Goal: Information Seeking & Learning: Find specific fact

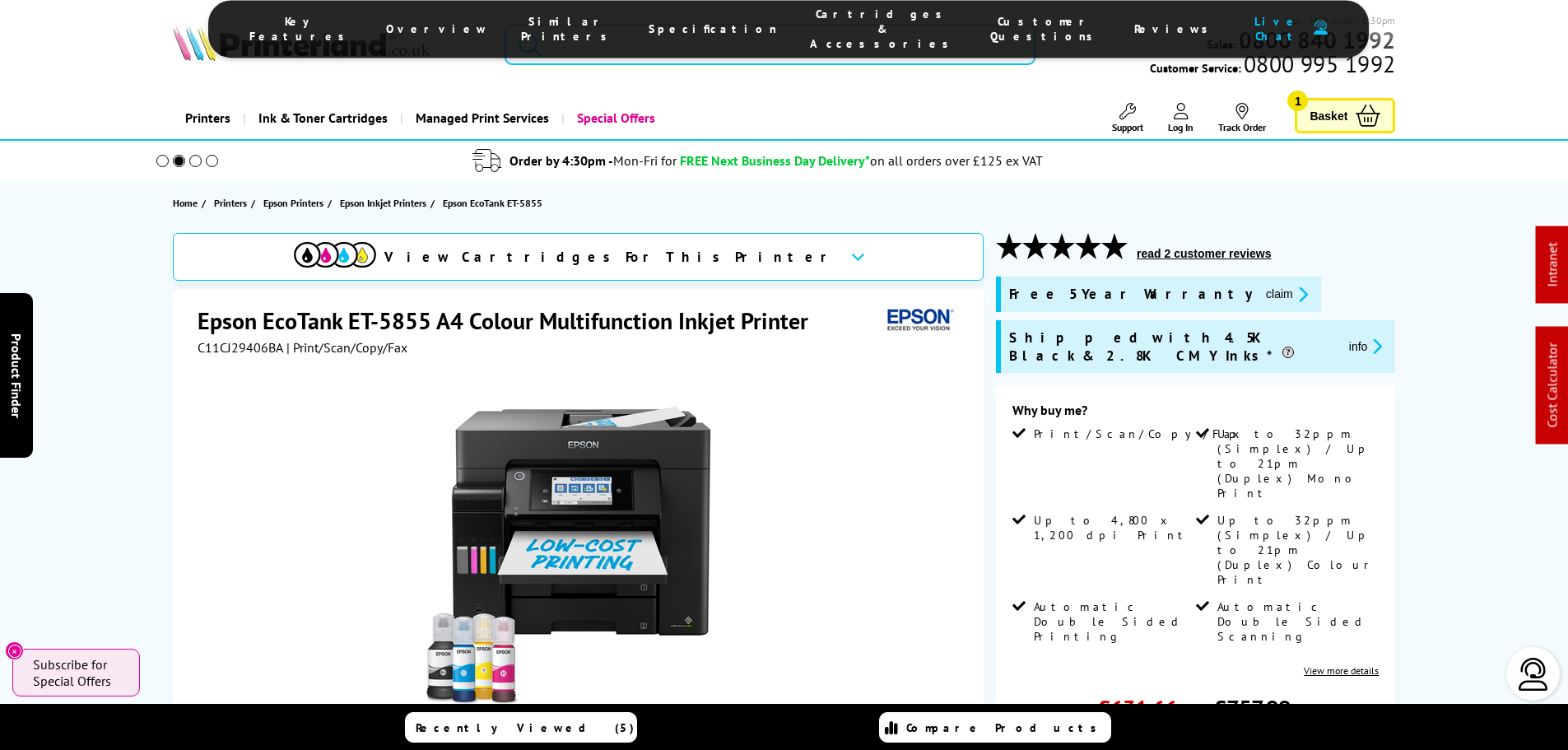
click at [751, 44] on input "search" at bounding box center [770, 44] width 531 height 41
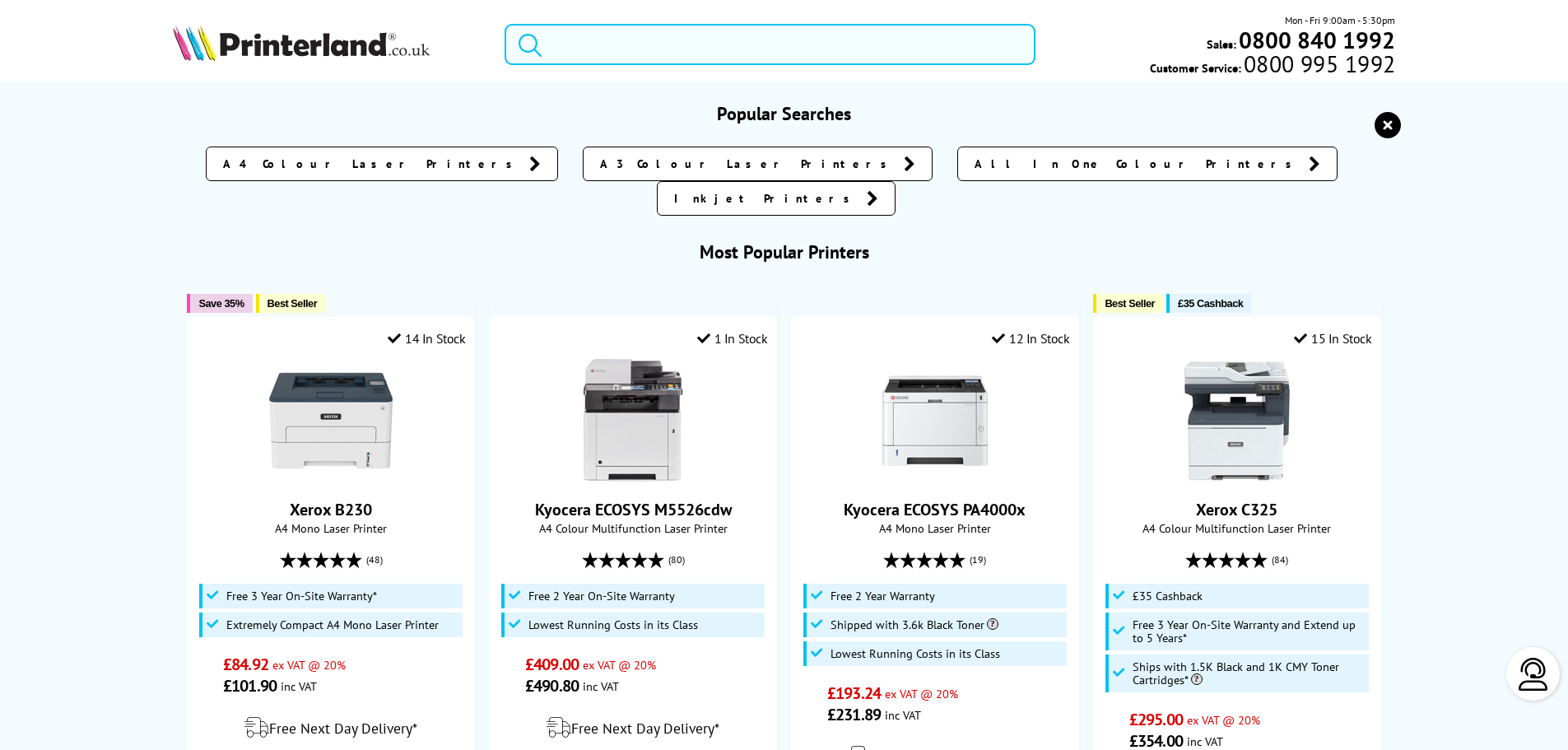
type input "s"
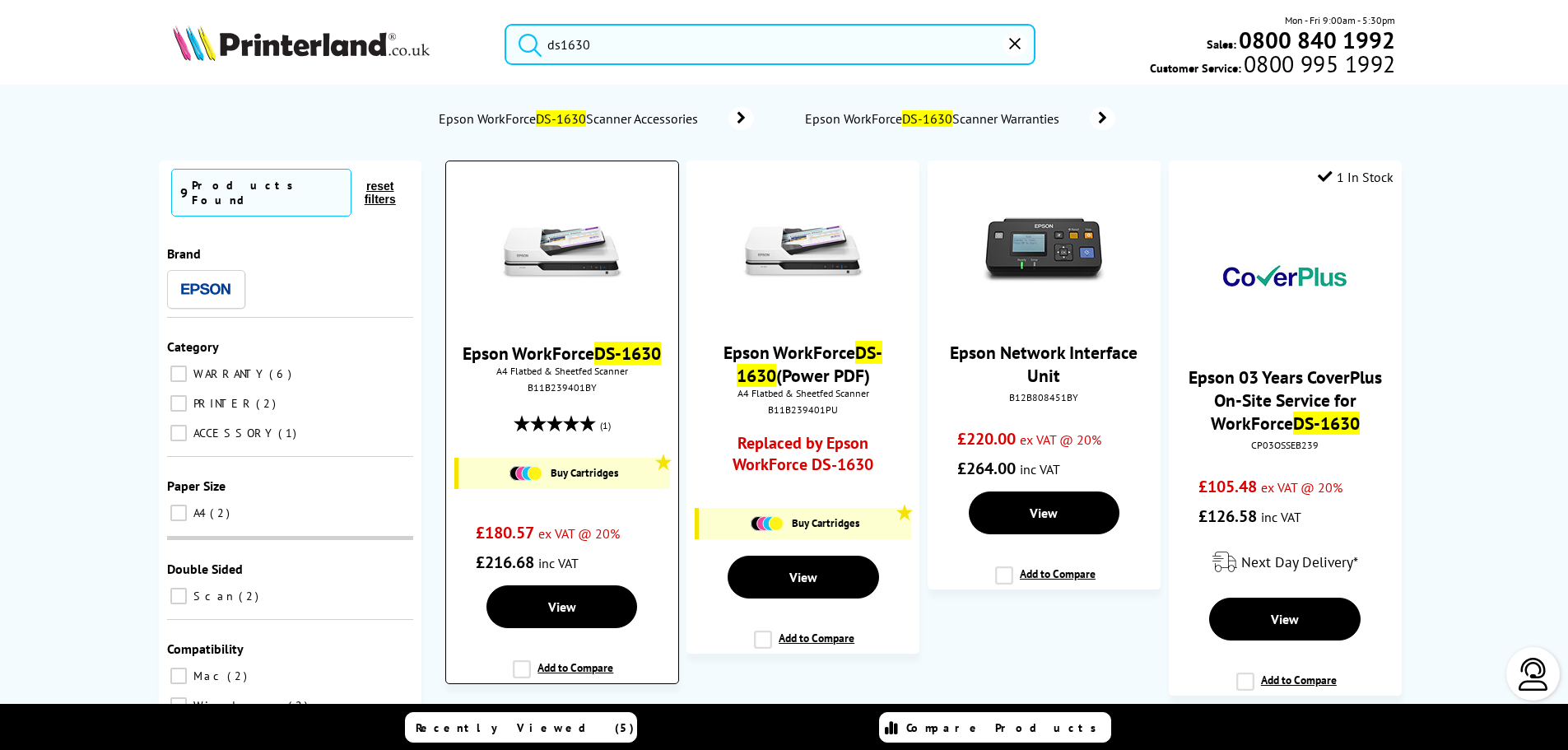
type input "ds1630"
click at [580, 258] on img at bounding box center [563, 252] width 124 height 124
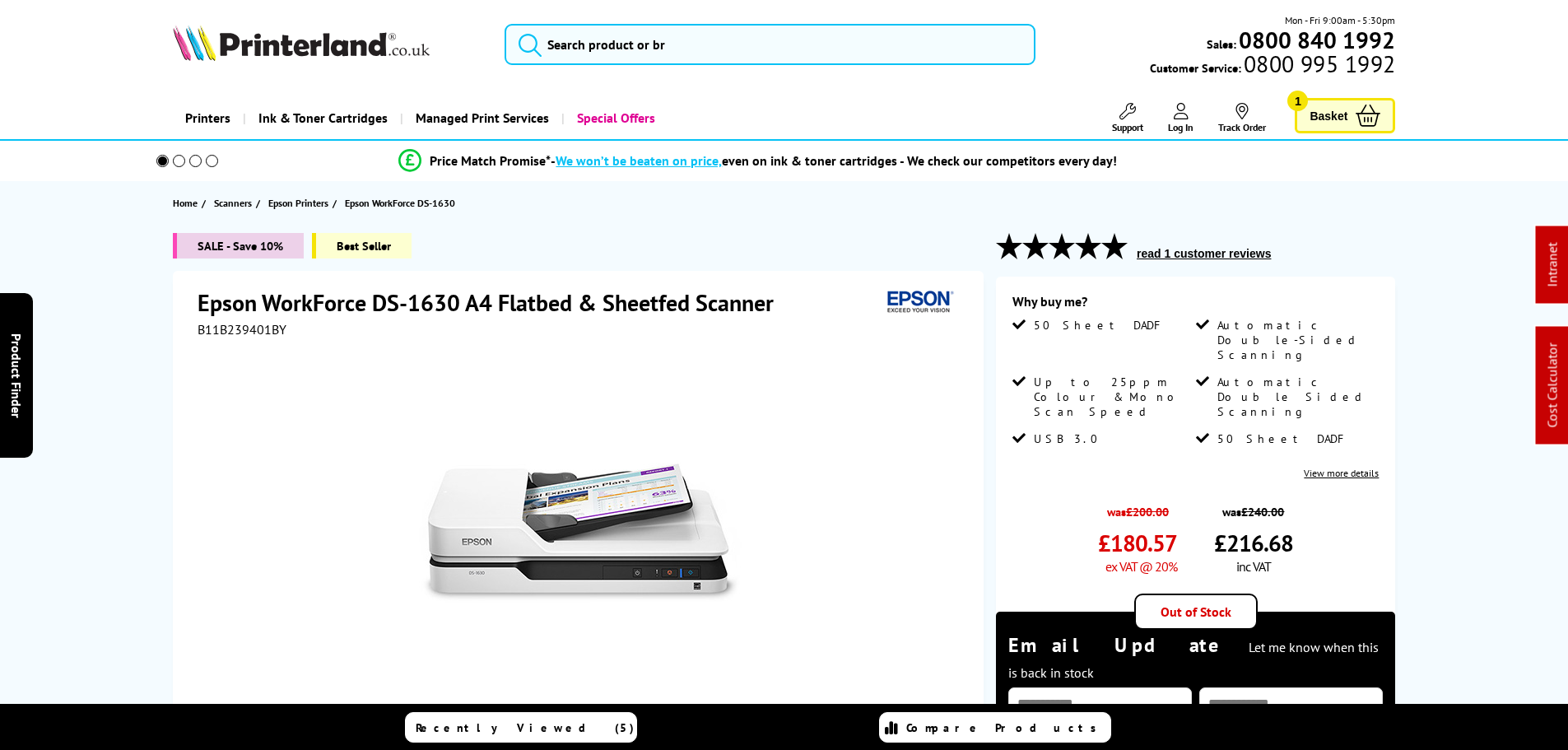
click at [237, 338] on div at bounding box center [580, 523] width 765 height 372
click at [242, 329] on span "B11B239401BY" at bounding box center [242, 329] width 89 height 17
click at [239, 330] on span "B11B239401BY" at bounding box center [242, 329] width 89 height 17
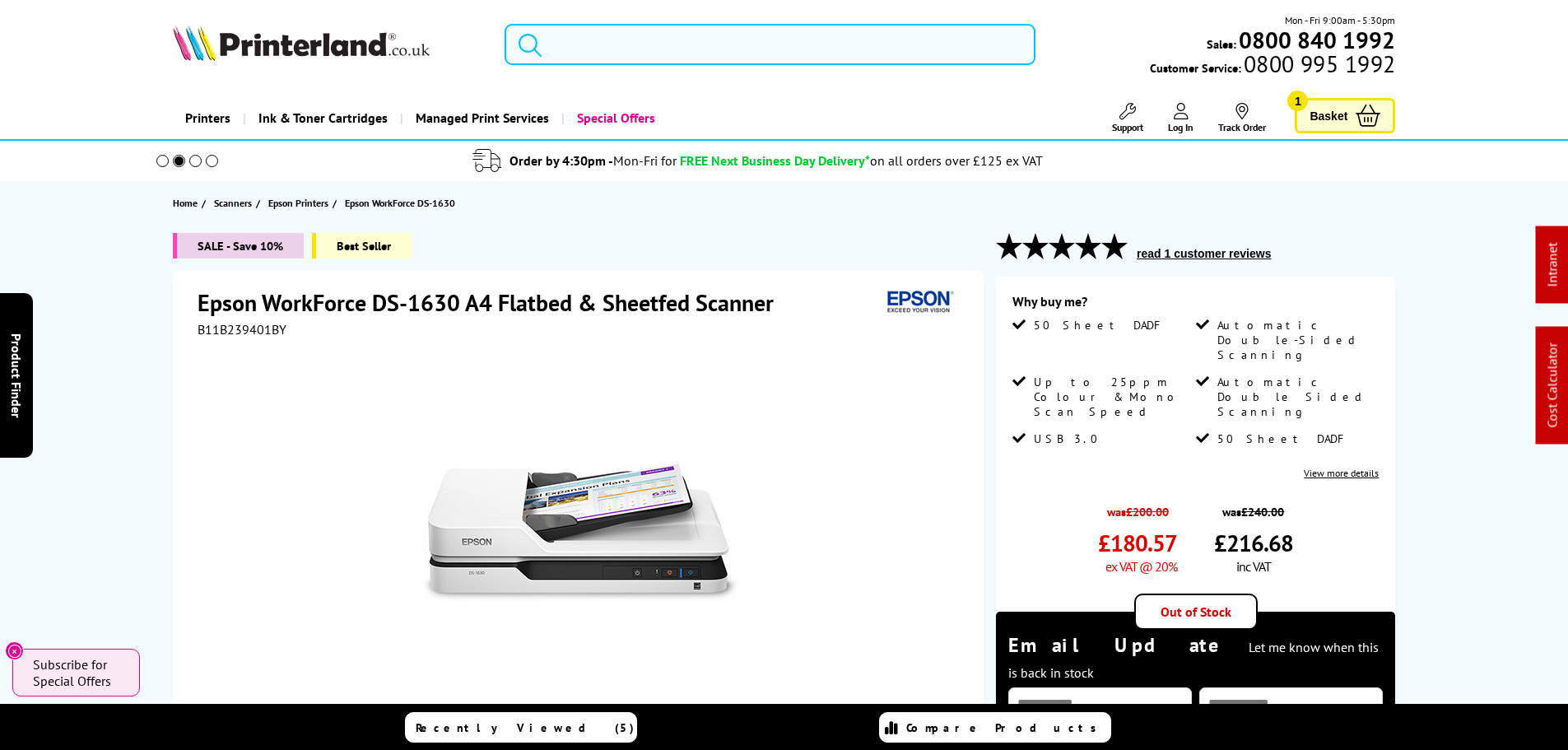
click at [572, 46] on input "search" at bounding box center [770, 44] width 531 height 41
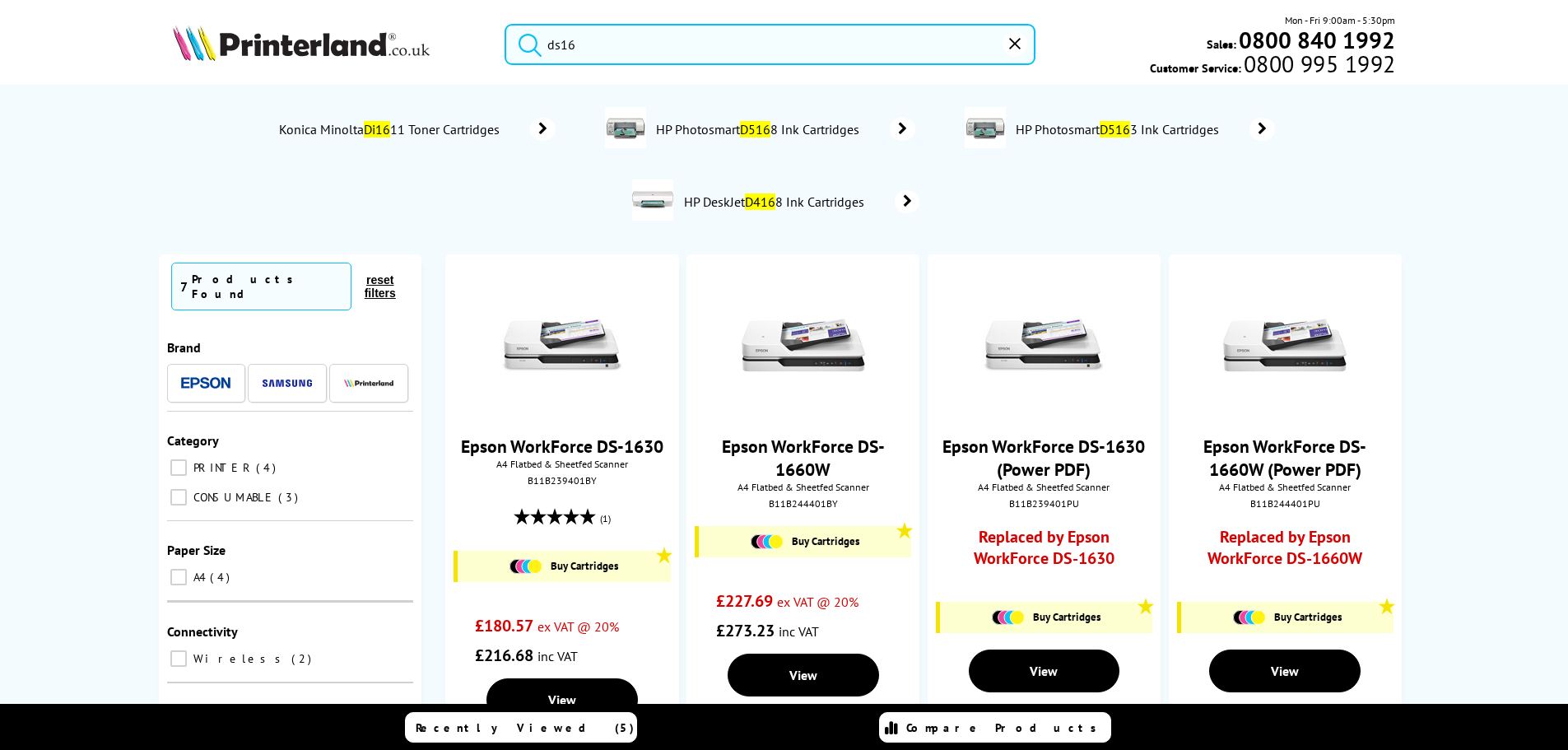
type input "ds16"
click at [282, 36] on img at bounding box center [301, 42] width 257 height 37
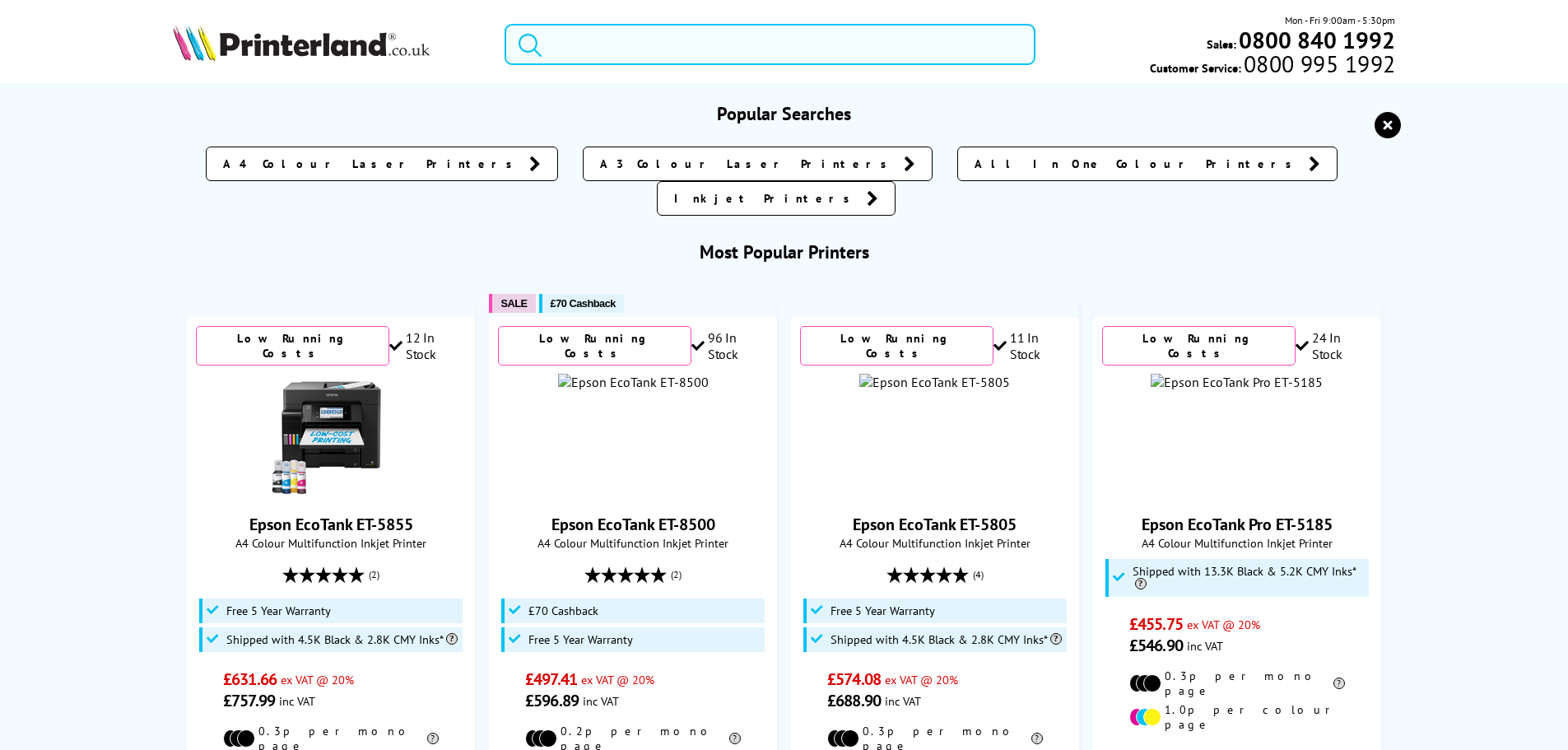
click at [609, 44] on input "search" at bounding box center [770, 44] width 531 height 41
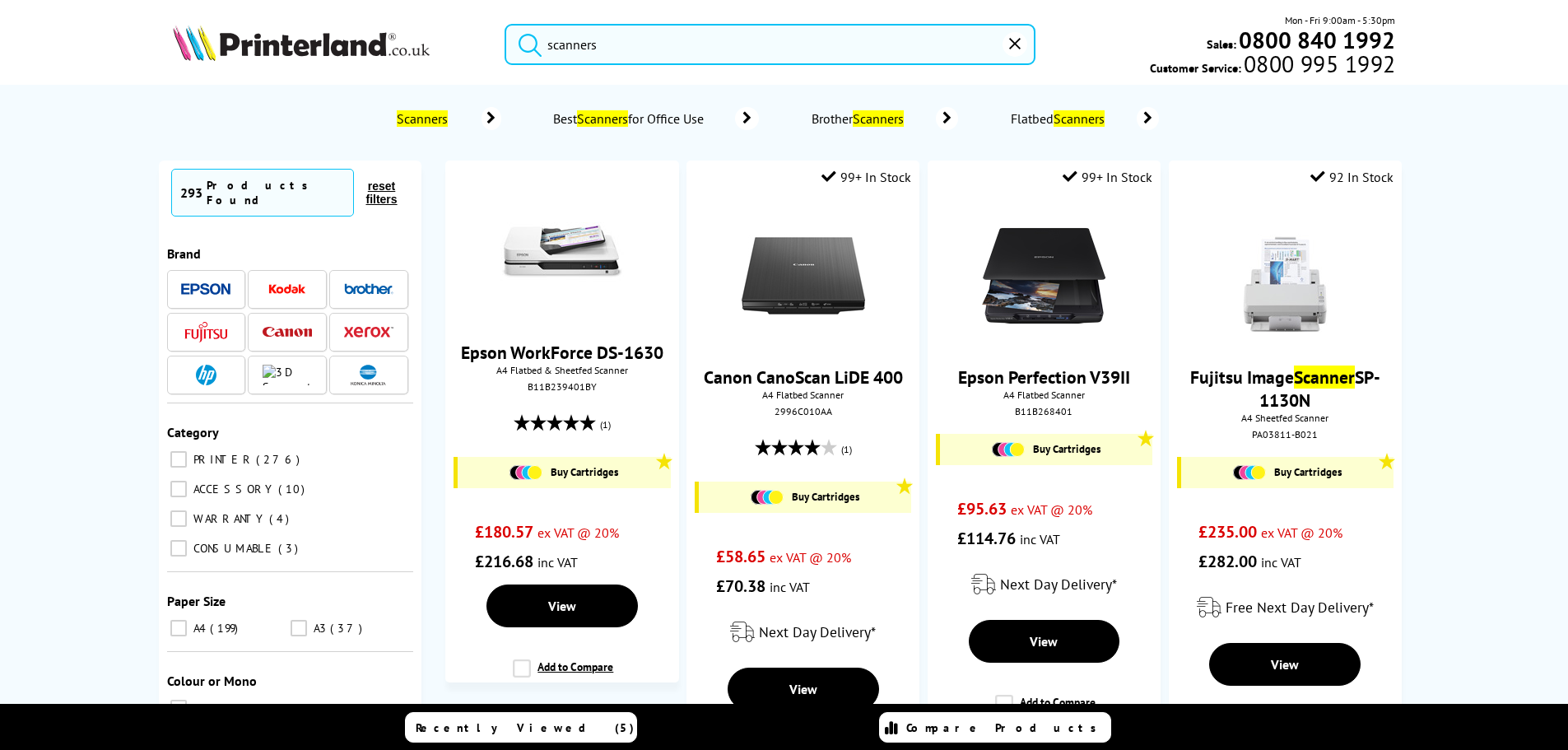
click at [505, 23] on button "submit" at bounding box center [526, 41] width 41 height 37
drag, startPoint x: 664, startPoint y: 53, endPoint x: 464, endPoint y: 71, distance: 200.8
click at [462, 74] on div "scanners Mon - Fri 9:00am - 5:30pm Sales: 0800 840 1992 Customer Service: 0800 …" at bounding box center [784, 48] width 1318 height 72
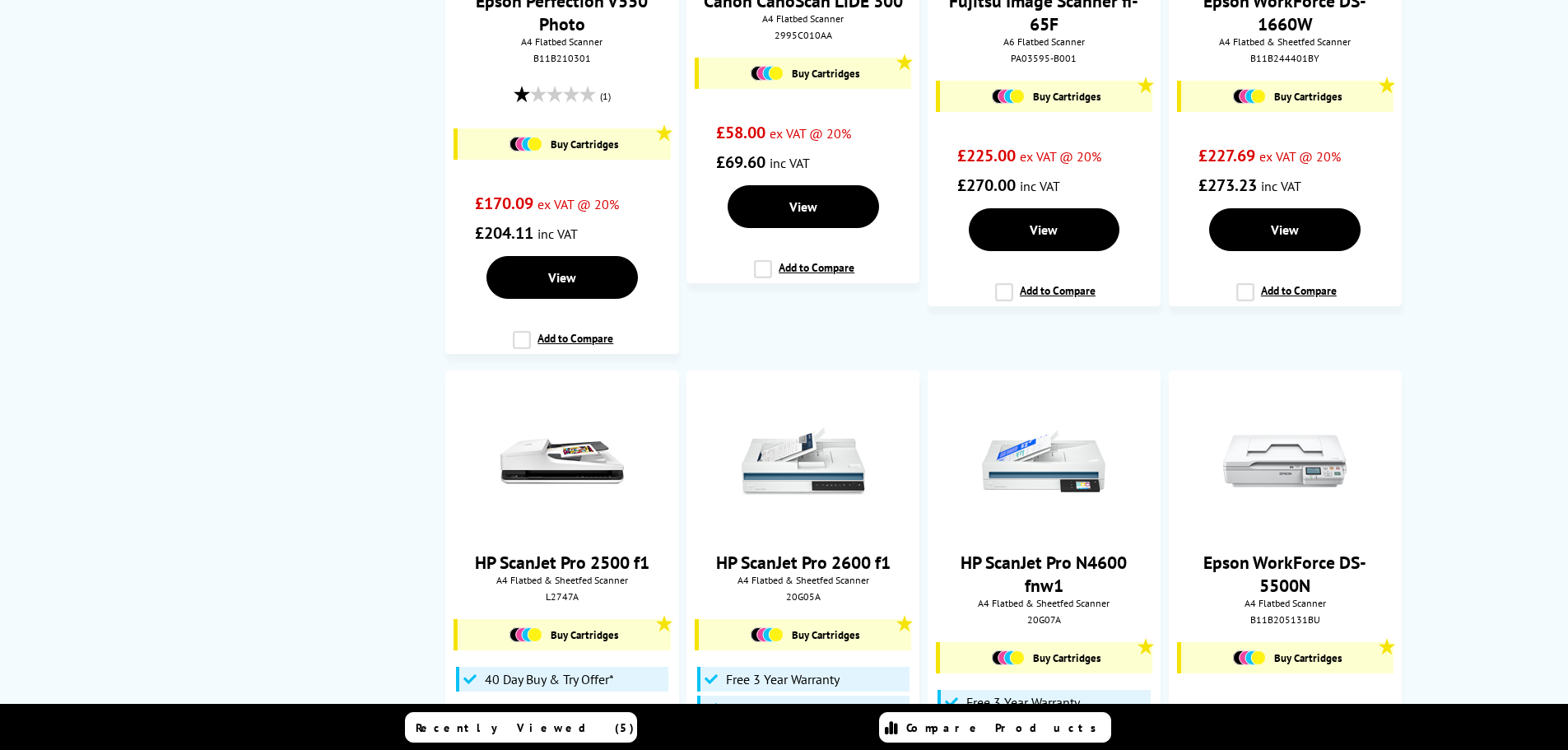
scroll to position [2469, 0]
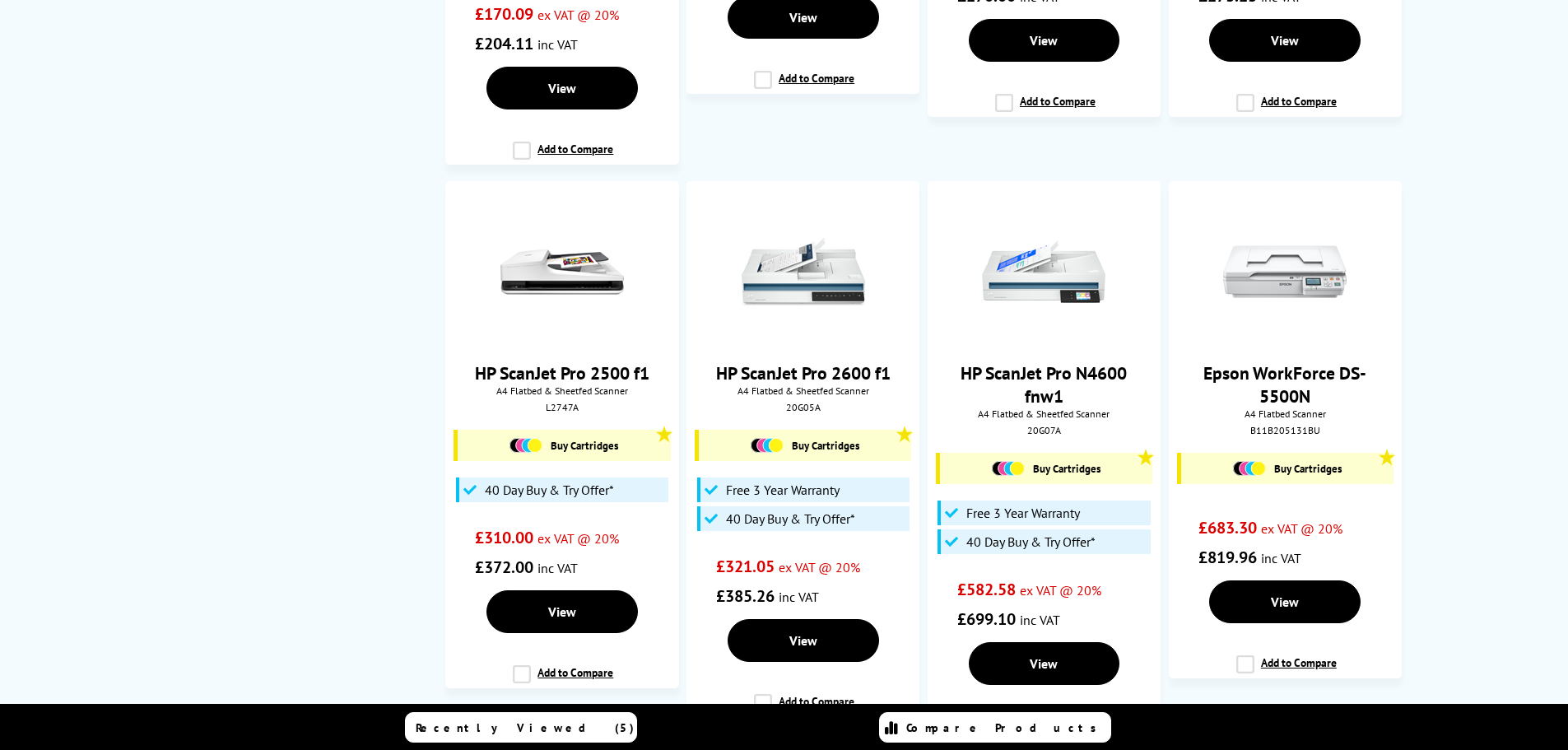
type input "flat bed"
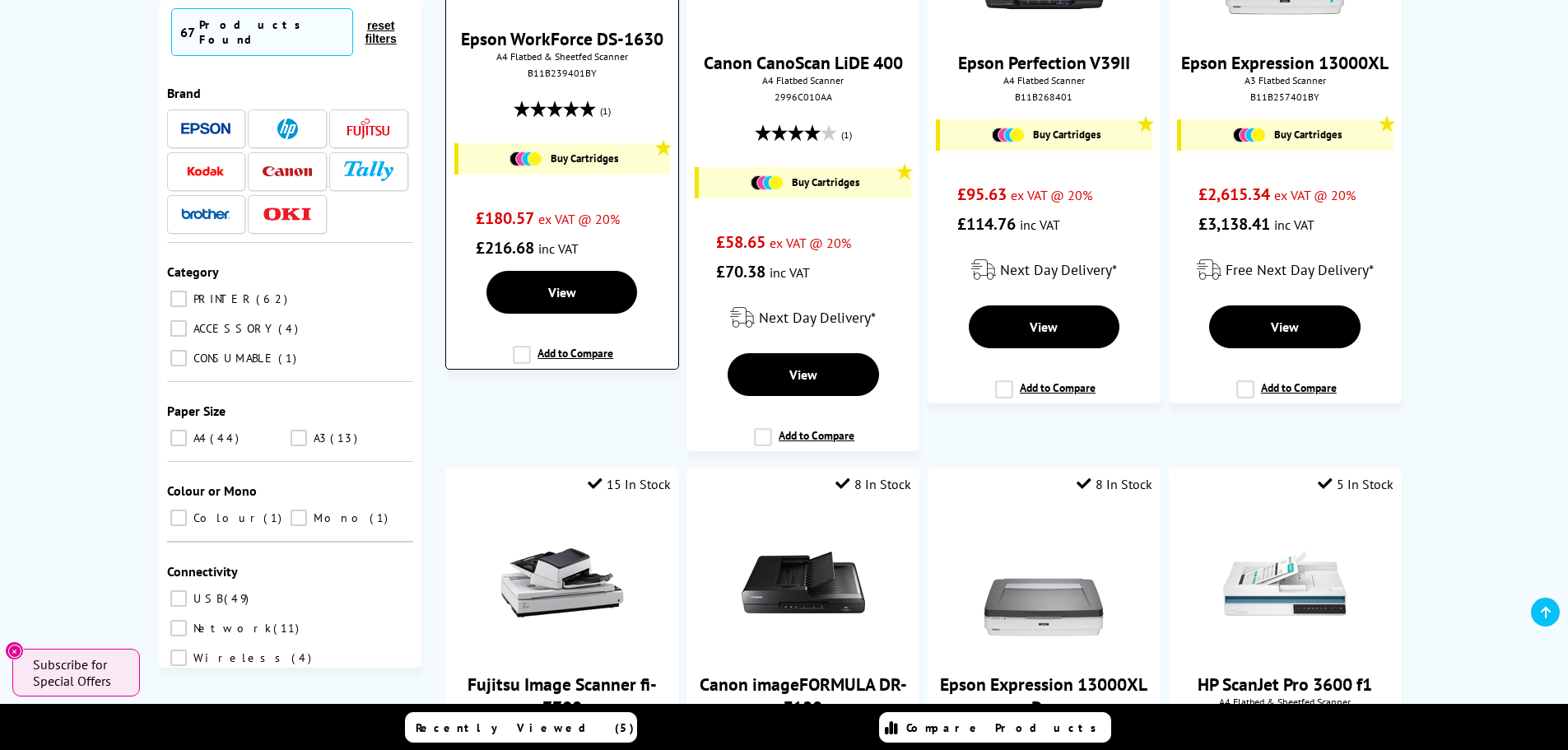
scroll to position [0, 0]
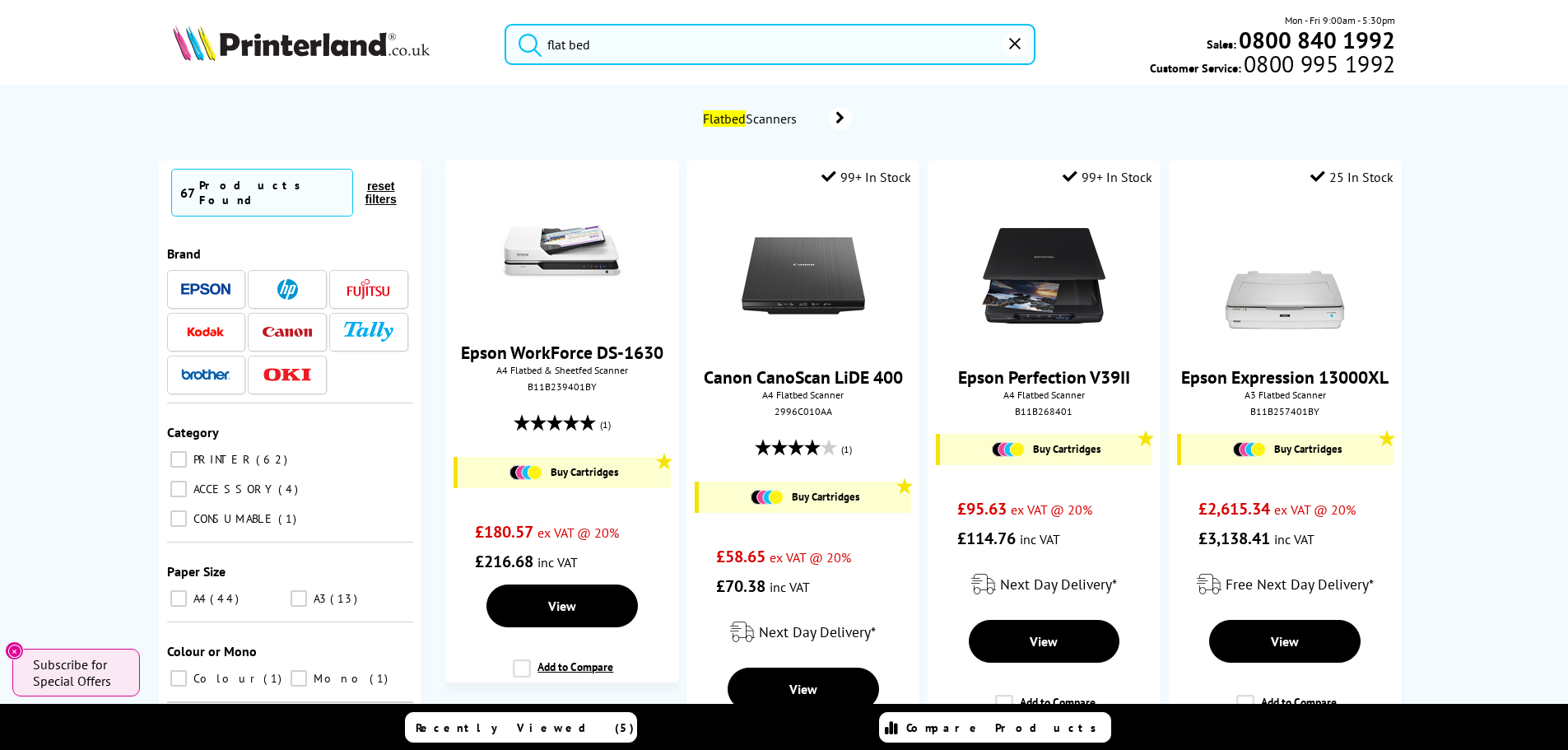
click at [292, 50] on img at bounding box center [301, 42] width 257 height 37
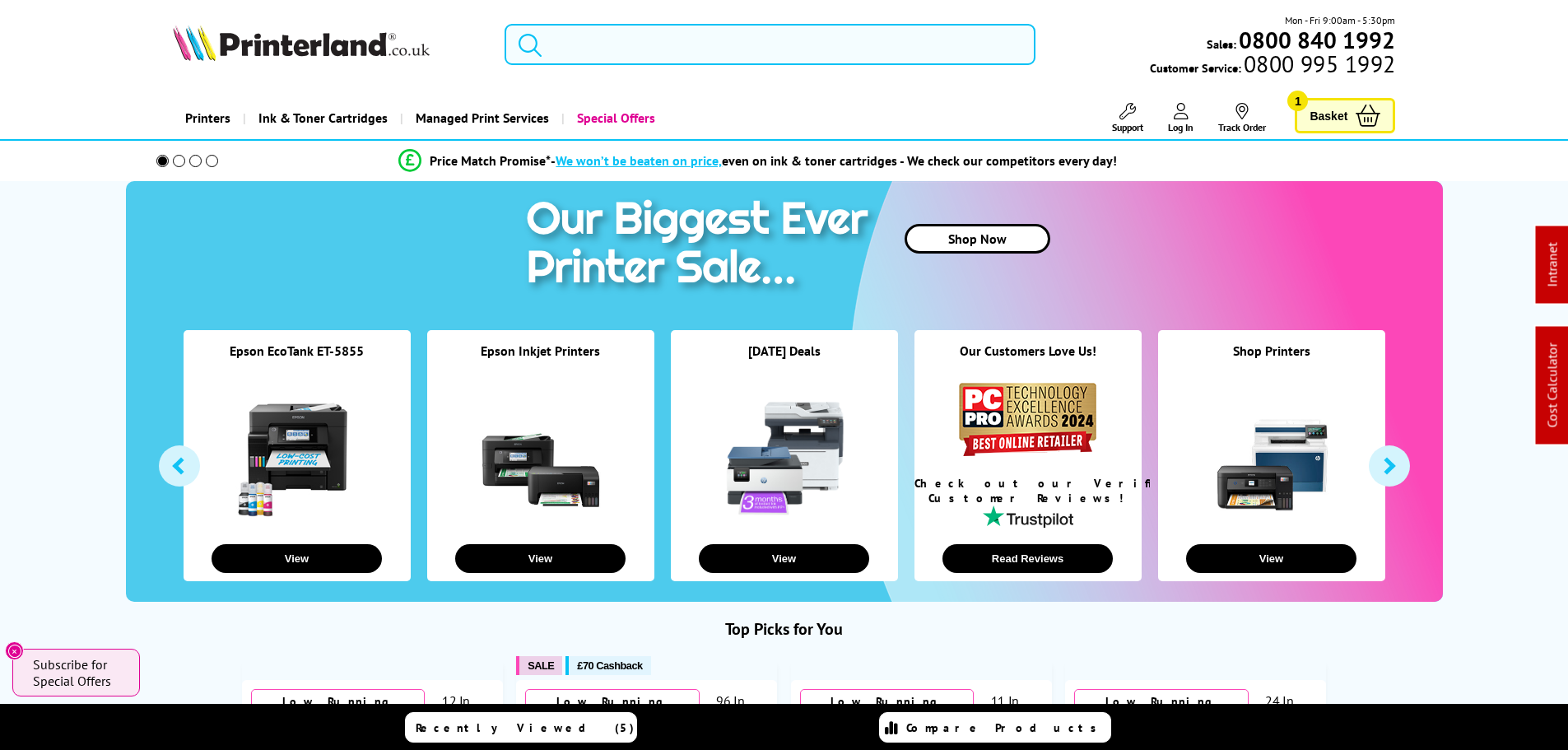
click at [705, 36] on input "search" at bounding box center [770, 44] width 531 height 41
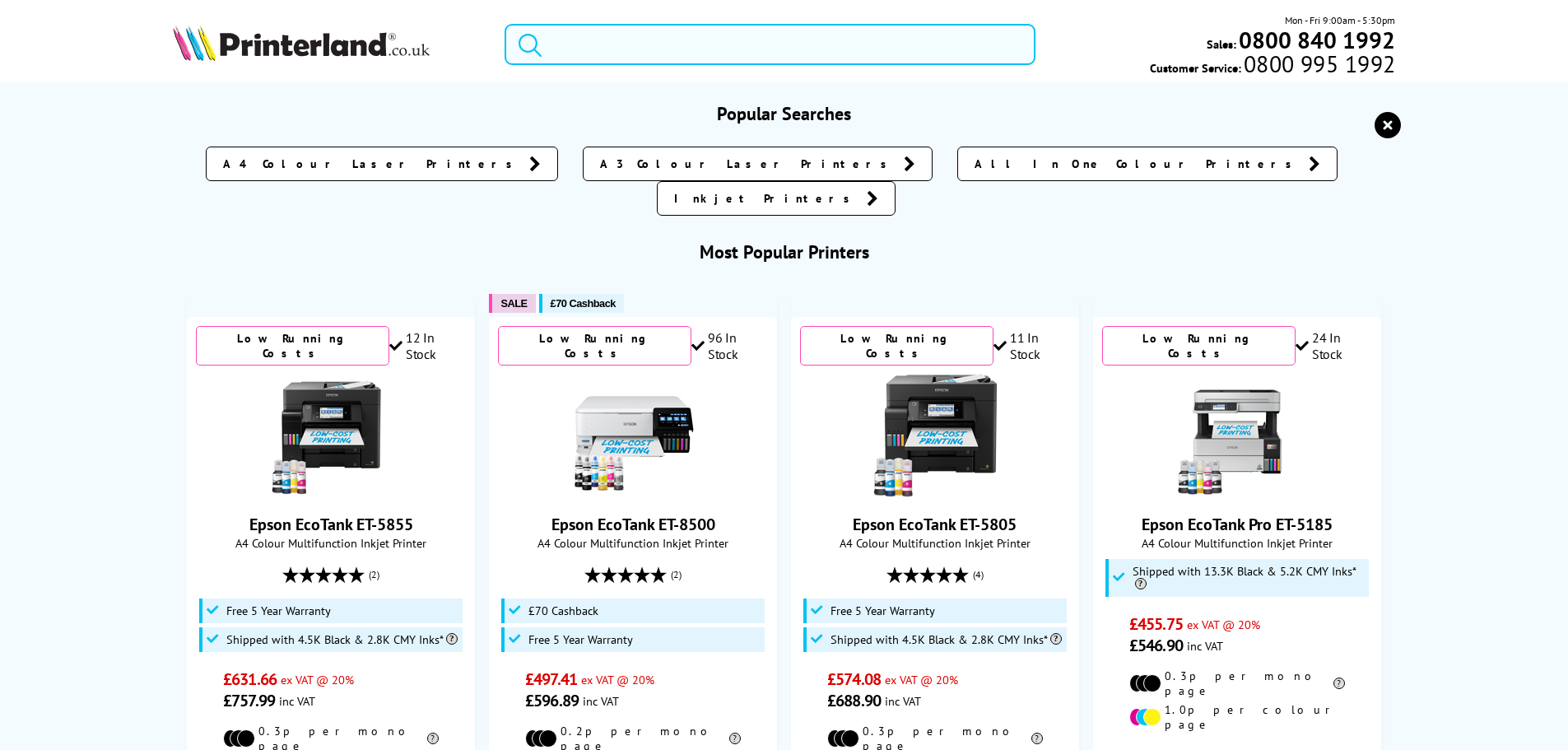
paste input "006R04680"
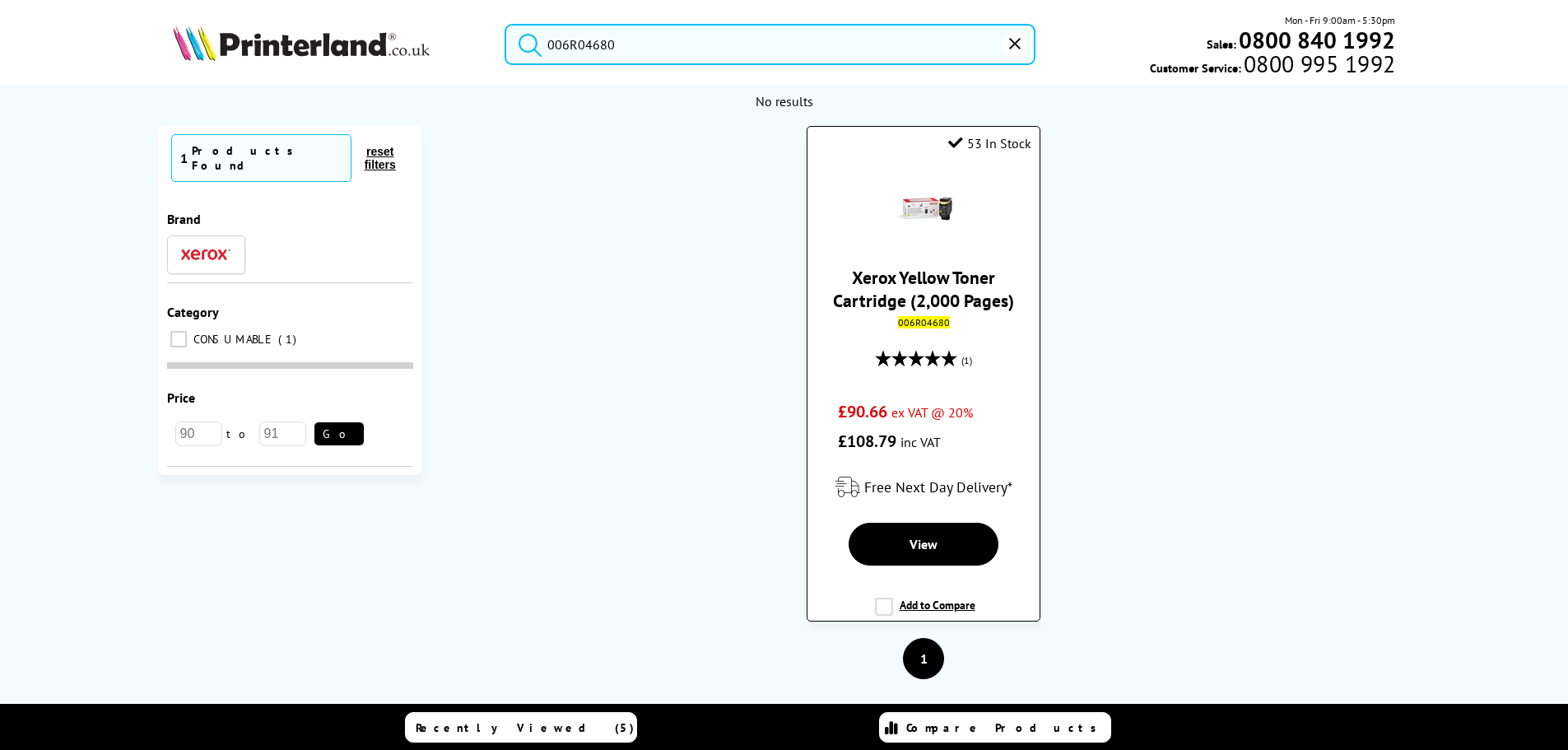
type input "006R04680"
click at [898, 300] on link "Xerox Yellow Toner Cartridge (2,000 Pages)" at bounding box center [923, 289] width 181 height 46
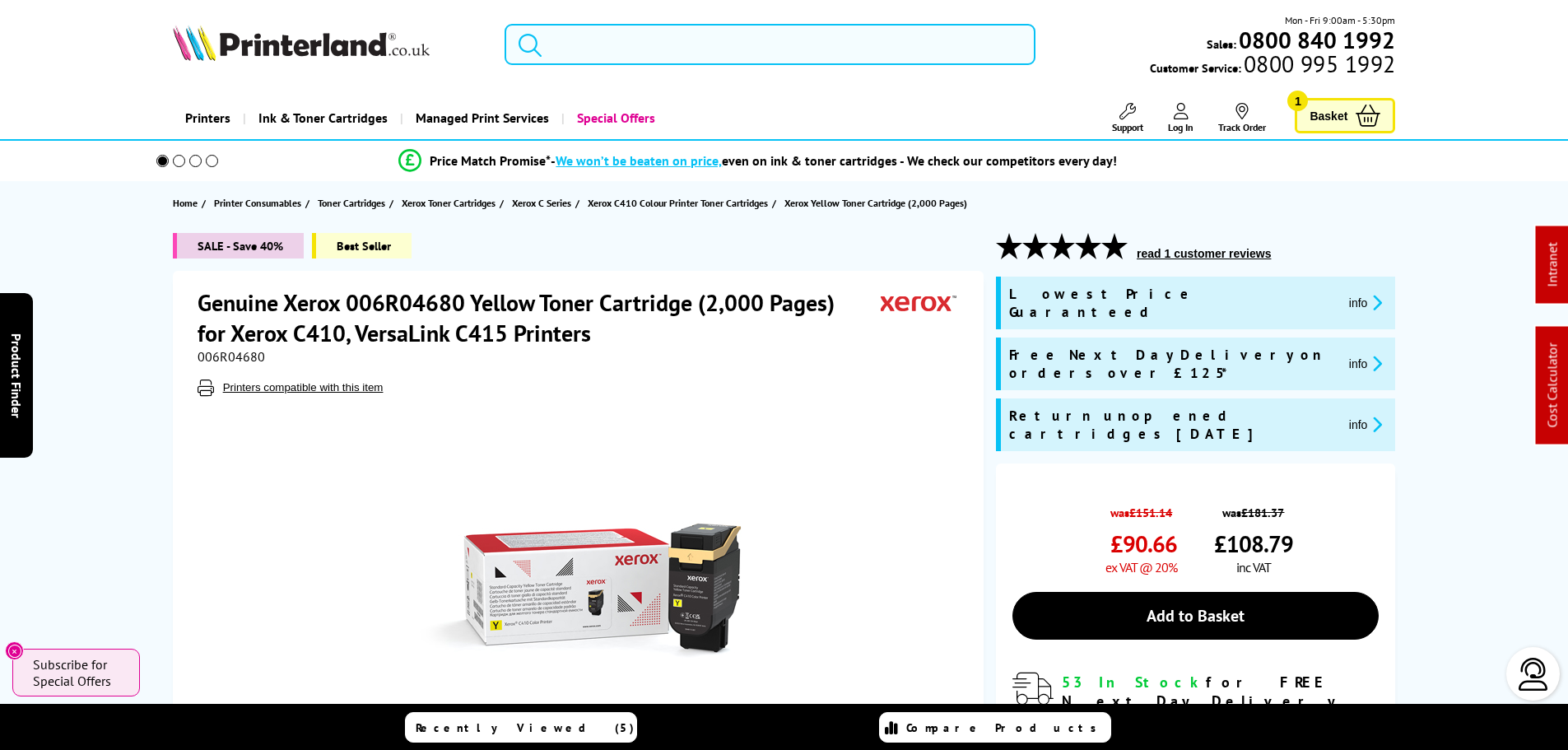
click at [689, 44] on input "search" at bounding box center [770, 44] width 531 height 41
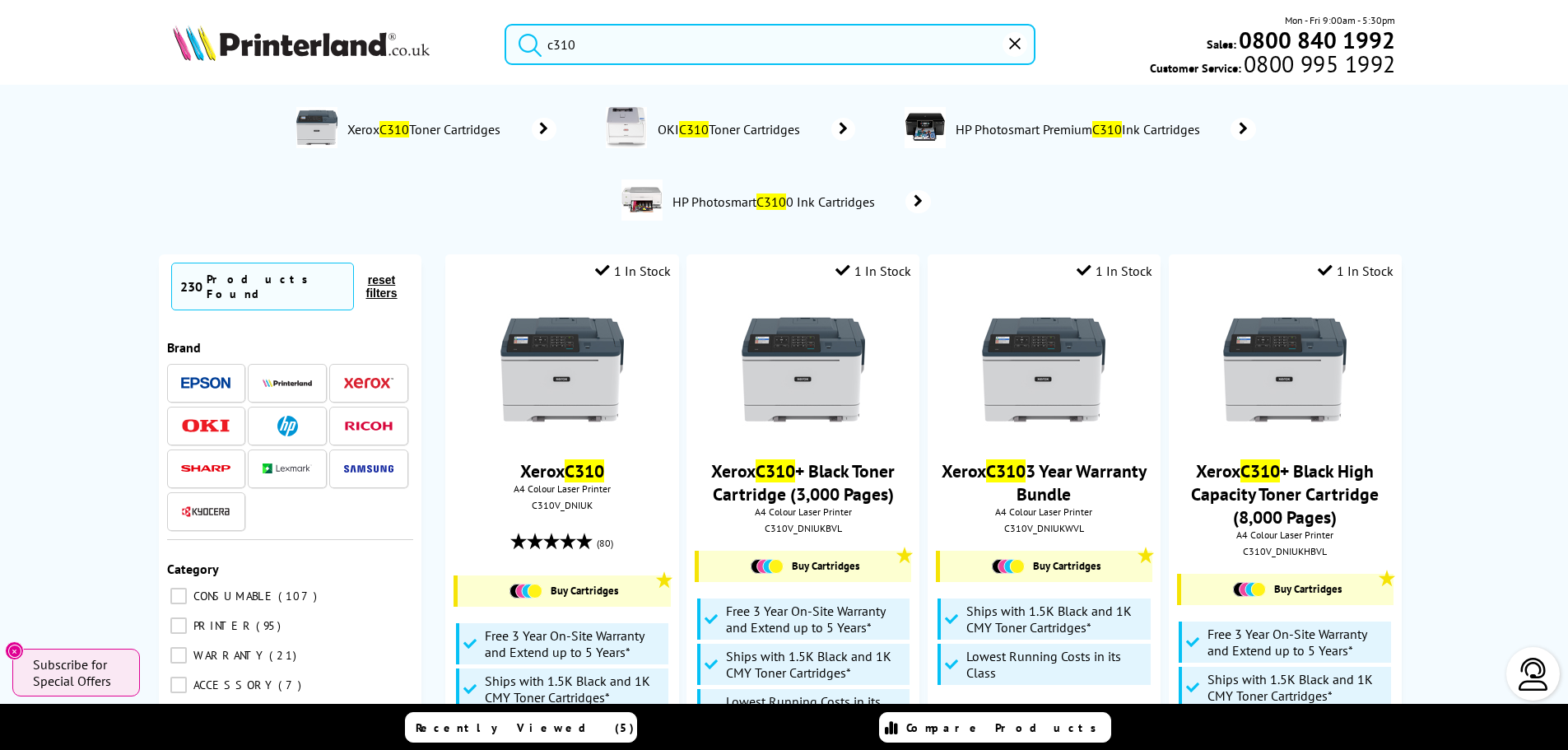
drag, startPoint x: 685, startPoint y: 46, endPoint x: 308, endPoint y: 54, distance: 377.1
click at [309, 56] on div "c310 Mon - Fri 9:00am - 5:30pm Sales: 0800 840 1992 Customer Service: 0800 995 …" at bounding box center [784, 48] width 1318 height 72
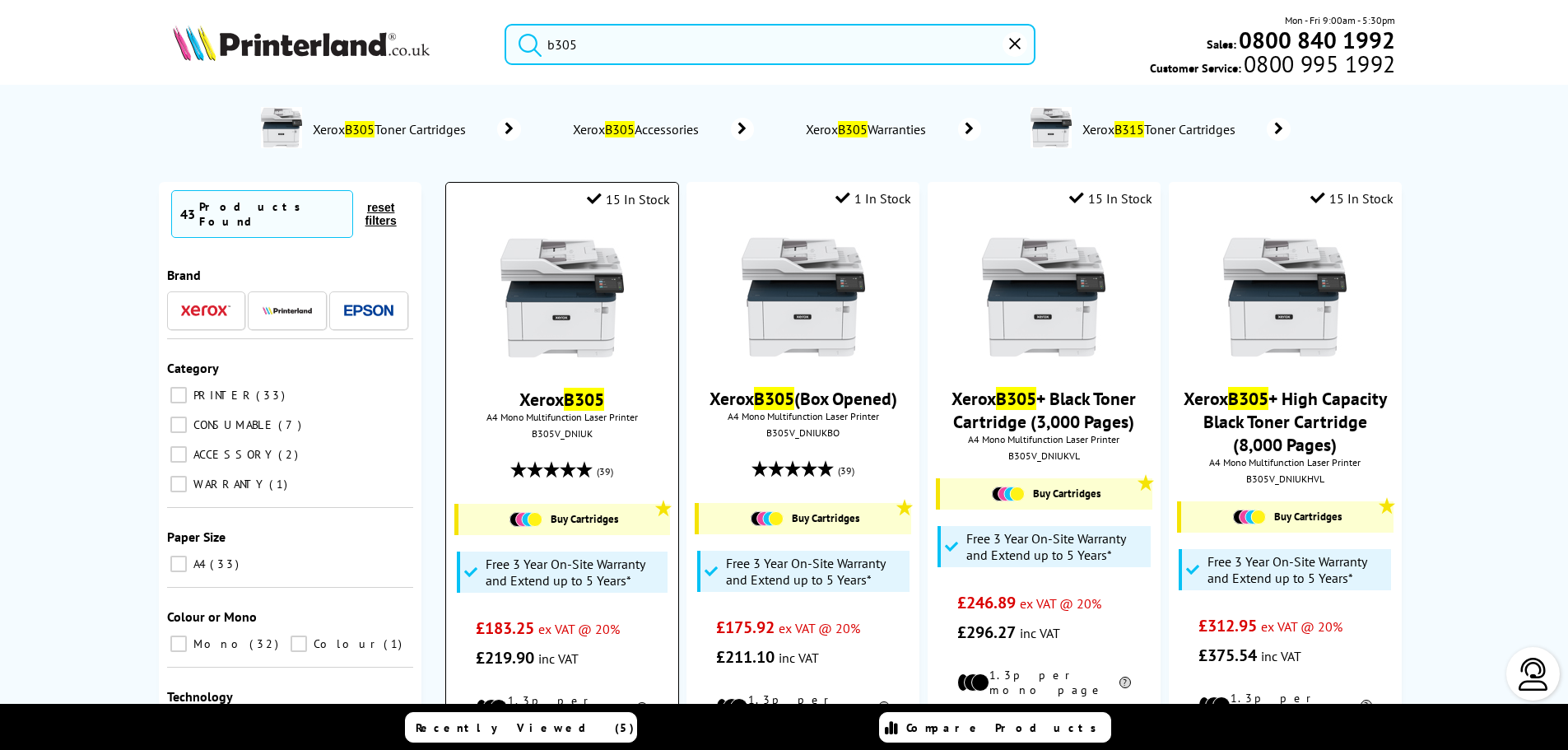
type input "b305"
click at [604, 306] on img at bounding box center [563, 298] width 124 height 124
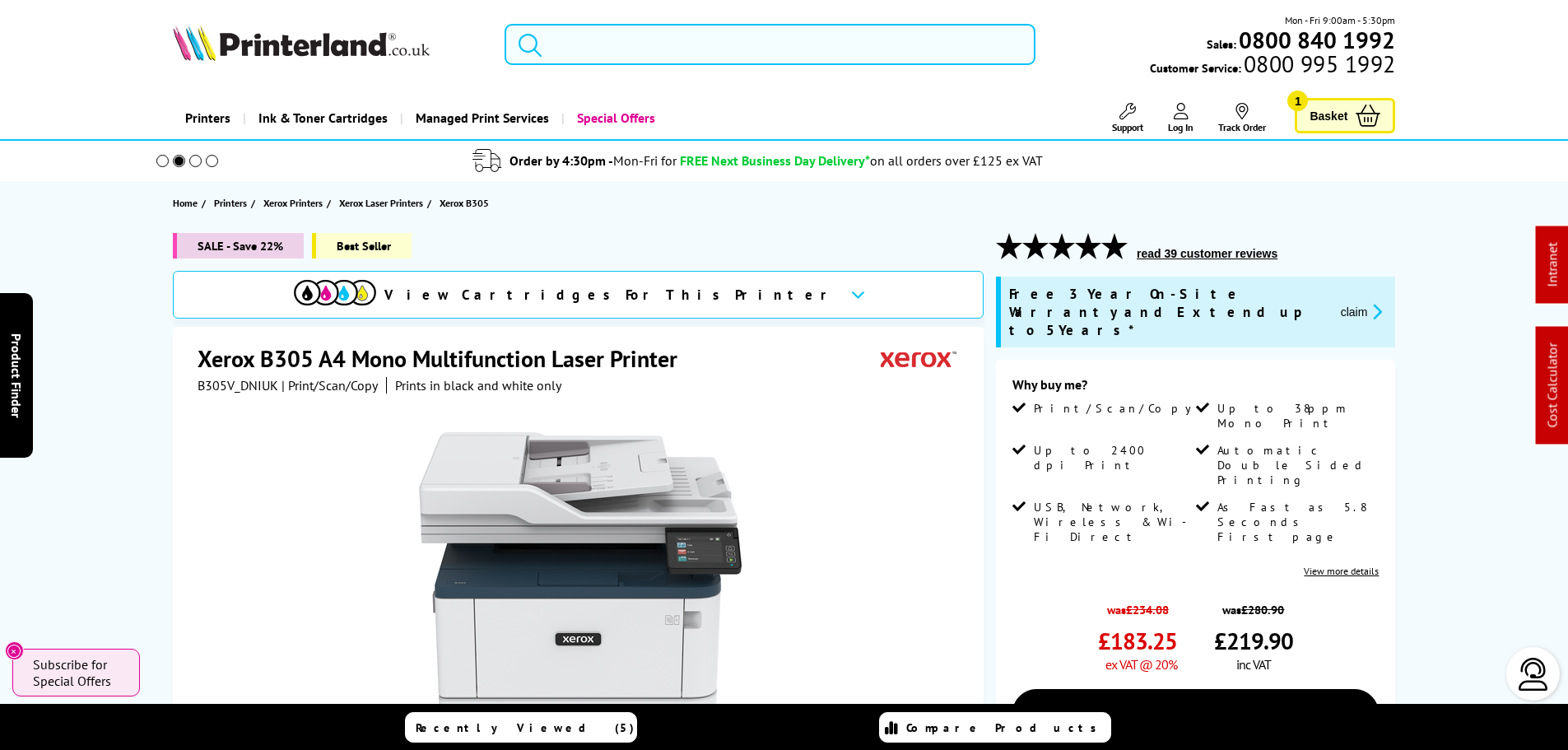
drag, startPoint x: 789, startPoint y: 52, endPoint x: 772, endPoint y: 42, distance: 19.7
click at [789, 51] on input "search" at bounding box center [770, 44] width 531 height 41
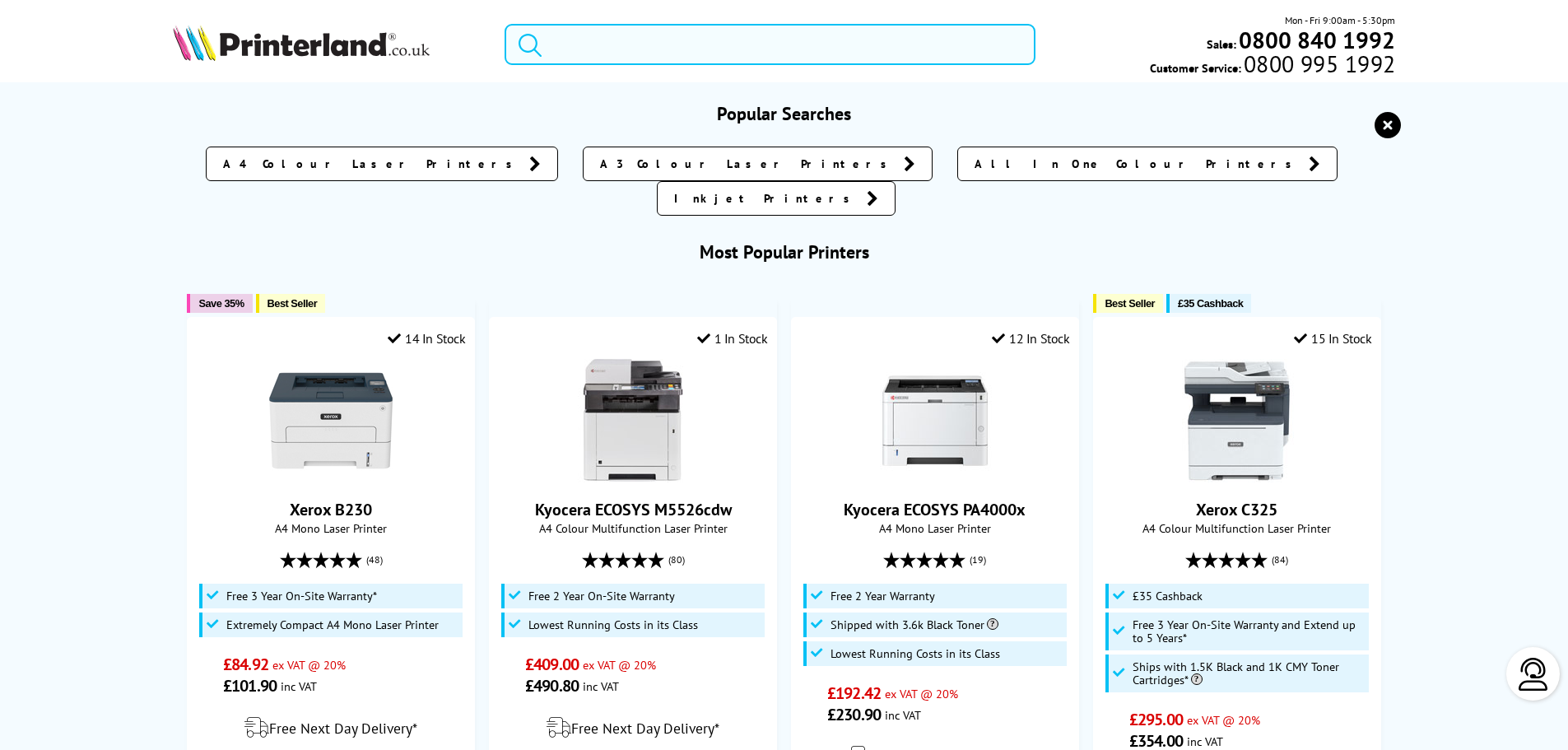
drag, startPoint x: 772, startPoint y: 42, endPoint x: 728, endPoint y: 3, distance: 58.8
click at [744, 18] on div "Mon - Fri 9:00am - 5:30pm Sales: 0800 840 1992 Customer Service: 0800 995 1992" at bounding box center [784, 48] width 1318 height 72
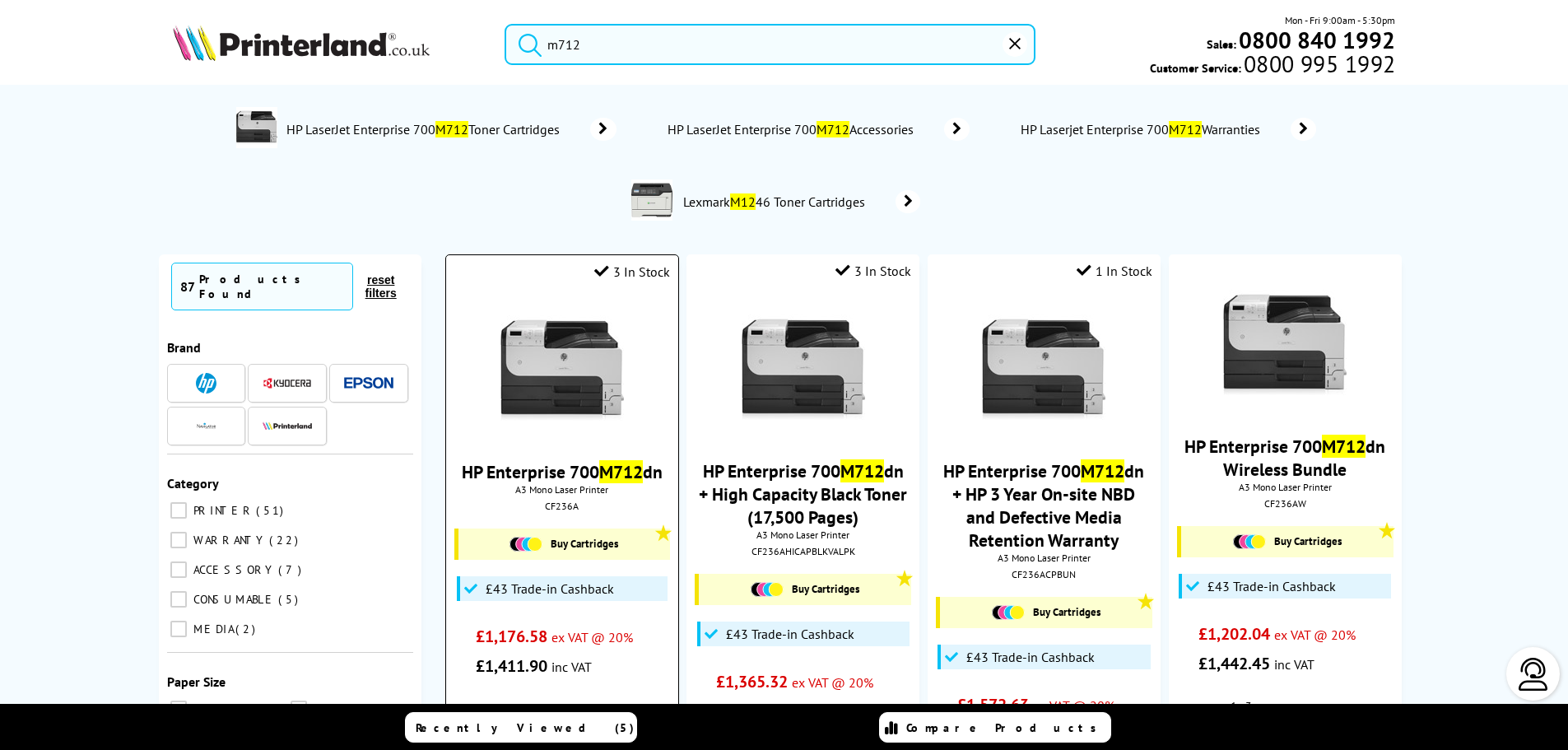
type input "m712"
click at [610, 354] on img at bounding box center [563, 370] width 124 height 124
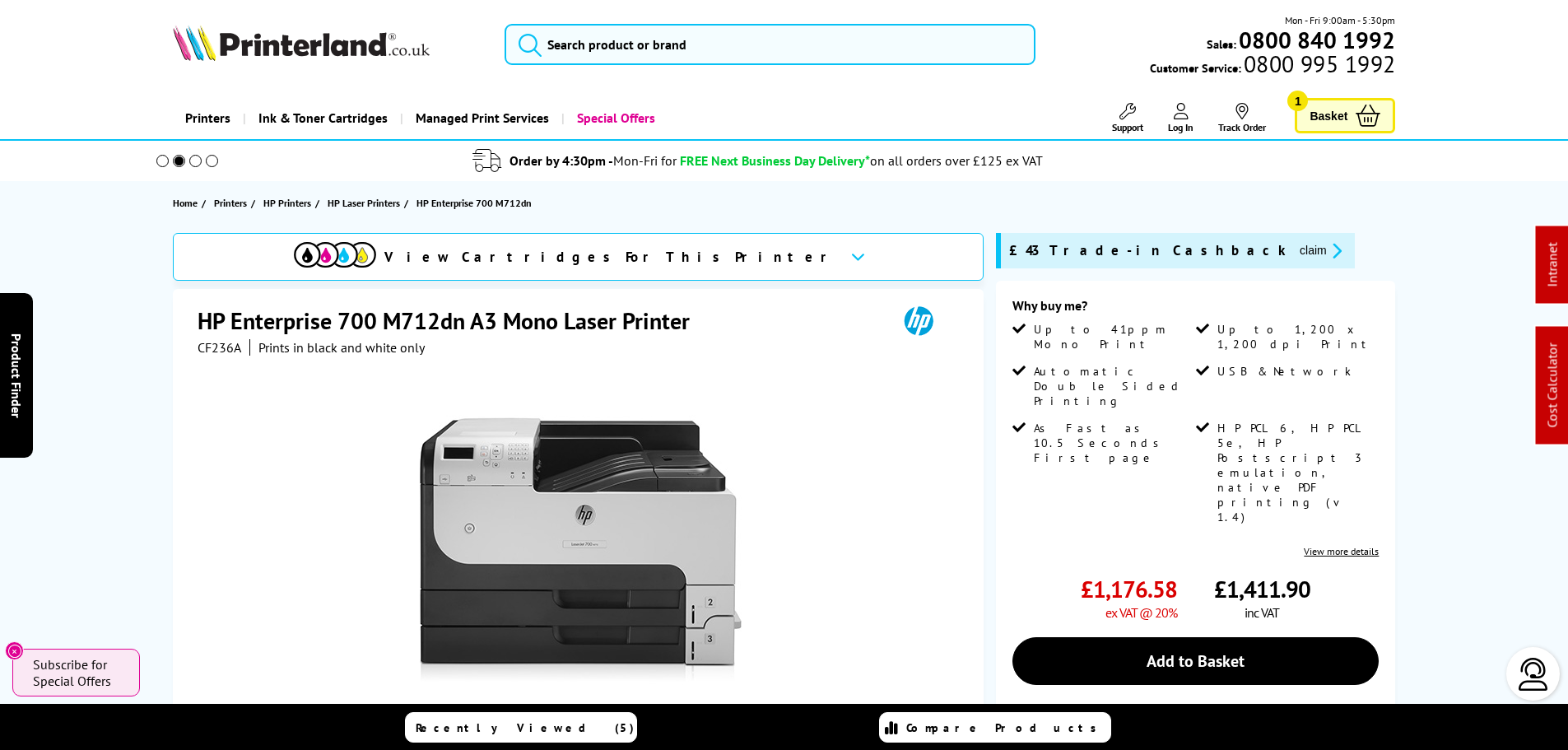
click at [218, 352] on span "CF236A" at bounding box center [219, 348] width 44 height 17
copy span "CF236A"
click at [826, 511] on div at bounding box center [580, 541] width 765 height 372
click at [827, 512] on div at bounding box center [580, 541] width 765 height 372
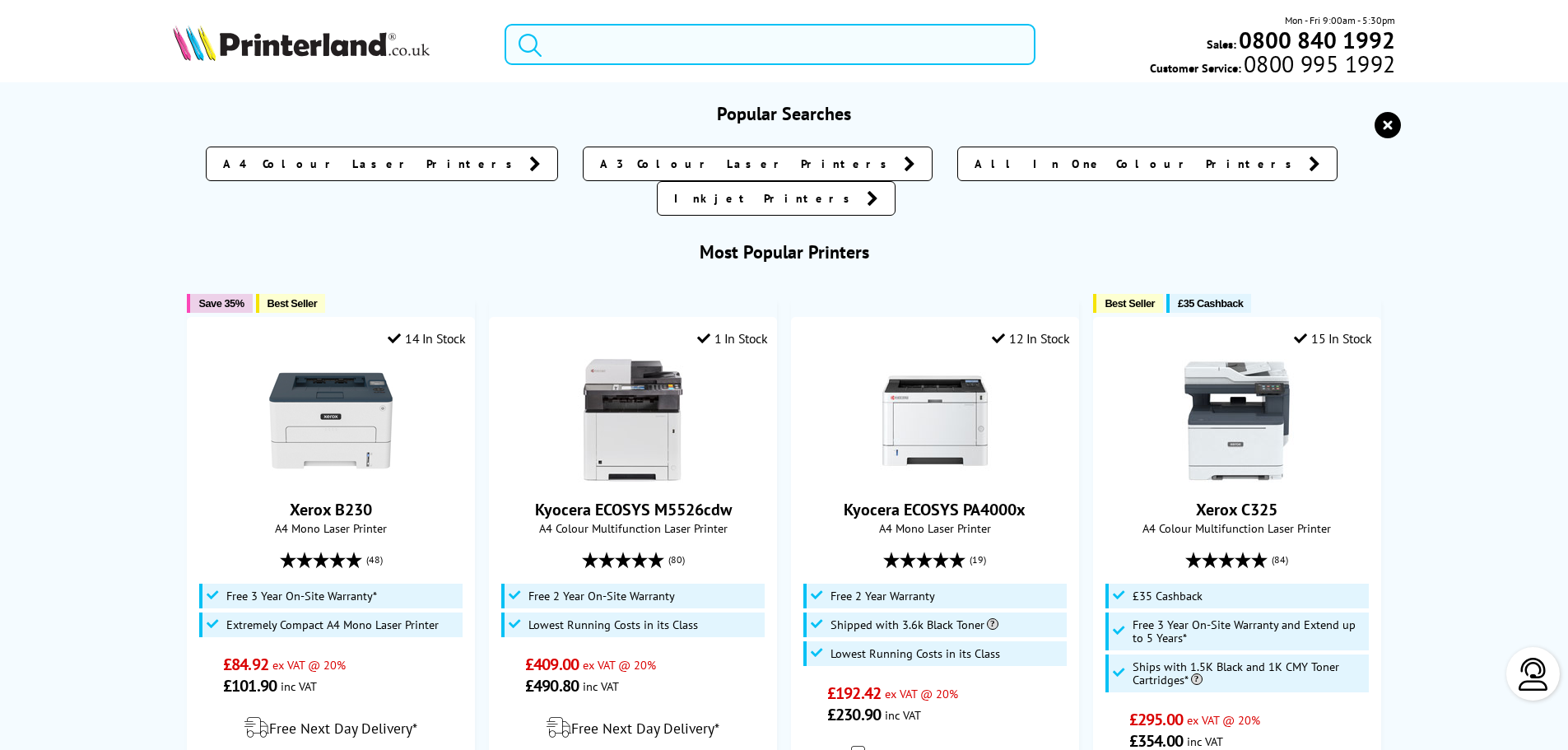
click at [594, 55] on input "search" at bounding box center [770, 44] width 531 height 41
drag, startPoint x: 564, startPoint y: 38, endPoint x: 557, endPoint y: 51, distance: 14.8
click at [564, 38] on input "search" at bounding box center [770, 44] width 531 height 41
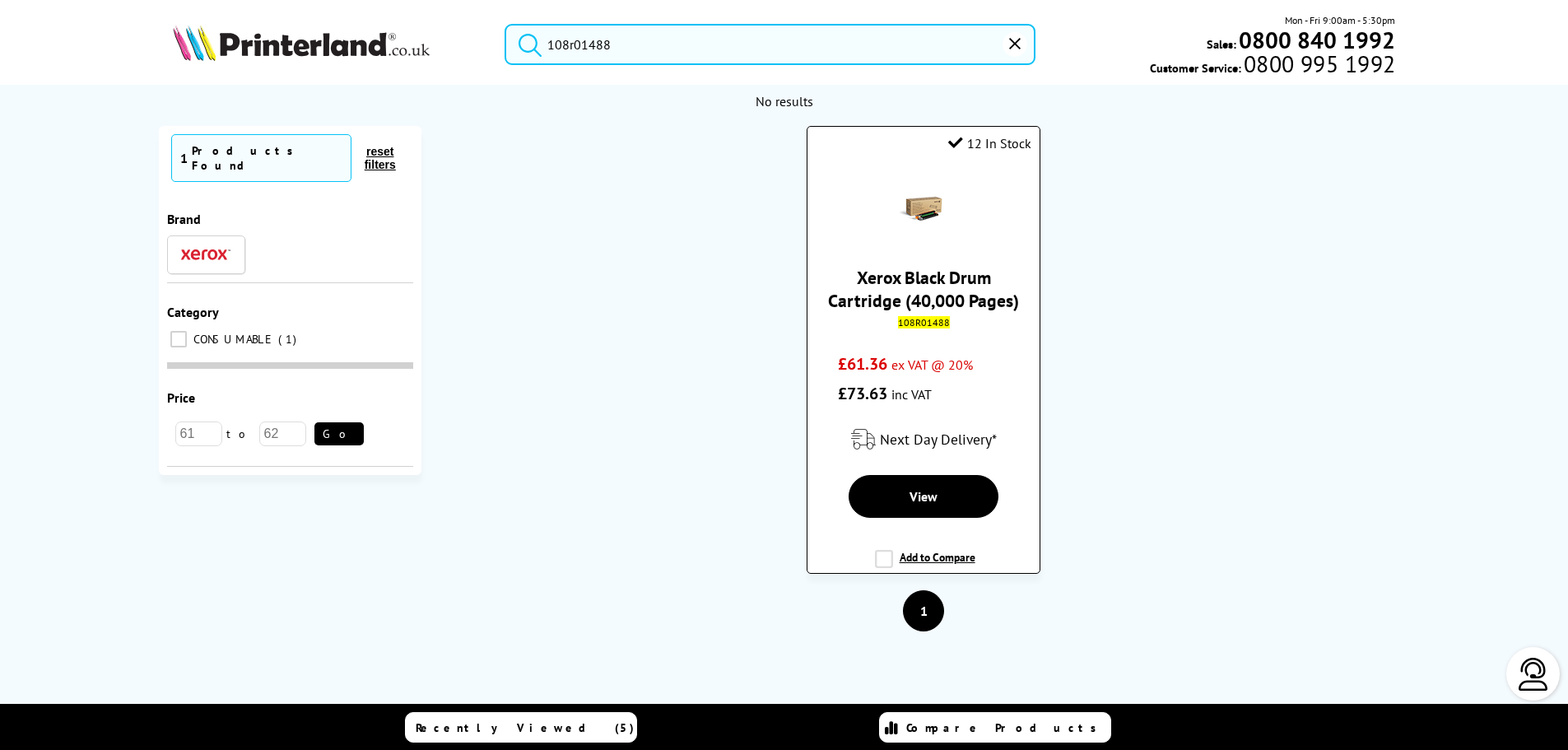
type input "108r01488"
click at [947, 299] on link "Xerox Black Drum Cartridge (40,000 Pages)" at bounding box center [924, 289] width 191 height 46
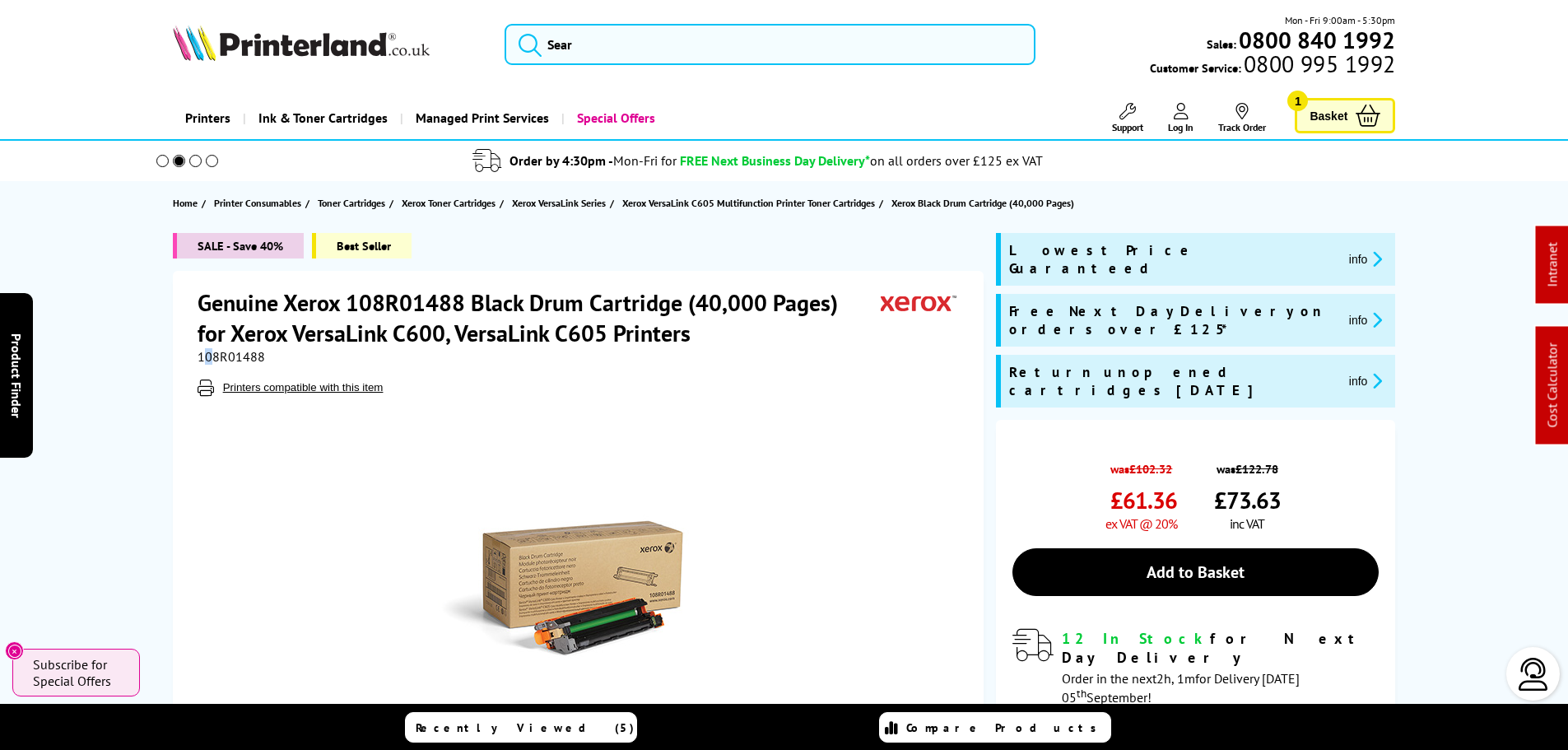
click at [205, 356] on span "108R01488" at bounding box center [232, 356] width 68 height 17
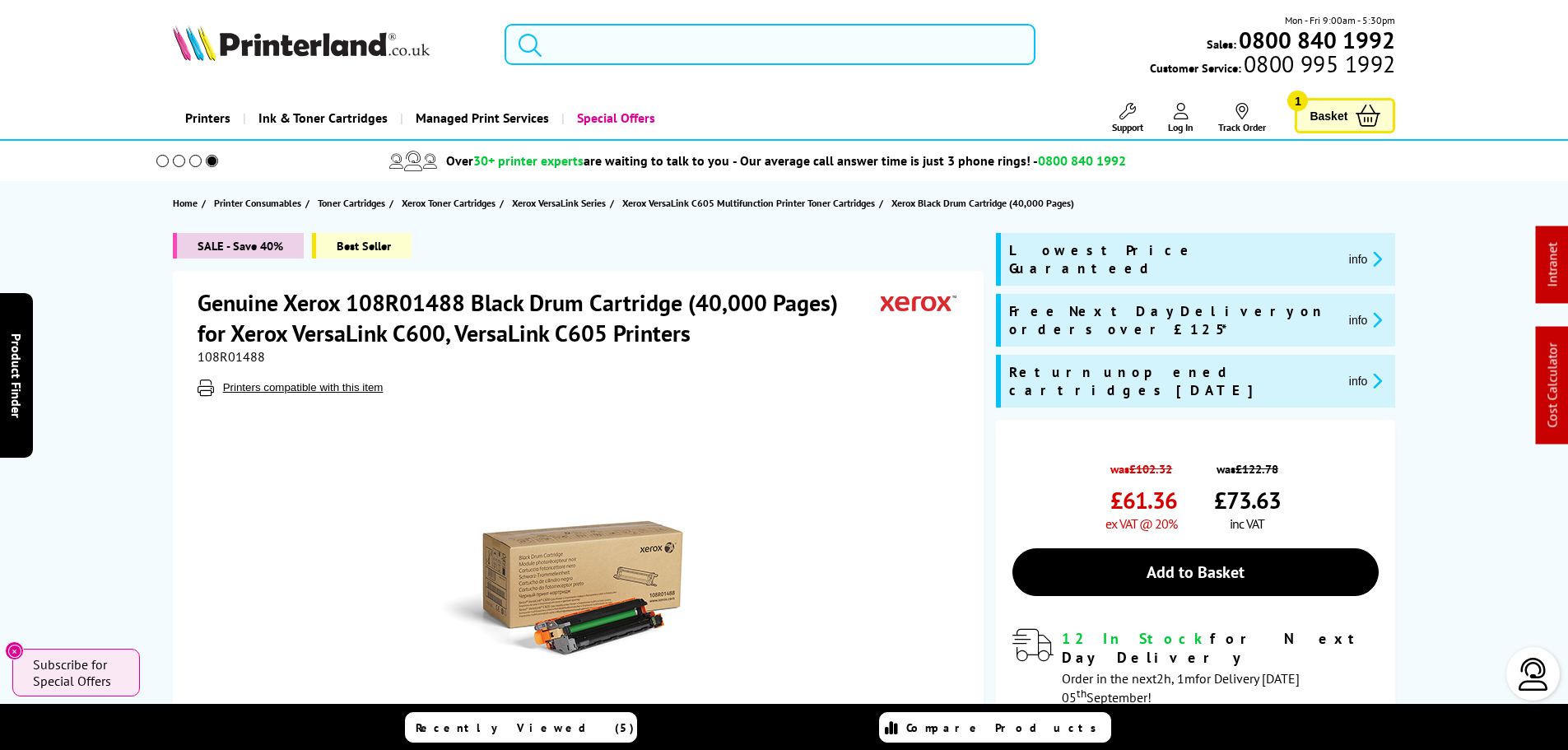
drag, startPoint x: 745, startPoint y: 56, endPoint x: 469, endPoint y: 59, distance: 276.0
click at [469, 59] on div "Mon - Fri 9:00am - 5:30pm Sales: 0800 840 1992 Customer Service: 0800 995 1992" at bounding box center [784, 48] width 1318 height 72
paste input "108r01121"
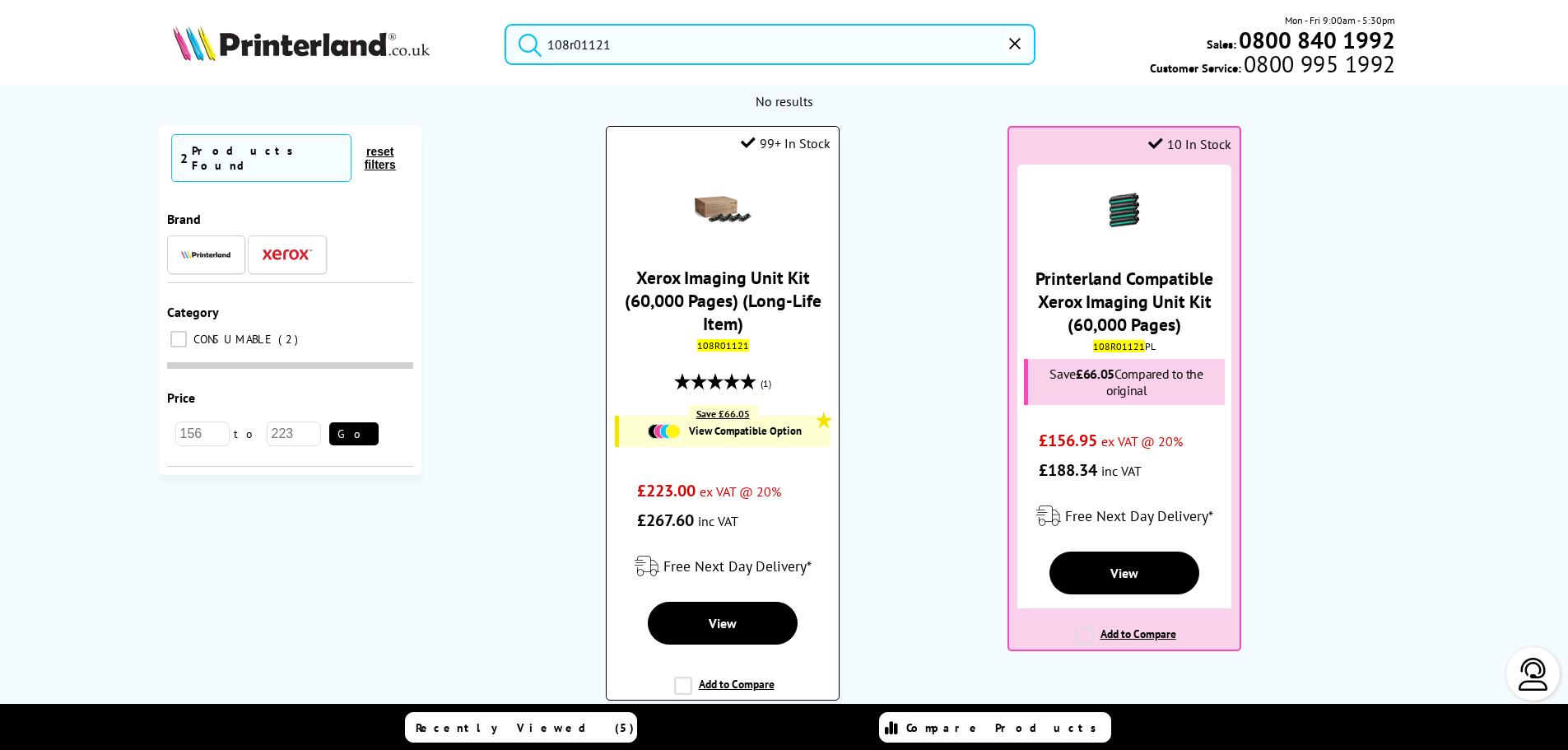
type input "108r01121"
click at [727, 294] on link "Xerox Imaging Unit Kit (60,000 Pages) (Long-Life Item)" at bounding box center [723, 301] width 197 height 69
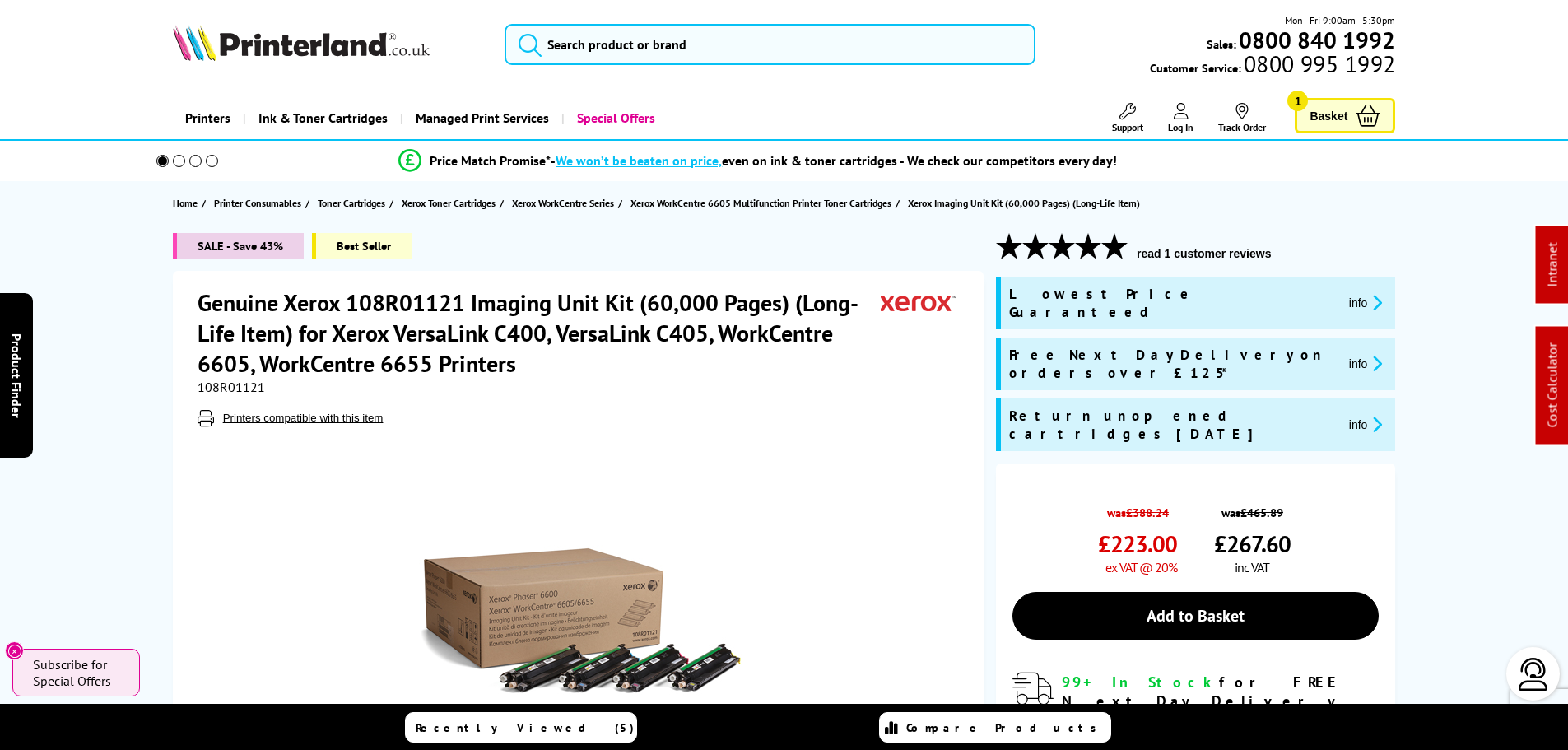
click at [234, 393] on span "108R01121" at bounding box center [232, 387] width 68 height 17
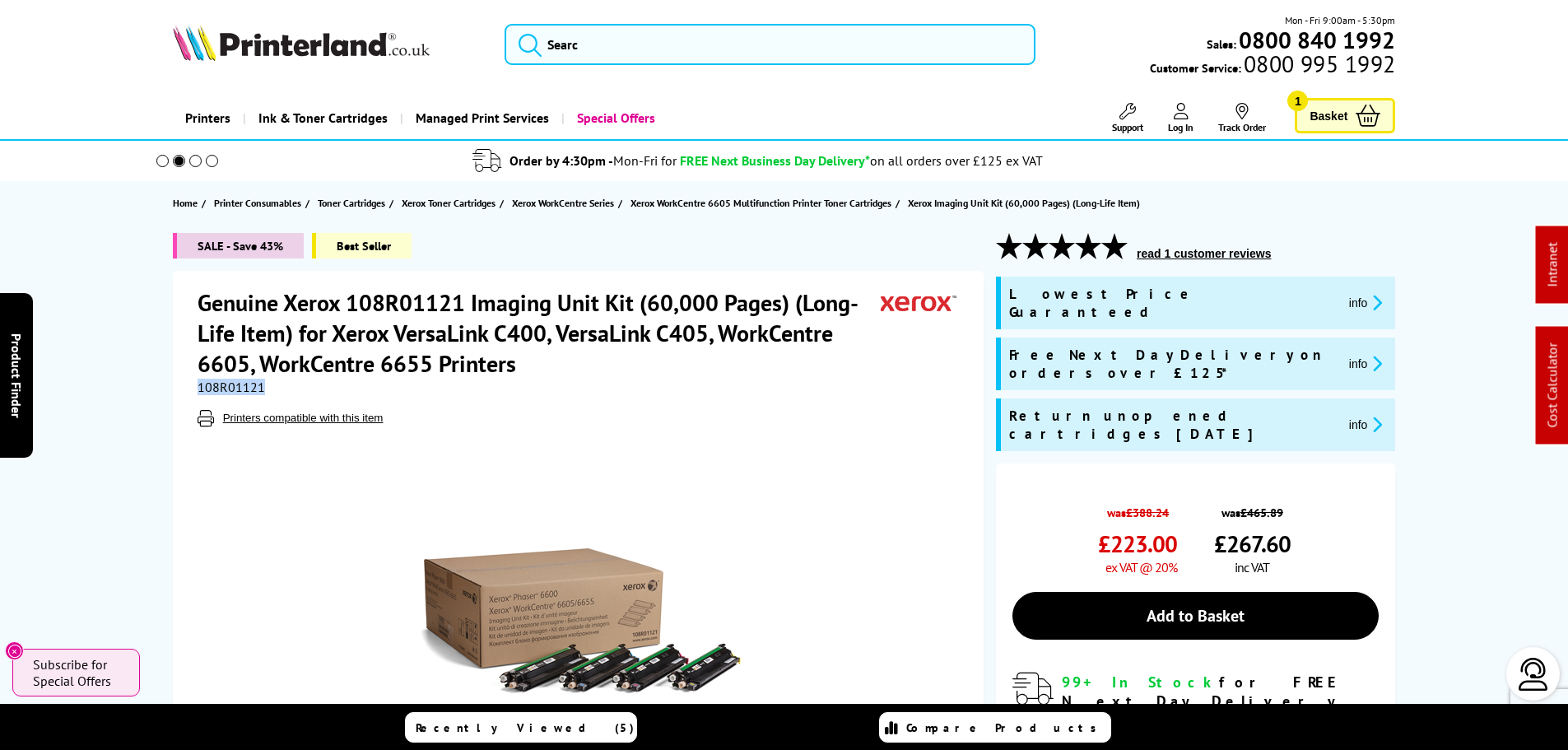
copy span "108R01121"
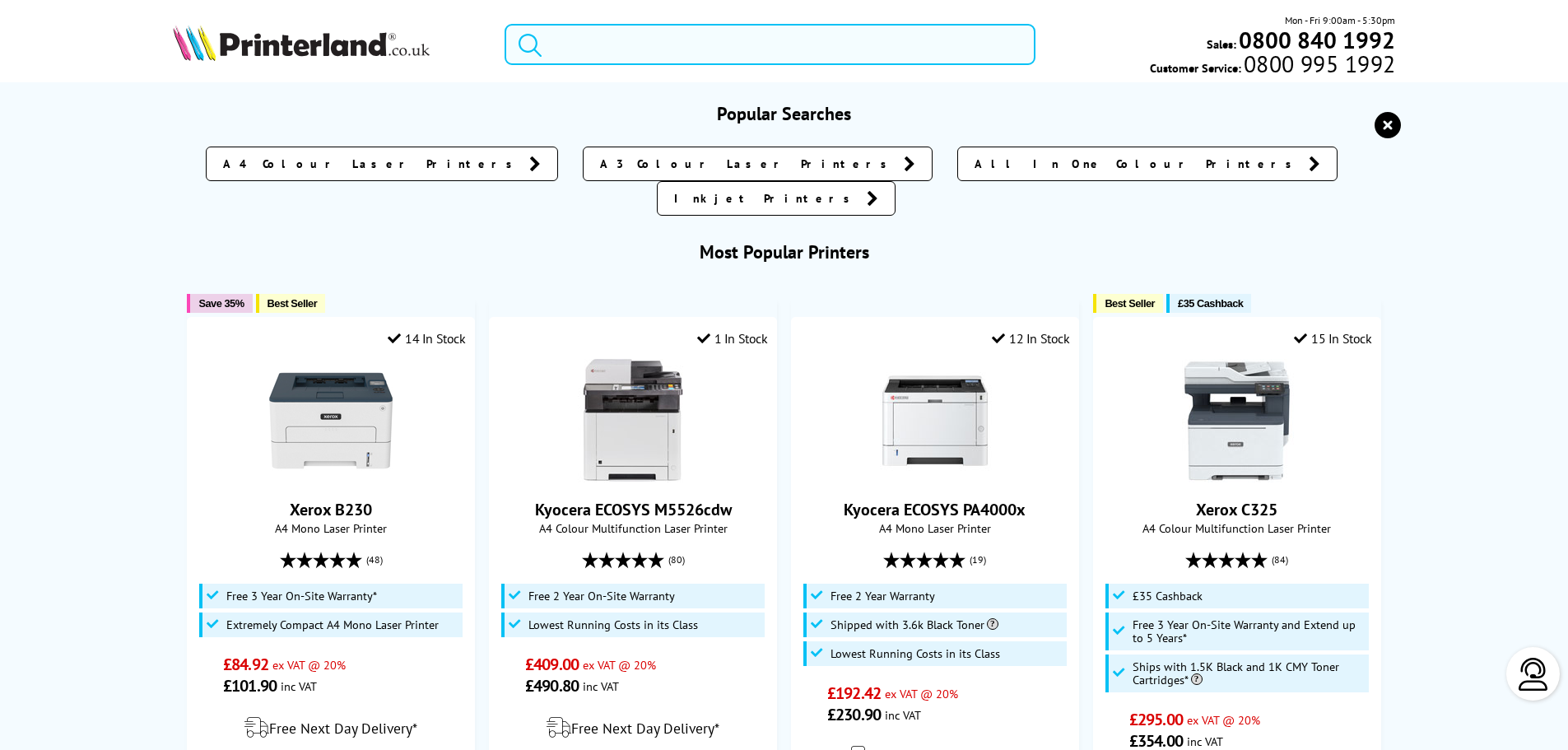
drag, startPoint x: 783, startPoint y: 34, endPoint x: 789, endPoint y: 24, distance: 11.7
click at [780, 32] on input "search" at bounding box center [770, 44] width 531 height 41
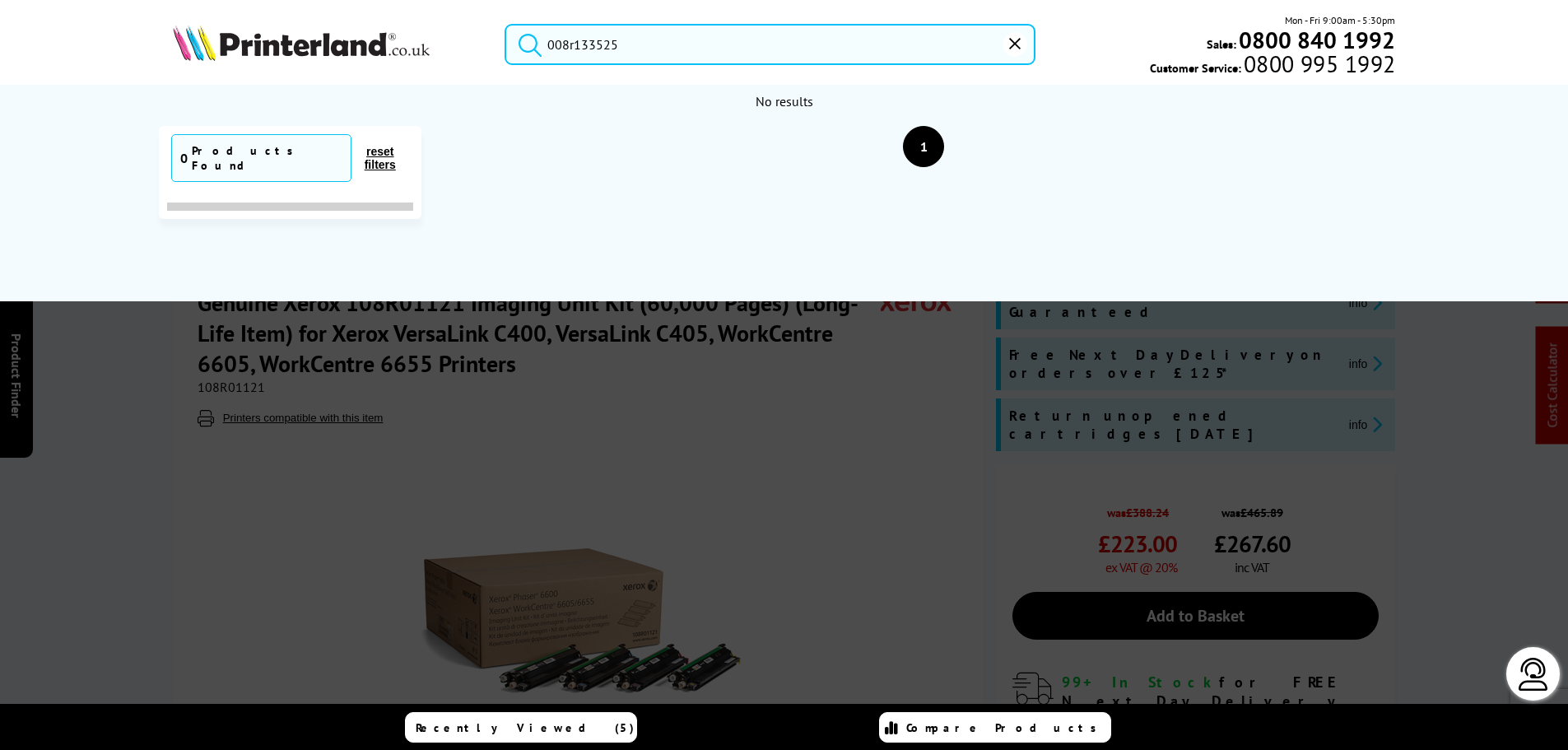
drag, startPoint x: 791, startPoint y: 39, endPoint x: 753, endPoint y: 43, distance: 38.2
click at [757, 43] on input "008r133525" at bounding box center [770, 44] width 531 height 41
click at [597, 40] on input "008r133525" at bounding box center [770, 44] width 531 height 41
click at [579, 44] on input "008r133525" at bounding box center [770, 44] width 531 height 41
click at [560, 38] on input "008r133525" at bounding box center [770, 44] width 531 height 41
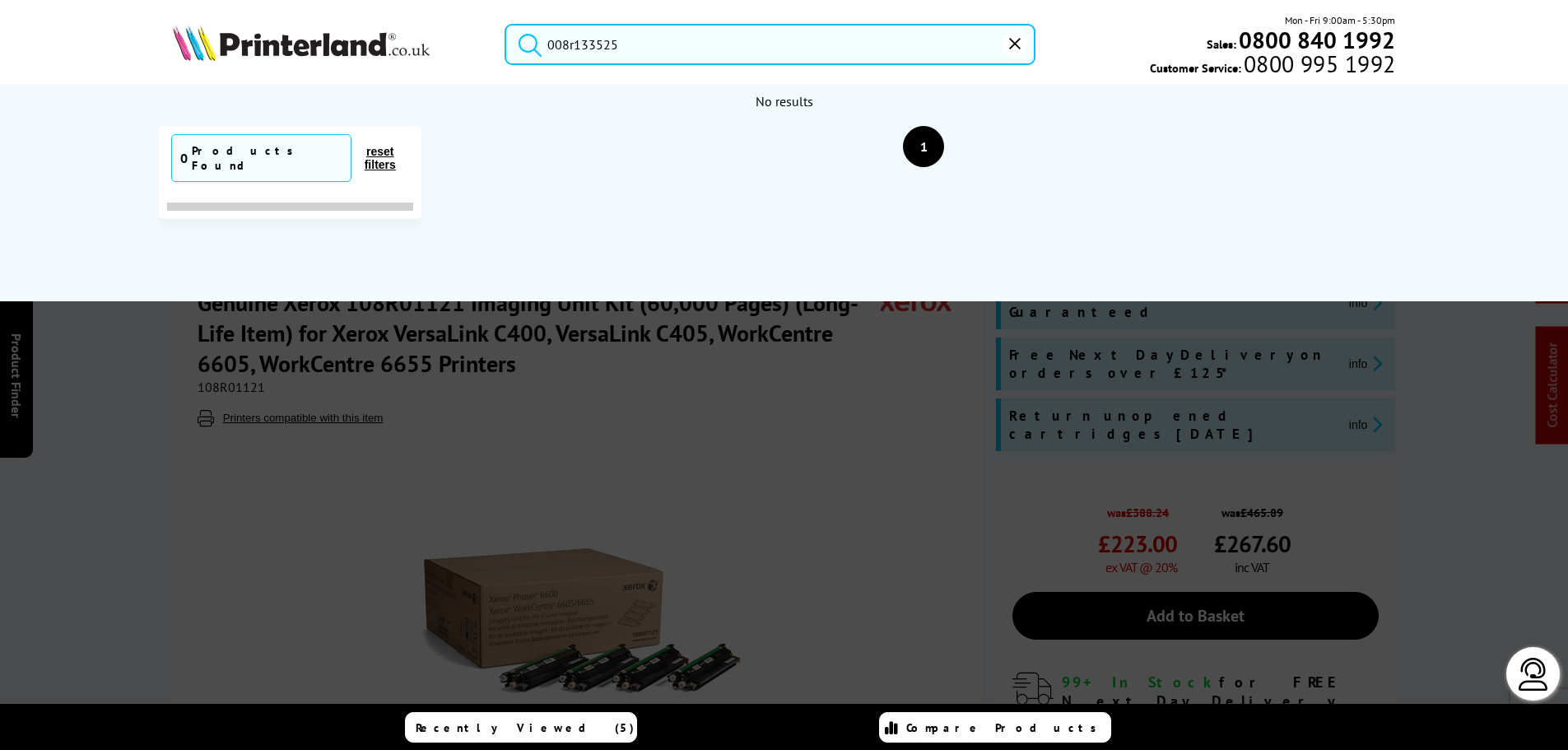
click at [565, 40] on input "008r133525" at bounding box center [770, 44] width 531 height 41
click at [576, 40] on input "008r133525" at bounding box center [770, 44] width 531 height 41
drag, startPoint x: 577, startPoint y: 45, endPoint x: 612, endPoint y: 50, distance: 35.4
click at [622, 51] on input "008r133525" at bounding box center [770, 44] width 531 height 41
click at [590, 49] on input "008r133525" at bounding box center [770, 44] width 531 height 41
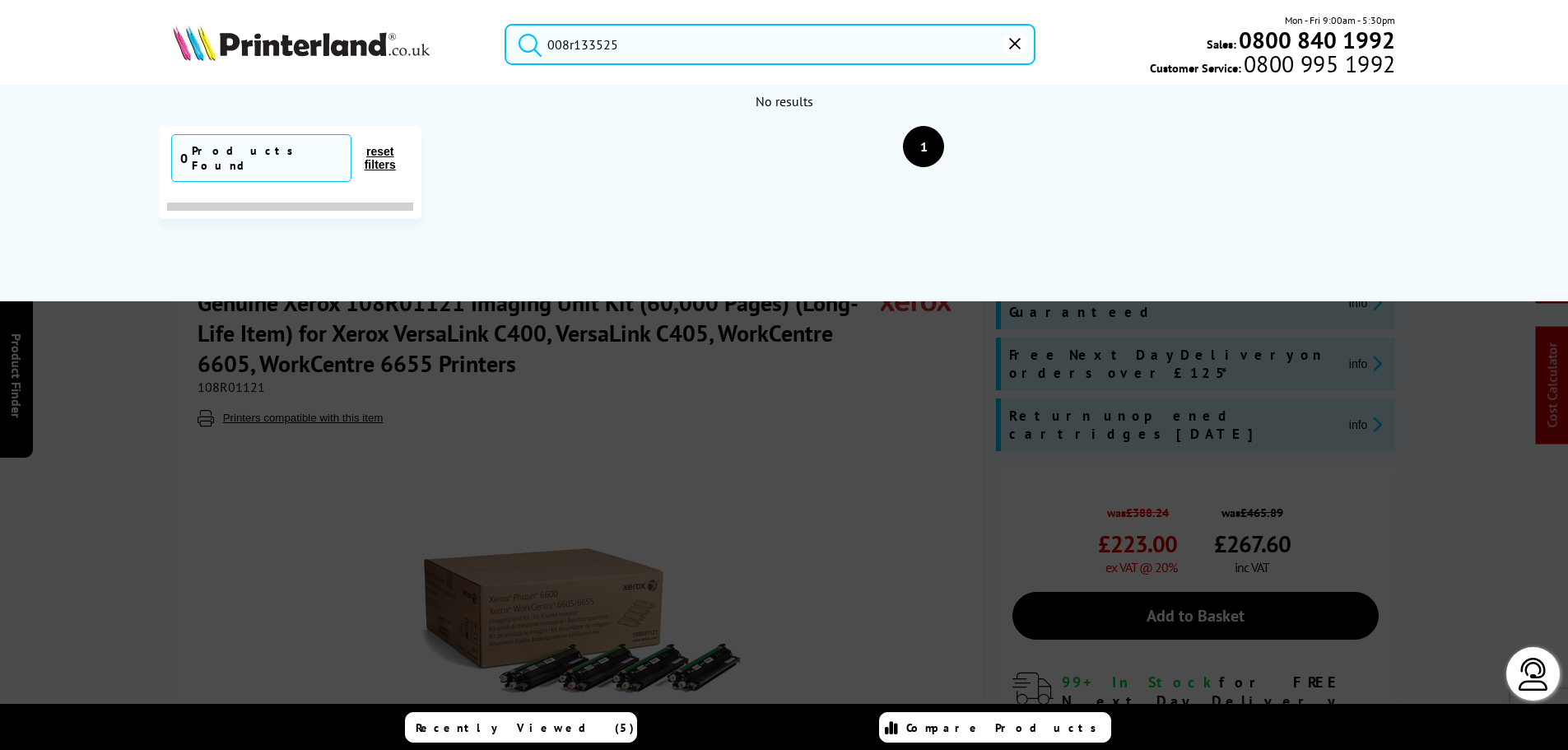
click at [594, 44] on input "008r133525" at bounding box center [770, 44] width 531 height 41
click at [505, 23] on button "submit" at bounding box center [526, 41] width 41 height 37
drag, startPoint x: 577, startPoint y: 44, endPoint x: 586, endPoint y: 45, distance: 9.1
click at [586, 45] on input "008r13525" at bounding box center [770, 44] width 531 height 41
click at [583, 45] on input "008r13525" at bounding box center [770, 44] width 531 height 41
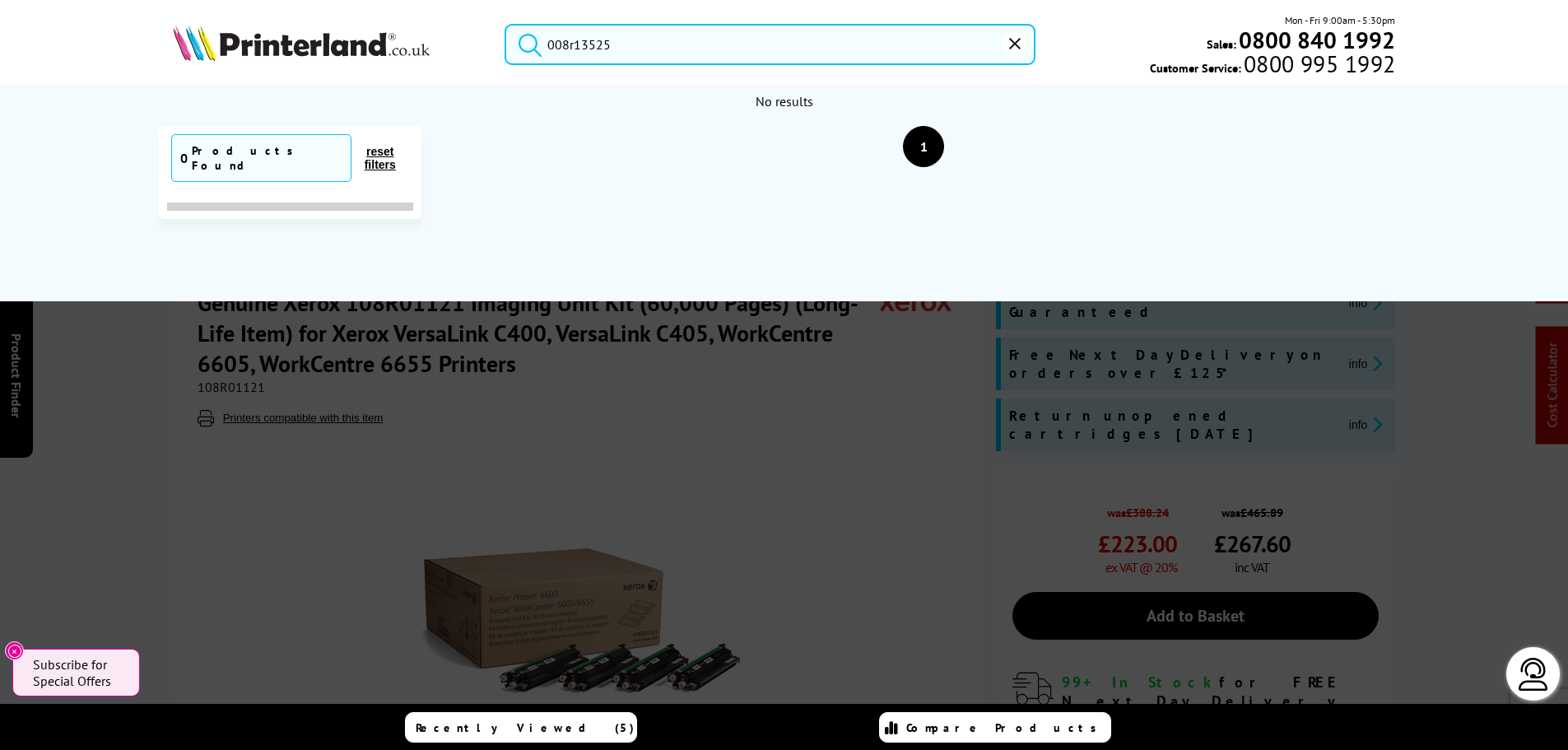
click at [578, 48] on input "008r13525" at bounding box center [770, 44] width 531 height 41
click at [505, 23] on button "submit" at bounding box center [526, 41] width 41 height 37
drag, startPoint x: 653, startPoint y: 38, endPoint x: 354, endPoint y: -5, distance: 302.1
click at [580, 44] on input "008r133525" at bounding box center [770, 44] width 531 height 41
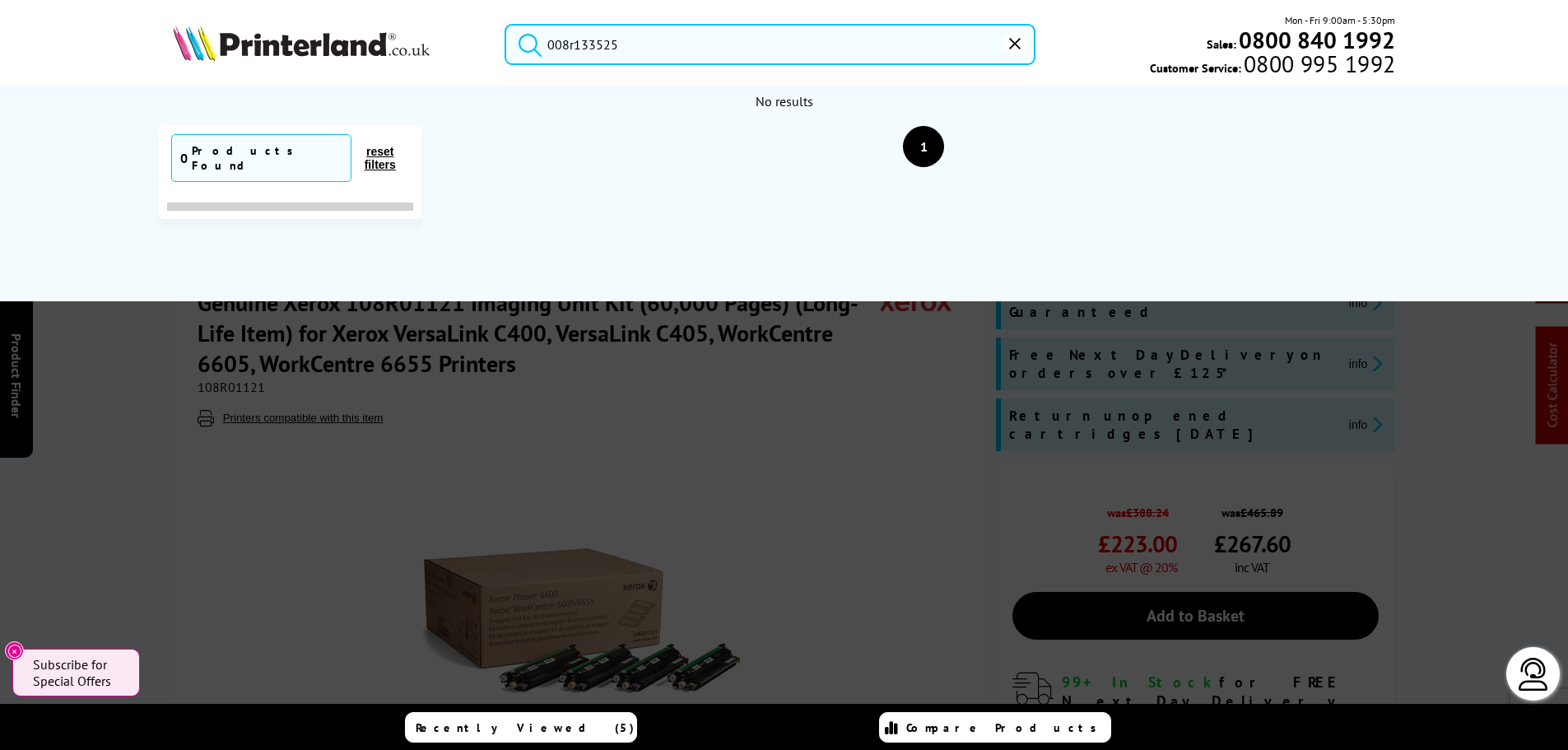
drag, startPoint x: 576, startPoint y: 44, endPoint x: 620, endPoint y: 44, distance: 44.0
click at [620, 44] on input "008r133525" at bounding box center [770, 44] width 531 height 41
click at [577, 44] on input "008r133525" at bounding box center [770, 44] width 531 height 41
click at [632, 50] on input "008r133525" at bounding box center [770, 44] width 531 height 41
click at [631, 49] on input "008r13" at bounding box center [770, 44] width 531 height 41
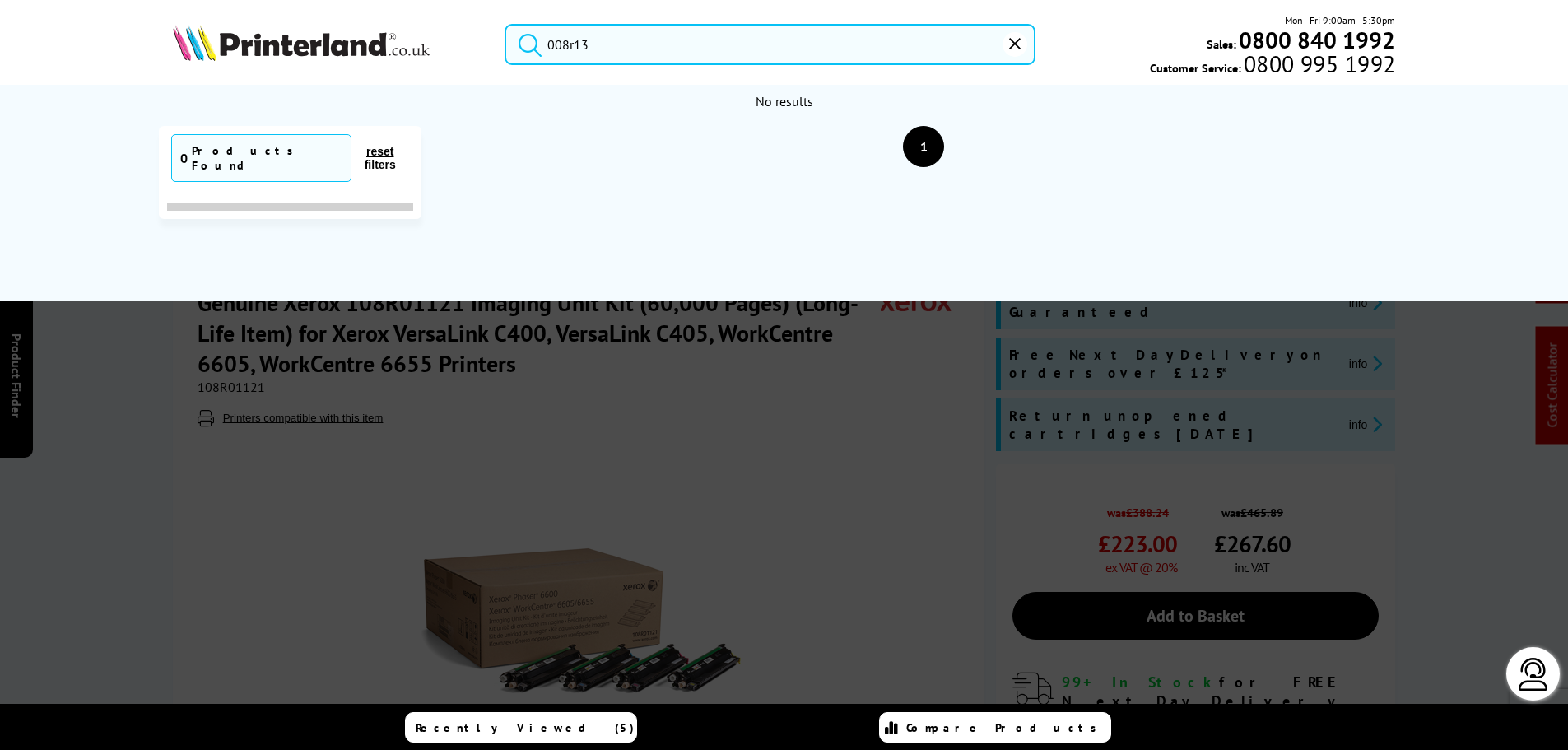
drag, startPoint x: 606, startPoint y: 50, endPoint x: 350, endPoint y: 47, distance: 256.0
click at [352, 47] on div "008r13 Mon - Fri 9:00am - 5:30pm Sales: 0800 840 1992 Customer Service: 0800 99…" at bounding box center [784, 48] width 1318 height 72
click at [547, 39] on button "submit" at bounding box center [526, 41] width 41 height 37
click at [550, 40] on input "13525" at bounding box center [770, 44] width 531 height 41
drag, startPoint x: 719, startPoint y: 55, endPoint x: 459, endPoint y: 44, distance: 260.2
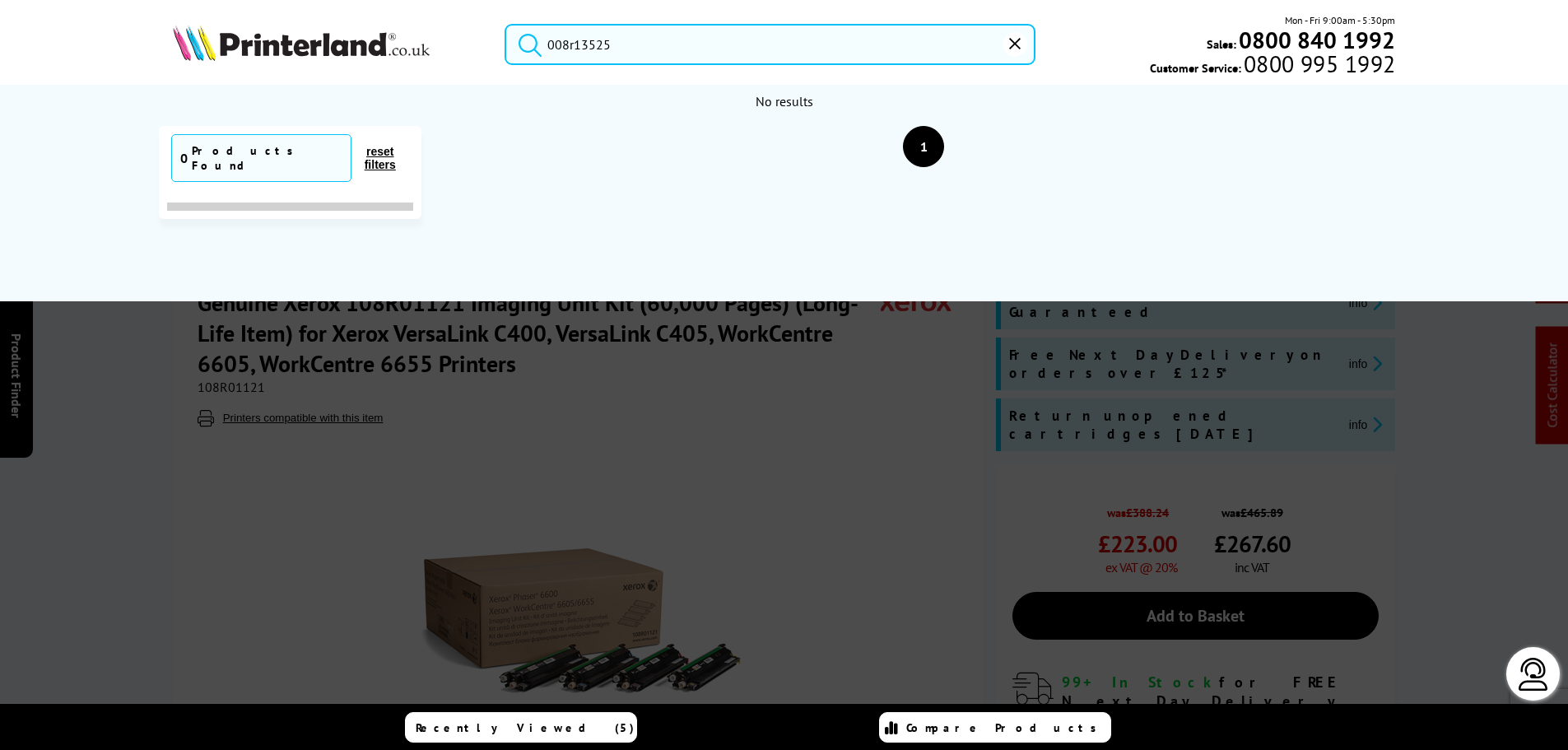
click at [459, 44] on div "008r13525 Mon - Fri 9:00am - 5:30pm Sales: 0800 840 1992 Customer Service: 0800…" at bounding box center [784, 48] width 1318 height 72
click at [505, 23] on button "submit" at bounding box center [526, 41] width 41 height 37
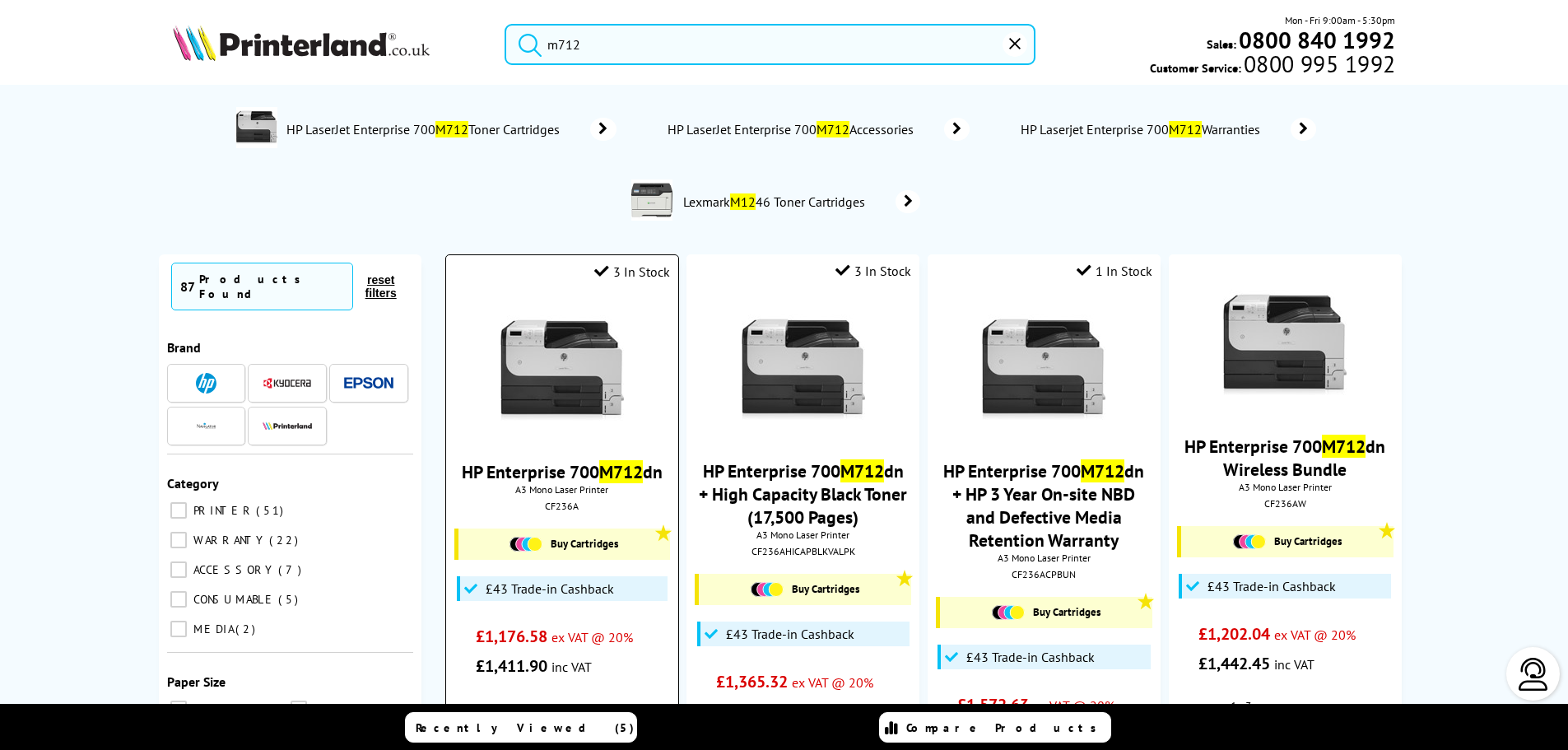
type input "m712"
click at [543, 330] on img at bounding box center [563, 370] width 124 height 124
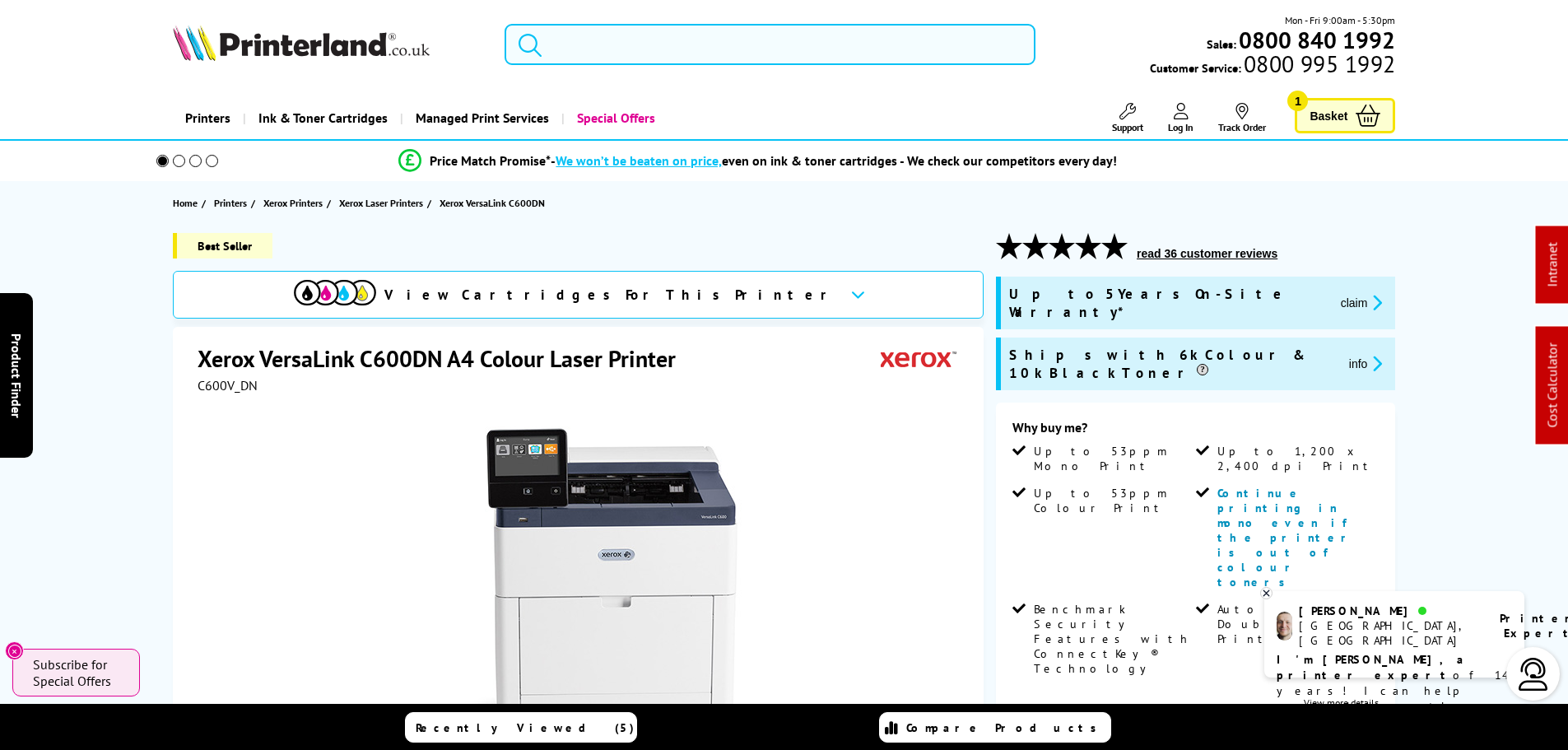
click at [584, 58] on input "search" at bounding box center [770, 44] width 531 height 41
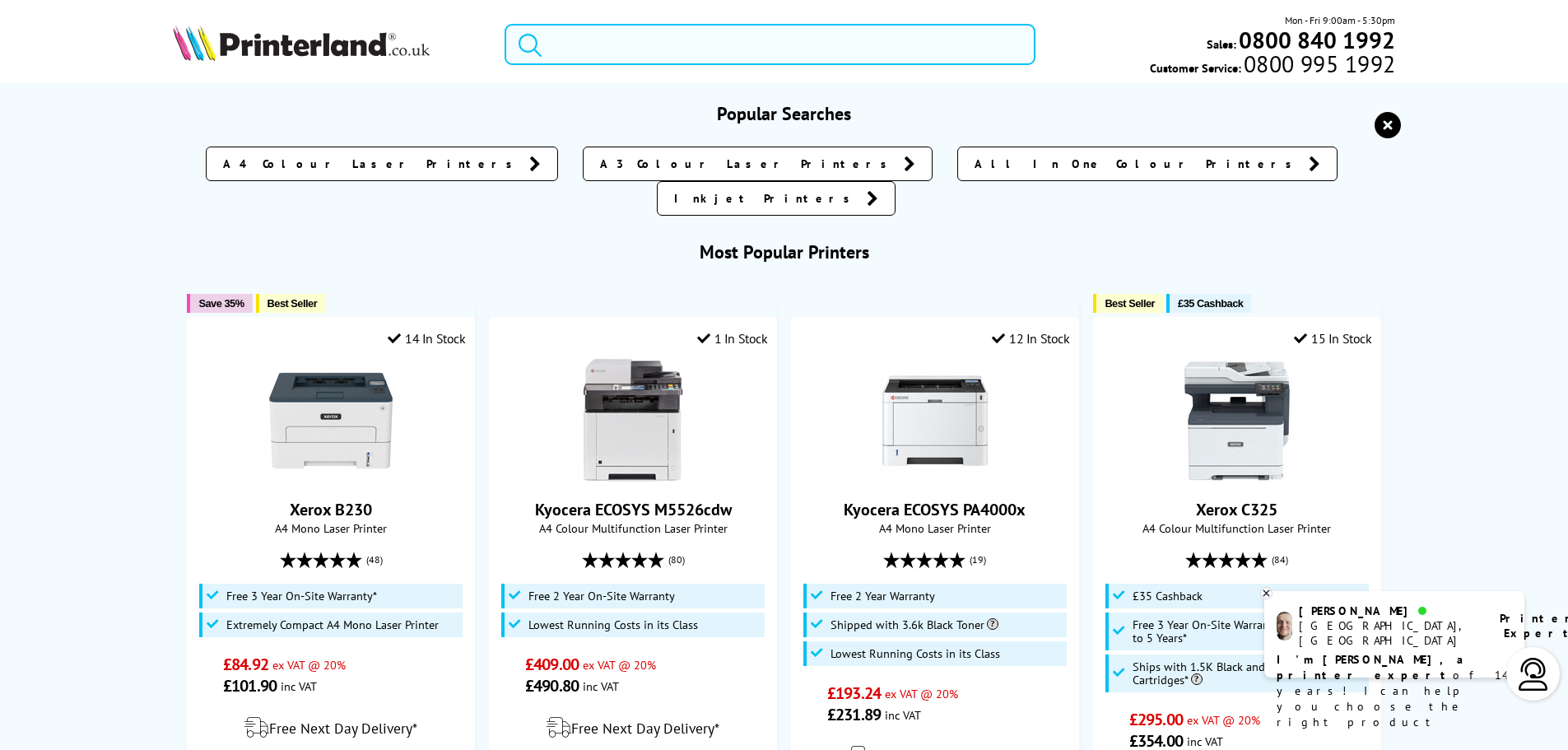
click at [582, 58] on input "search" at bounding box center [770, 44] width 531 height 41
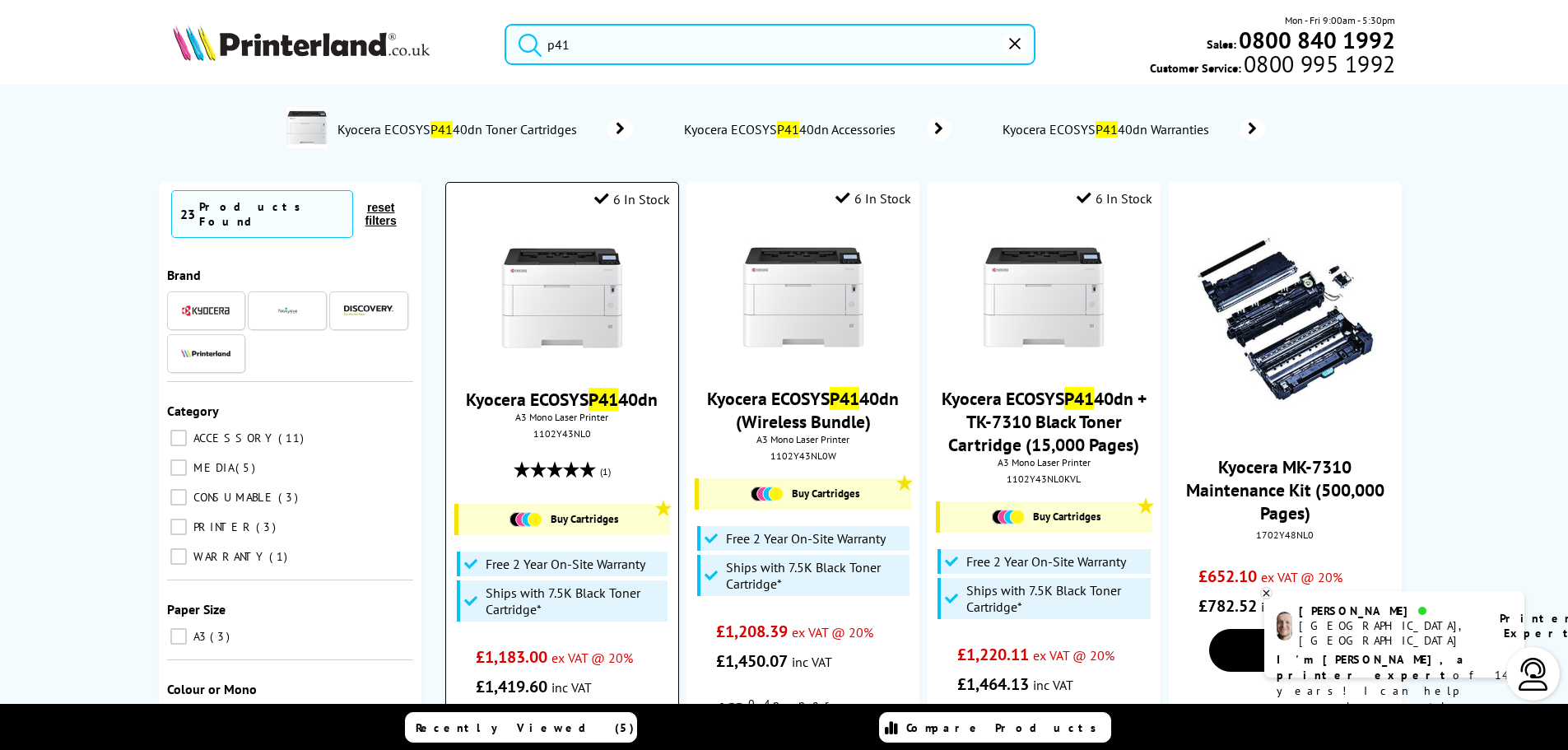
type input "p41"
click at [569, 300] on img at bounding box center [563, 298] width 124 height 124
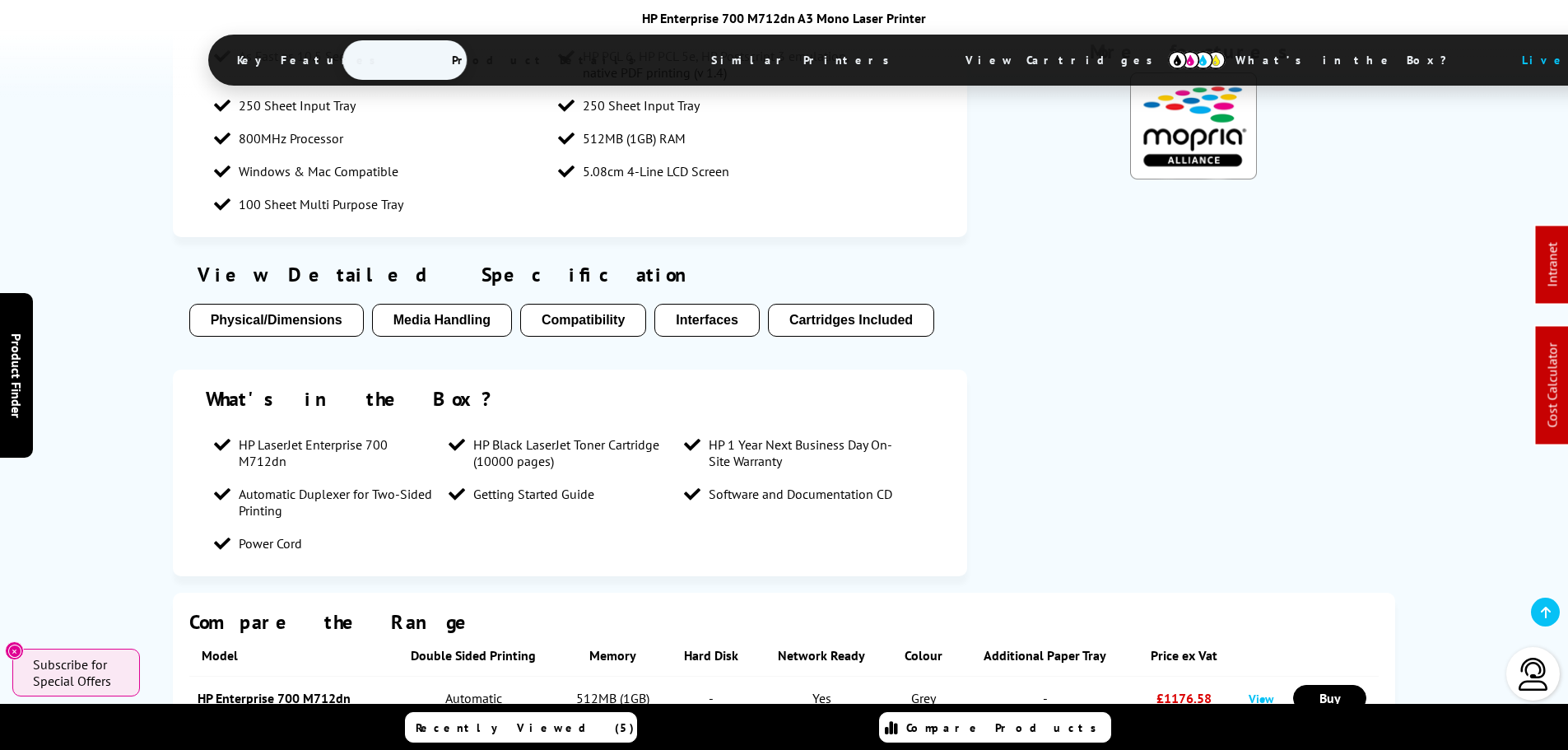
scroll to position [1521, 0]
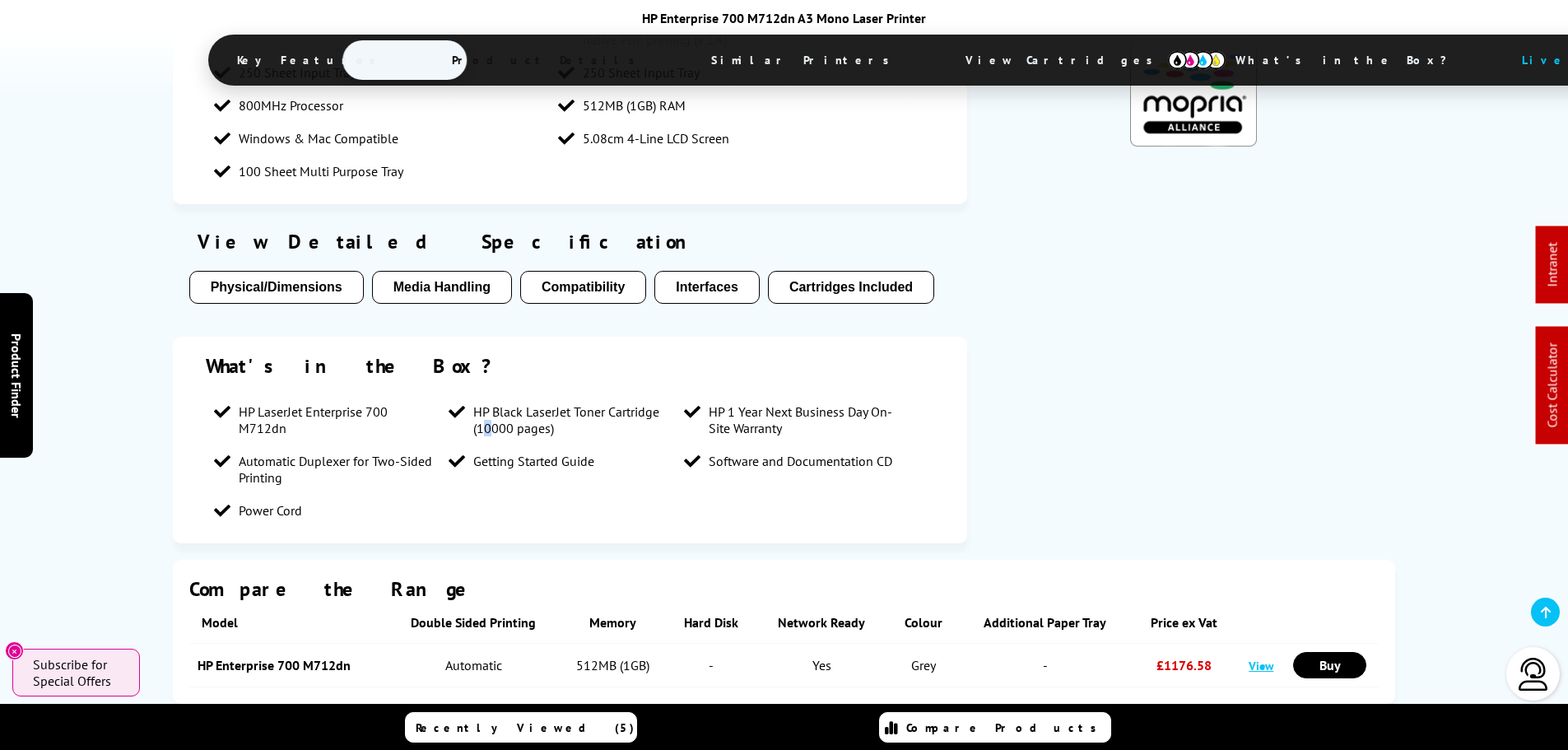
click at [485, 403] on span "HP Black LaserJet Toner Cartridge (10000 pages)" at bounding box center [570, 419] width 194 height 33
click at [490, 403] on span "HP Black LaserJet Toner Cartridge (10000 pages)" at bounding box center [570, 419] width 194 height 33
click at [487, 403] on span "HP Black LaserJet Toner Cartridge (10000 pages)" at bounding box center [570, 419] width 194 height 33
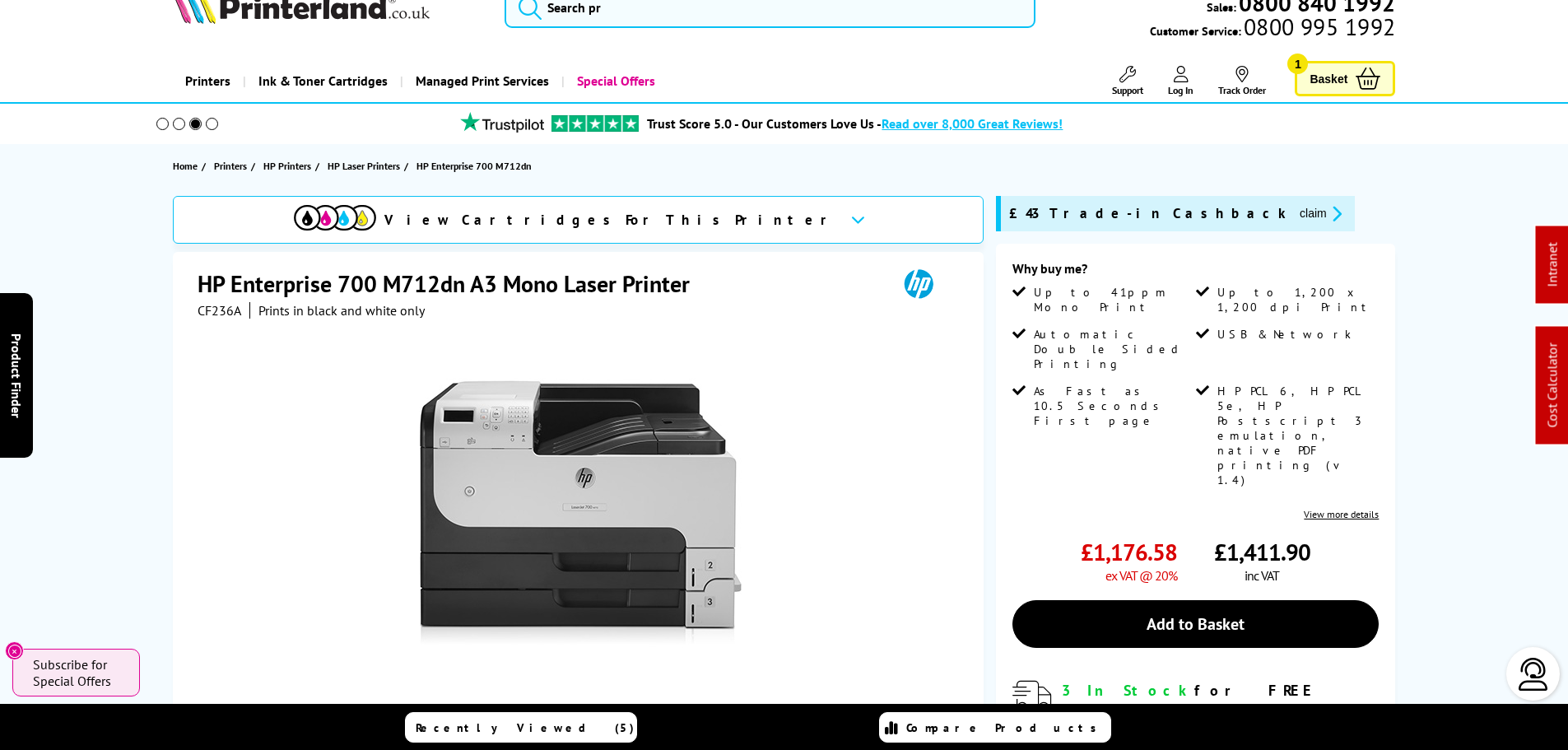
scroll to position [0, 0]
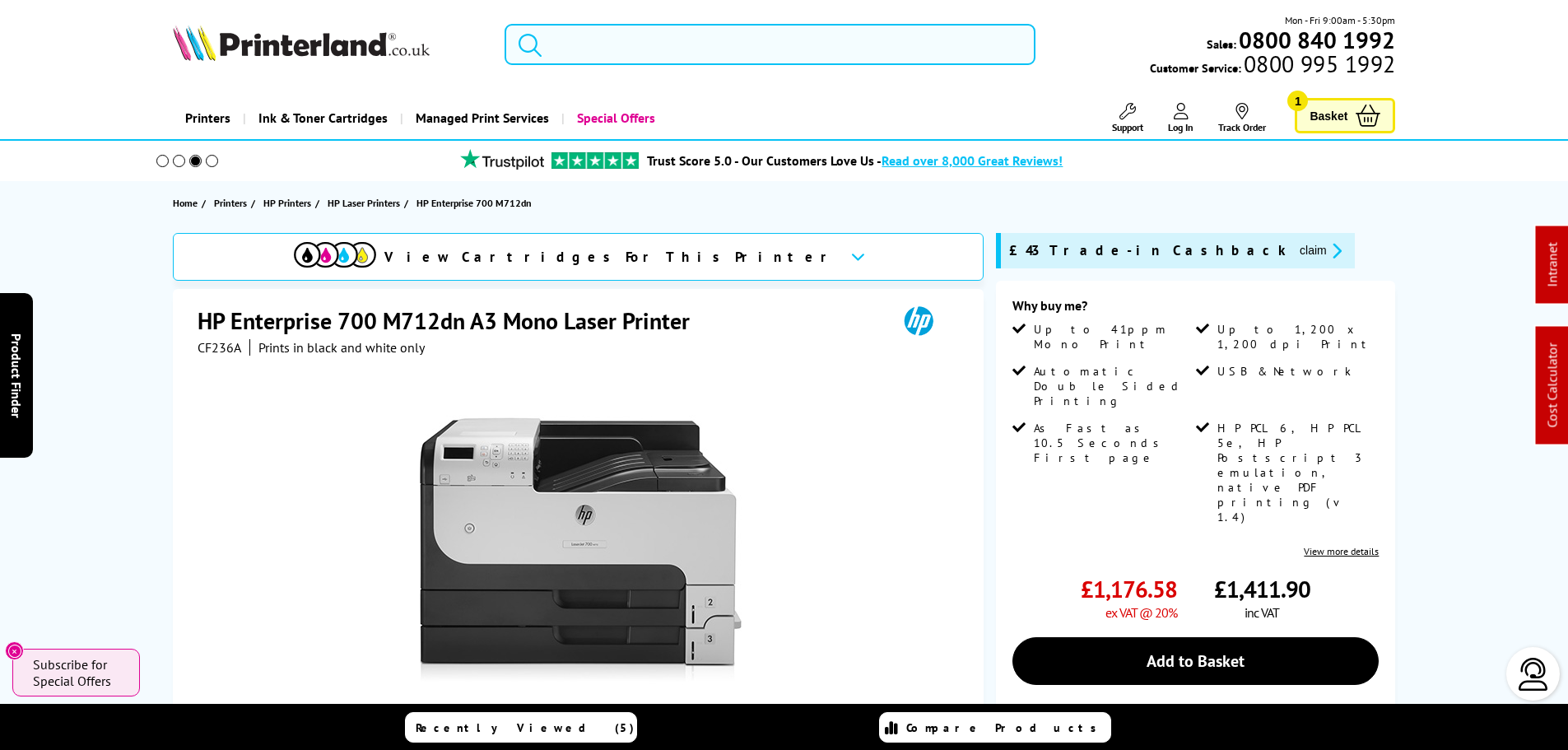
click at [785, 54] on input "search" at bounding box center [770, 44] width 531 height 41
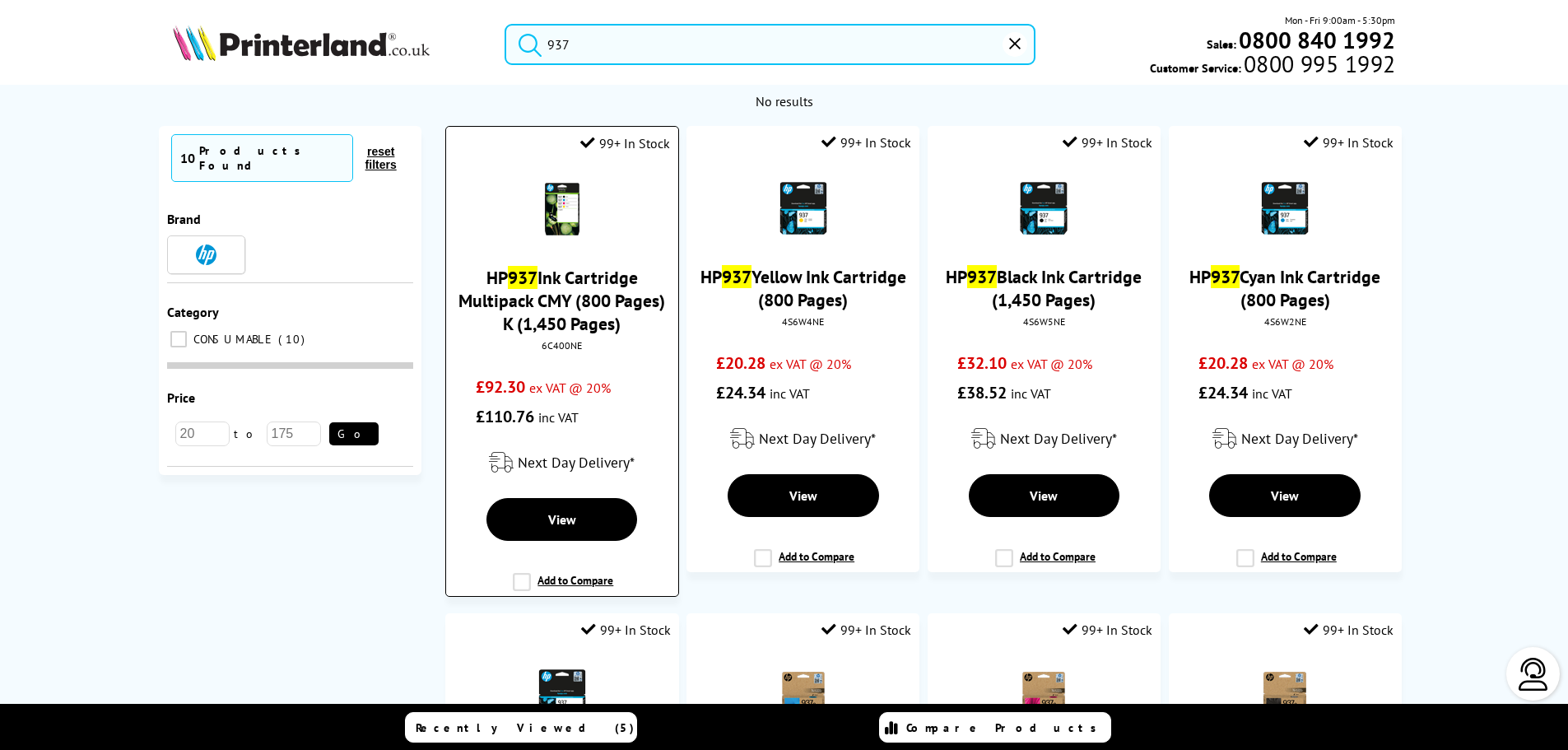
type input "937"
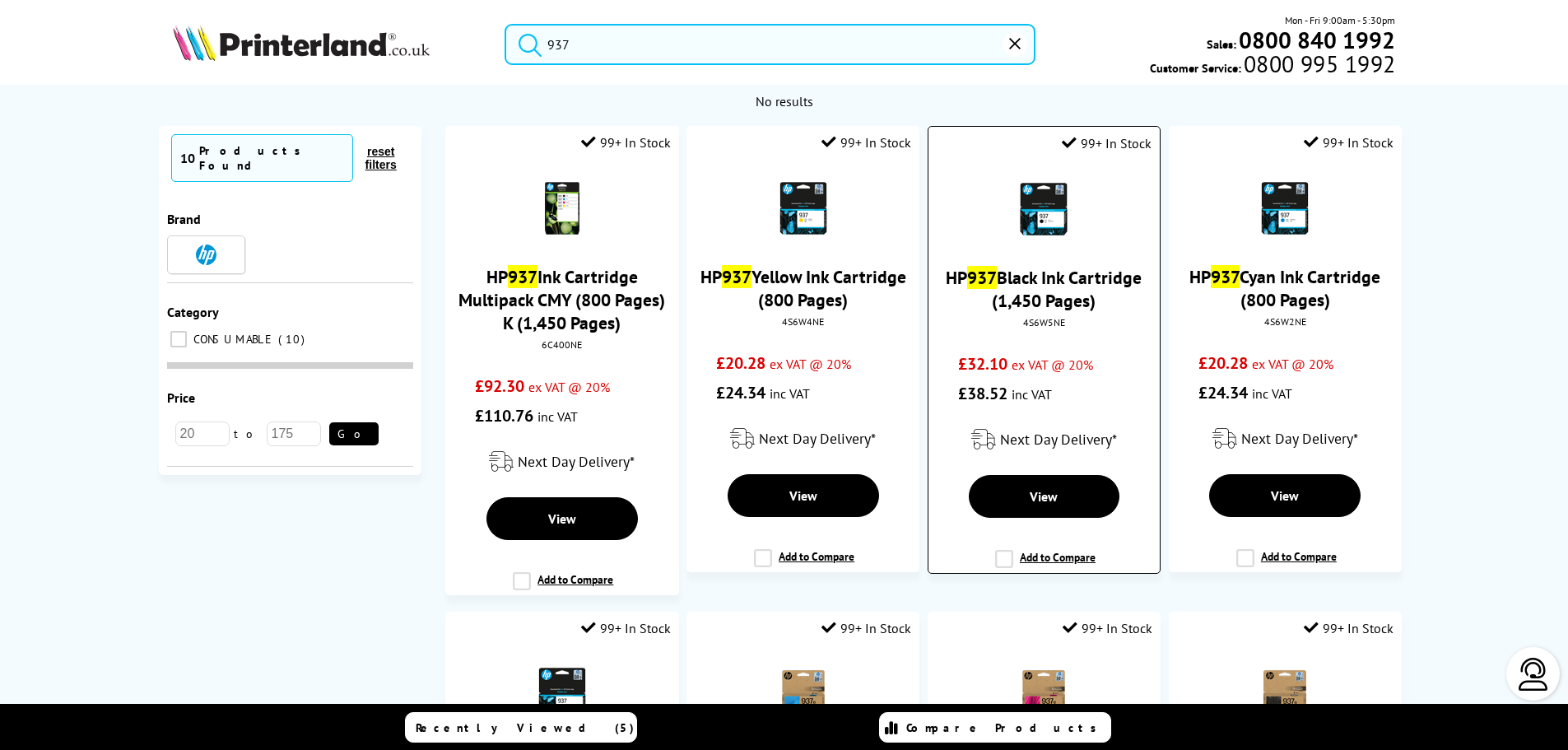
click at [1045, 292] on link "HP 937 Black Ink Cartridge (1,450 Pages)" at bounding box center [1044, 289] width 196 height 46
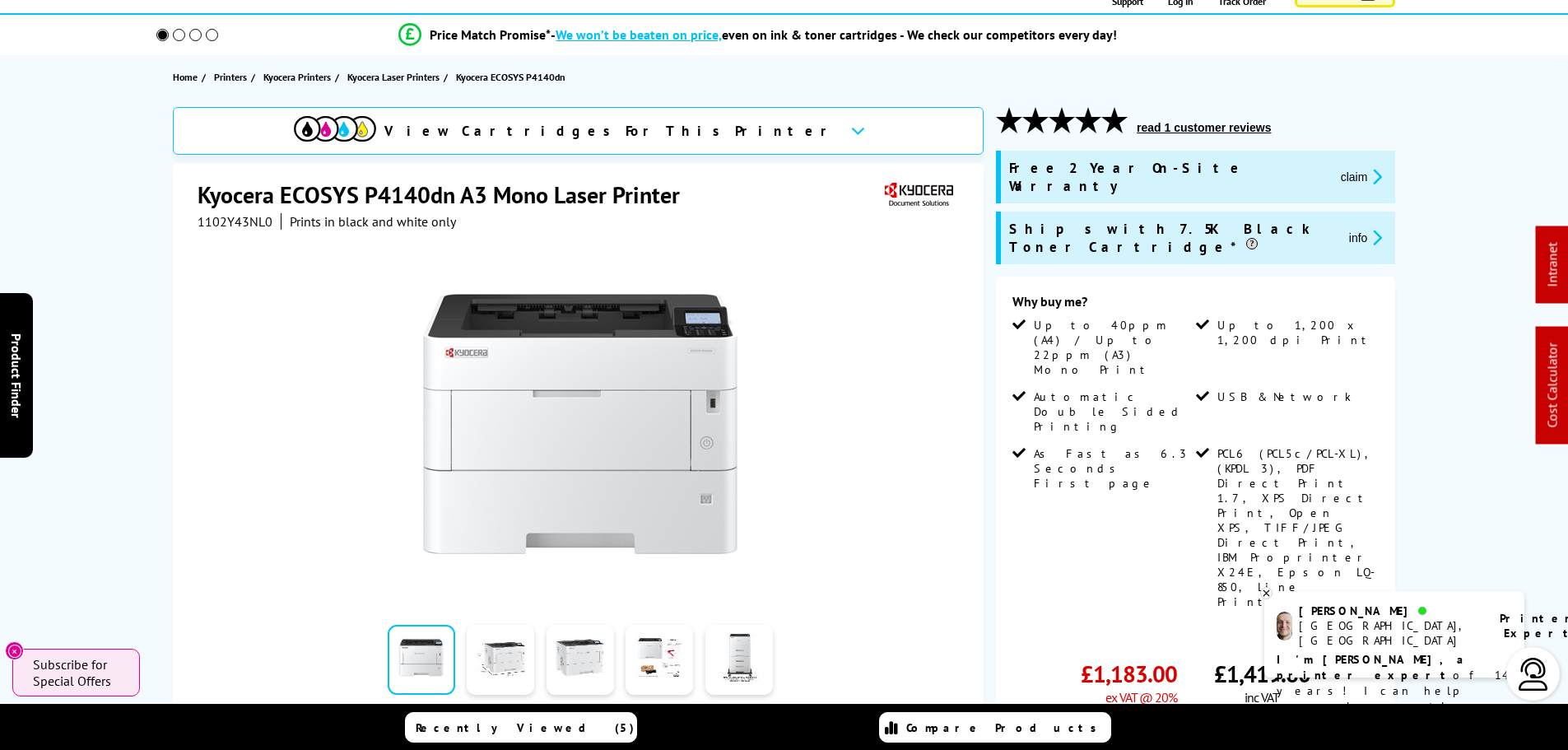
scroll to position [165, 0]
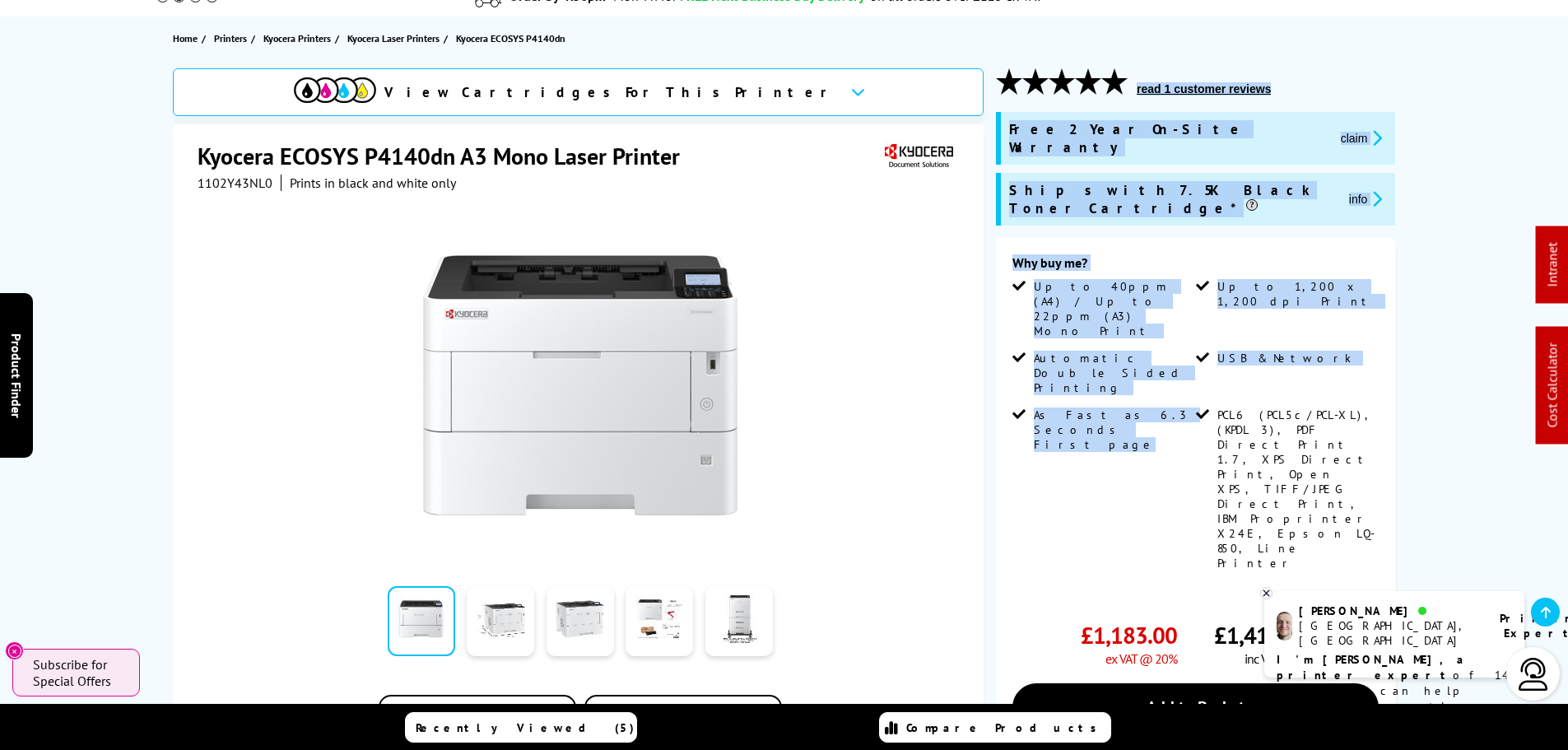
drag, startPoint x: 1015, startPoint y: 263, endPoint x: 870, endPoint y: 302, distance: 150.2
click at [894, 188] on div "View Cartridges For This Printer Kyocera ECOSYS P4140dn A3 Mono Laser Printer 1…" at bounding box center [784, 549] width 1318 height 963
click at [839, 318] on div at bounding box center [580, 377] width 765 height 372
click at [1129, 408] on li "As Fast as 6.3 Seconds First page" at bounding box center [1102, 495] width 179 height 175
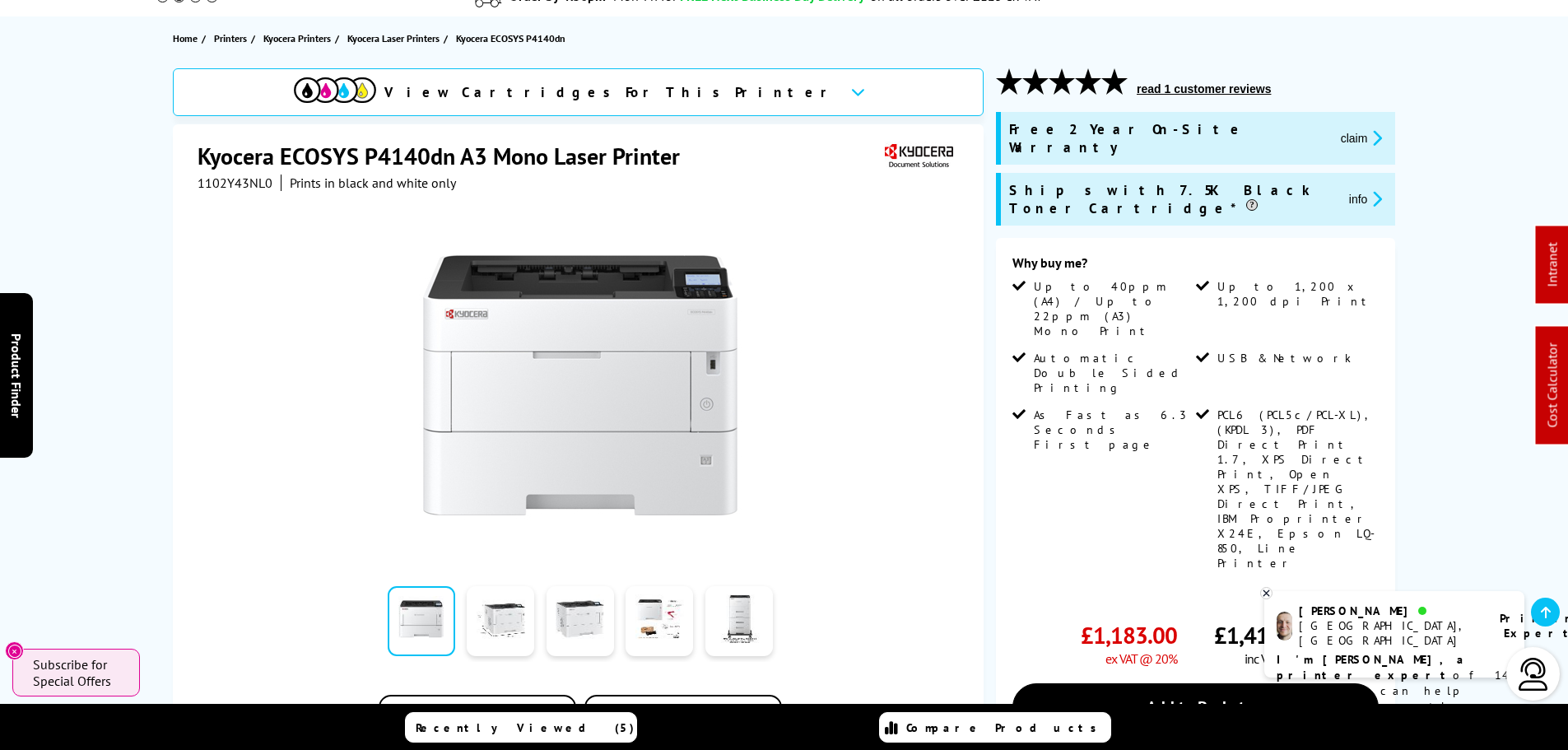
click at [1129, 408] on li "As Fast as 6.3 Seconds First page" at bounding box center [1102, 495] width 179 height 175
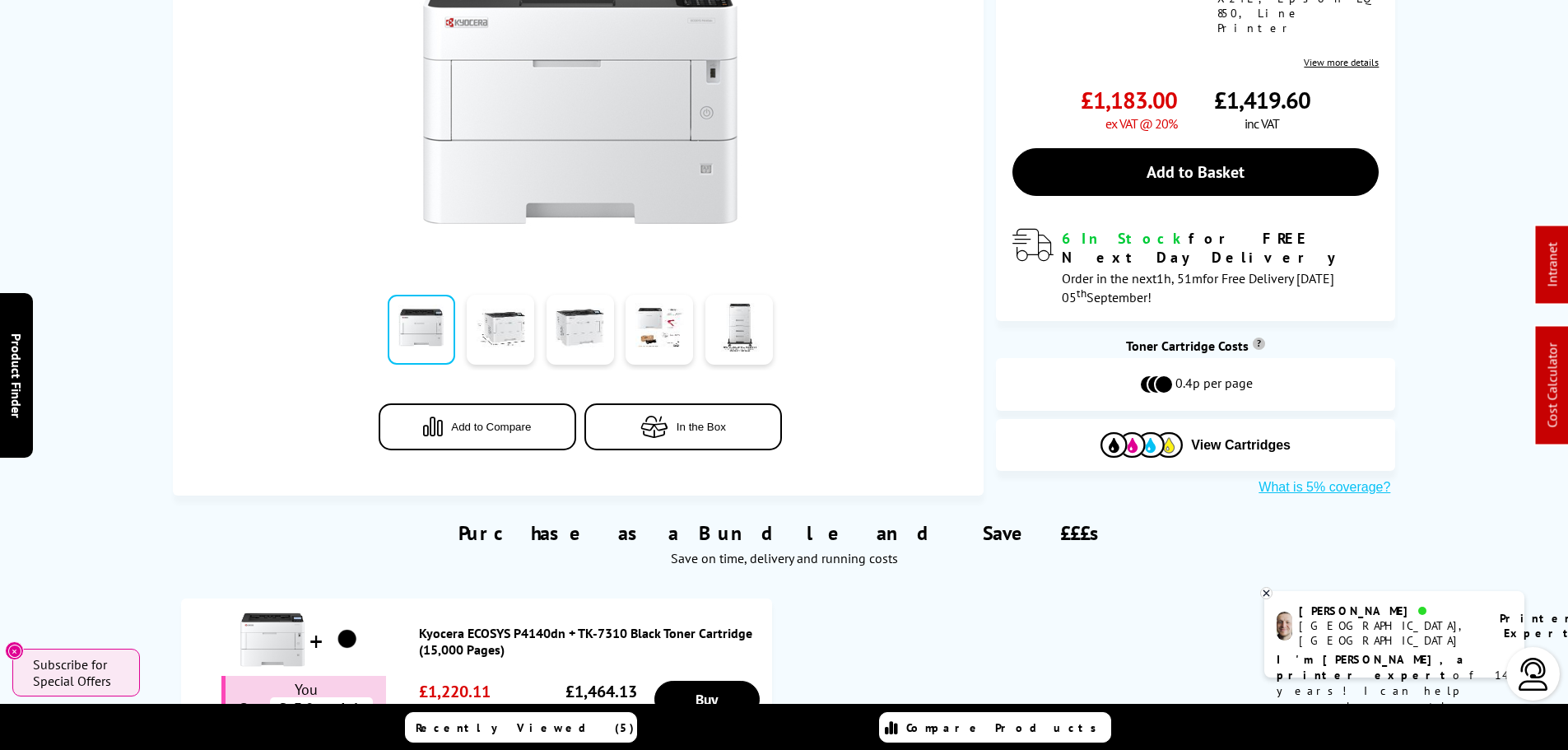
scroll to position [0, 0]
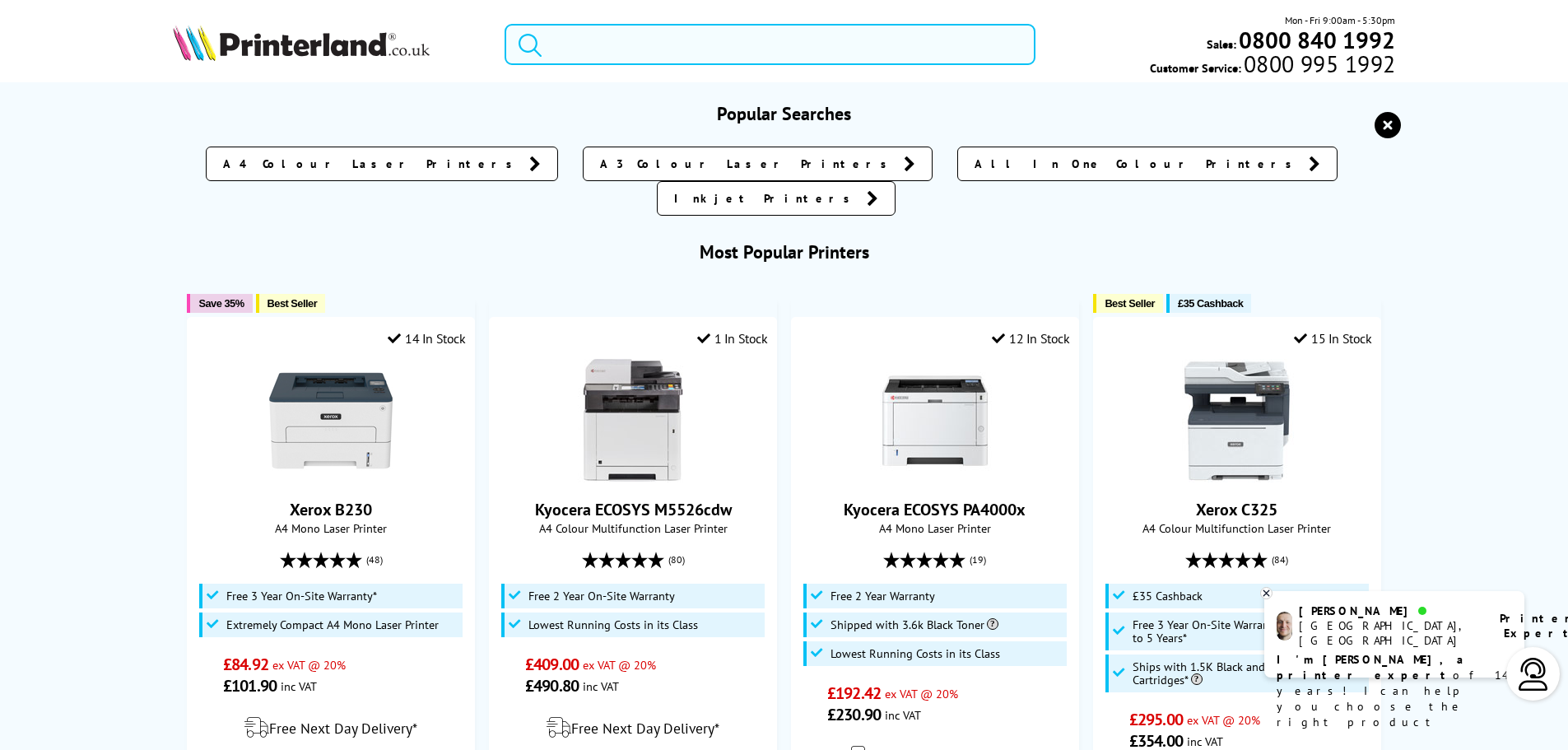
click at [643, 53] on input "search" at bounding box center [770, 44] width 531 height 41
paste input "006R04400"
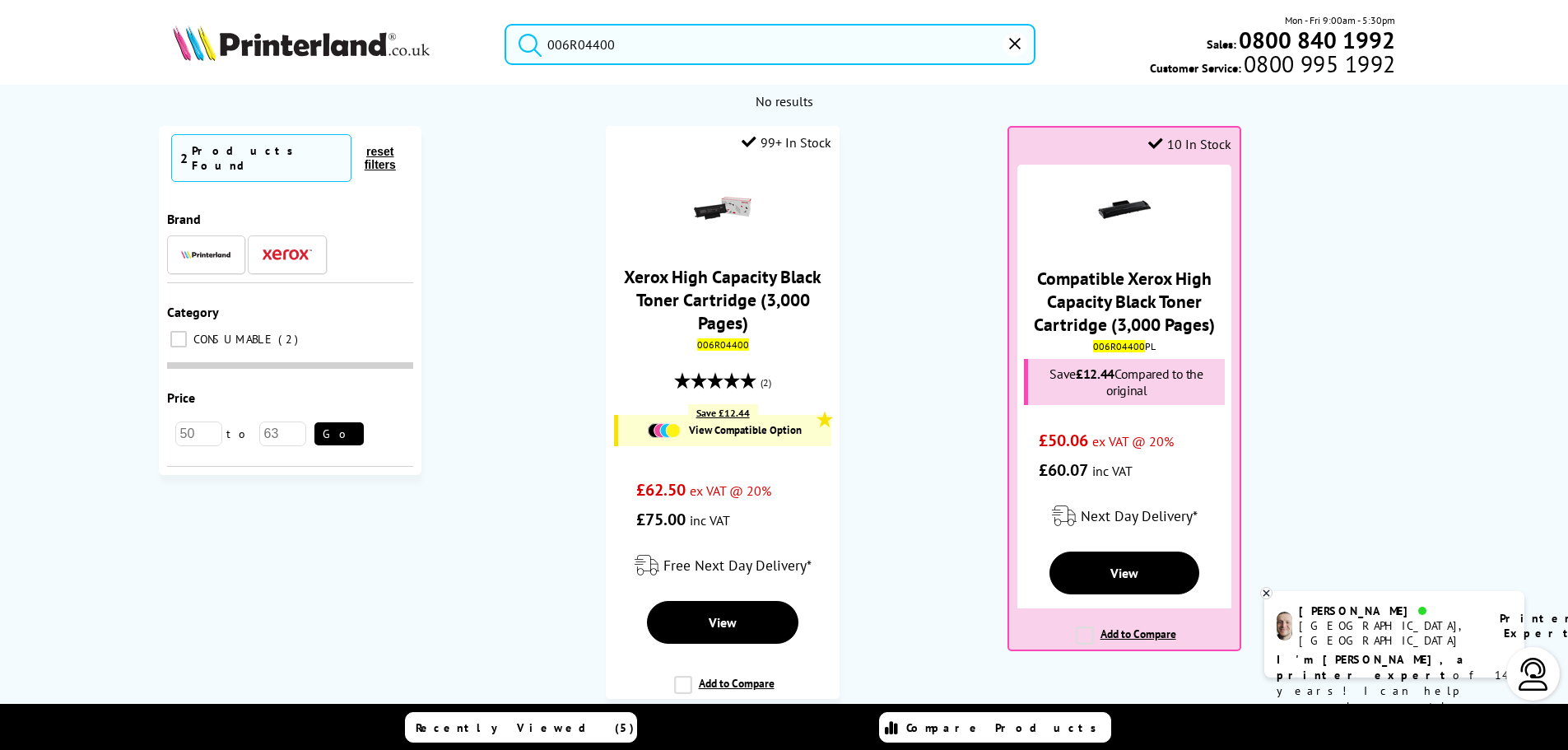
type input "006R04400"
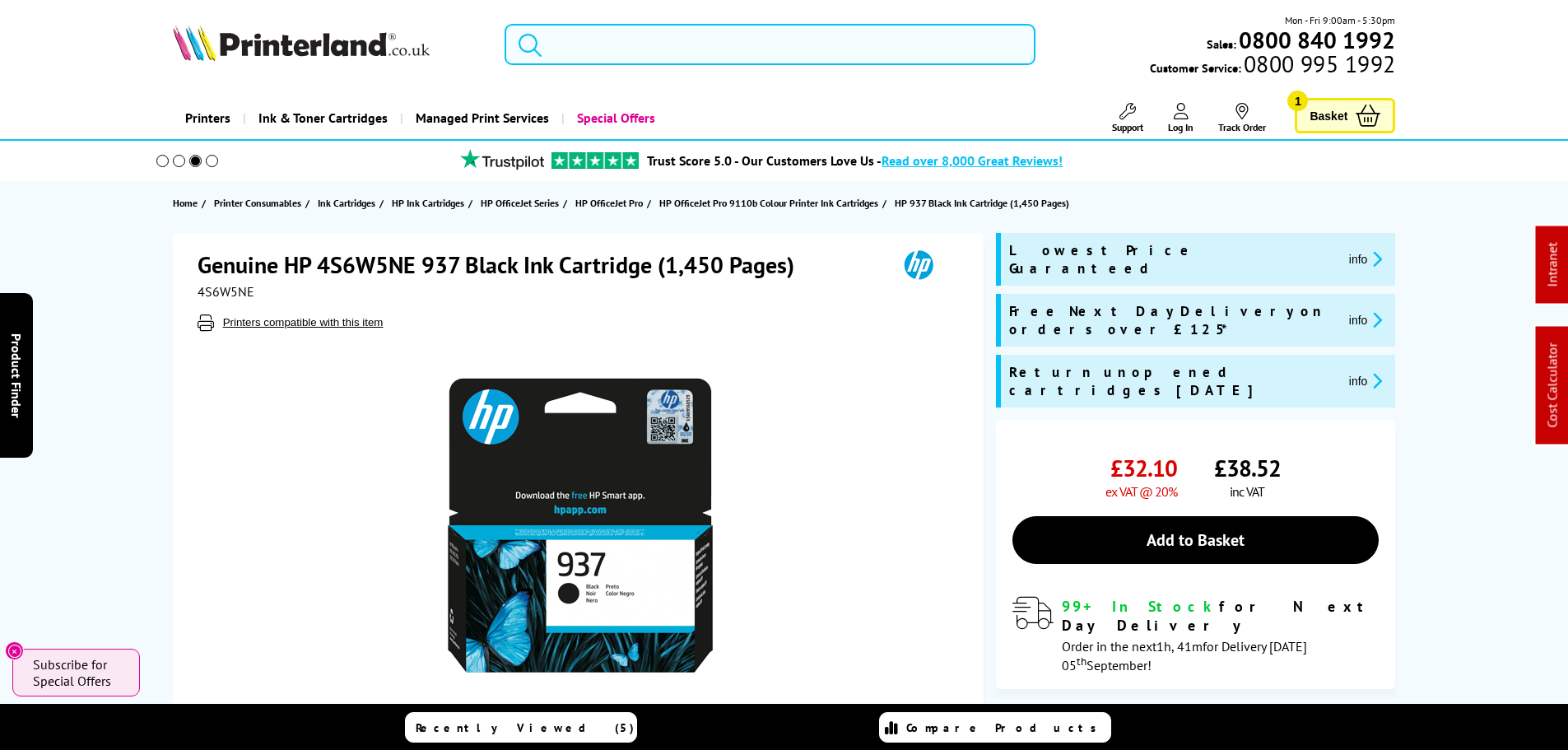
click at [832, 51] on input "search" at bounding box center [770, 44] width 531 height 41
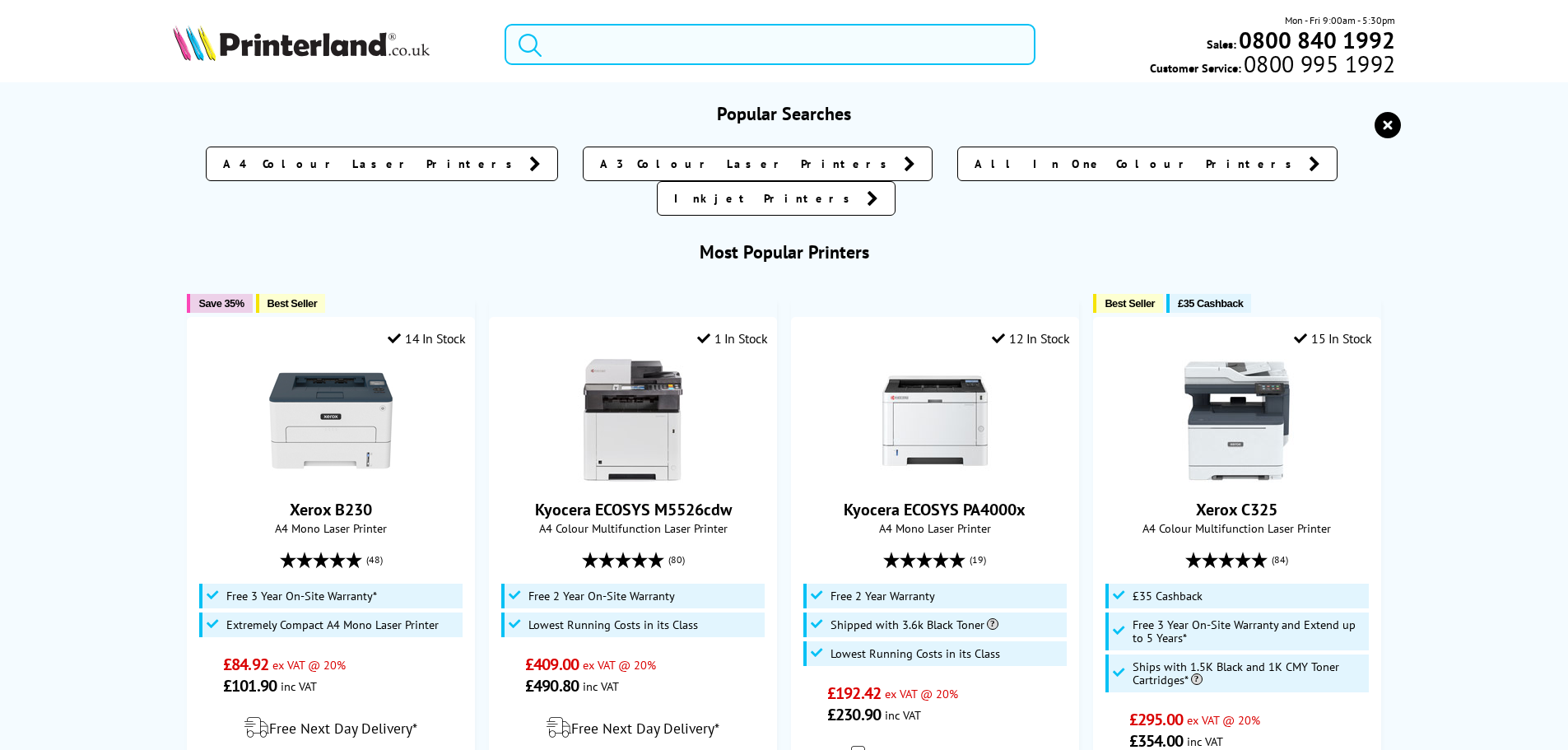
click at [823, 43] on input "search" at bounding box center [770, 44] width 531 height 41
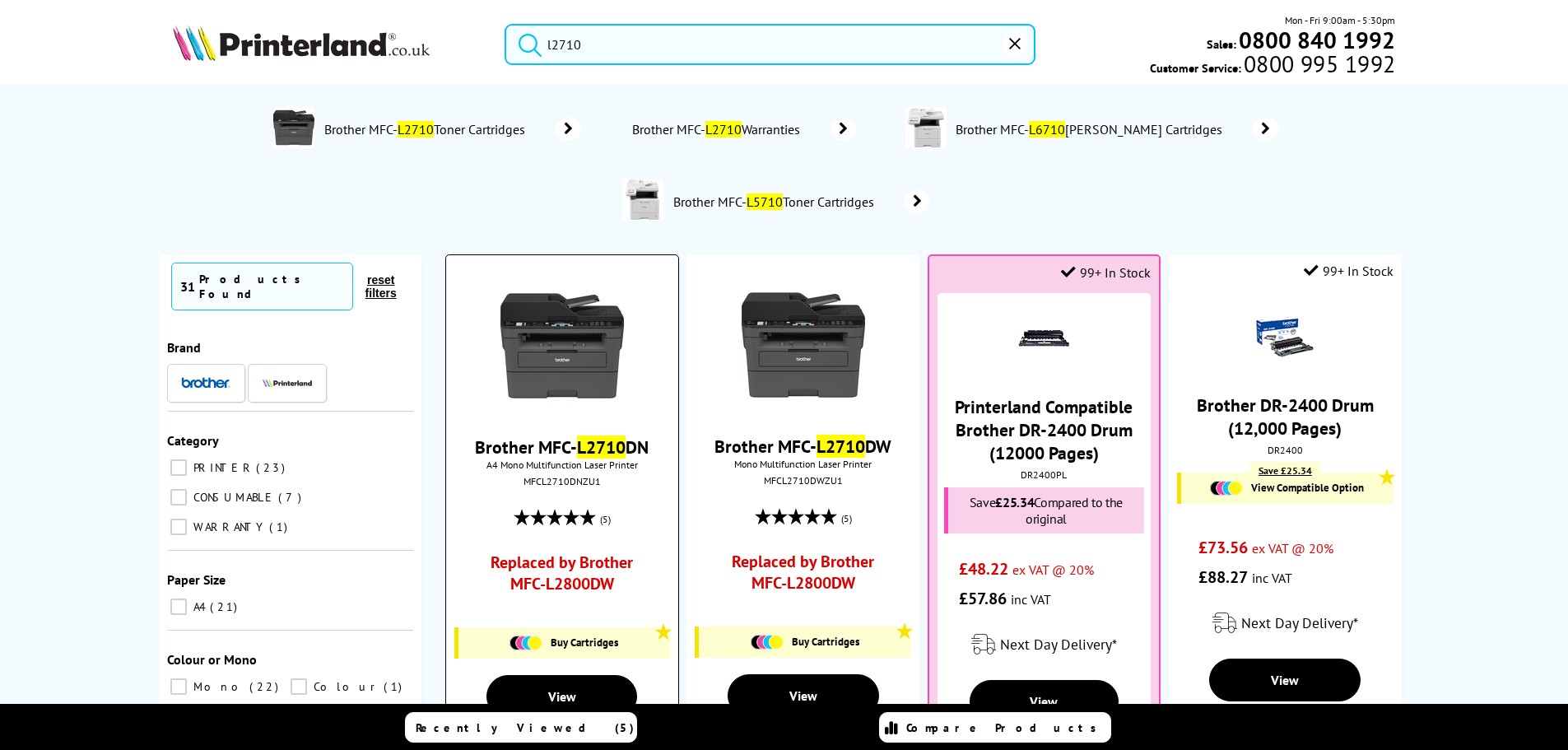
type input "l2710"
click at [592, 352] on img at bounding box center [563, 346] width 124 height 124
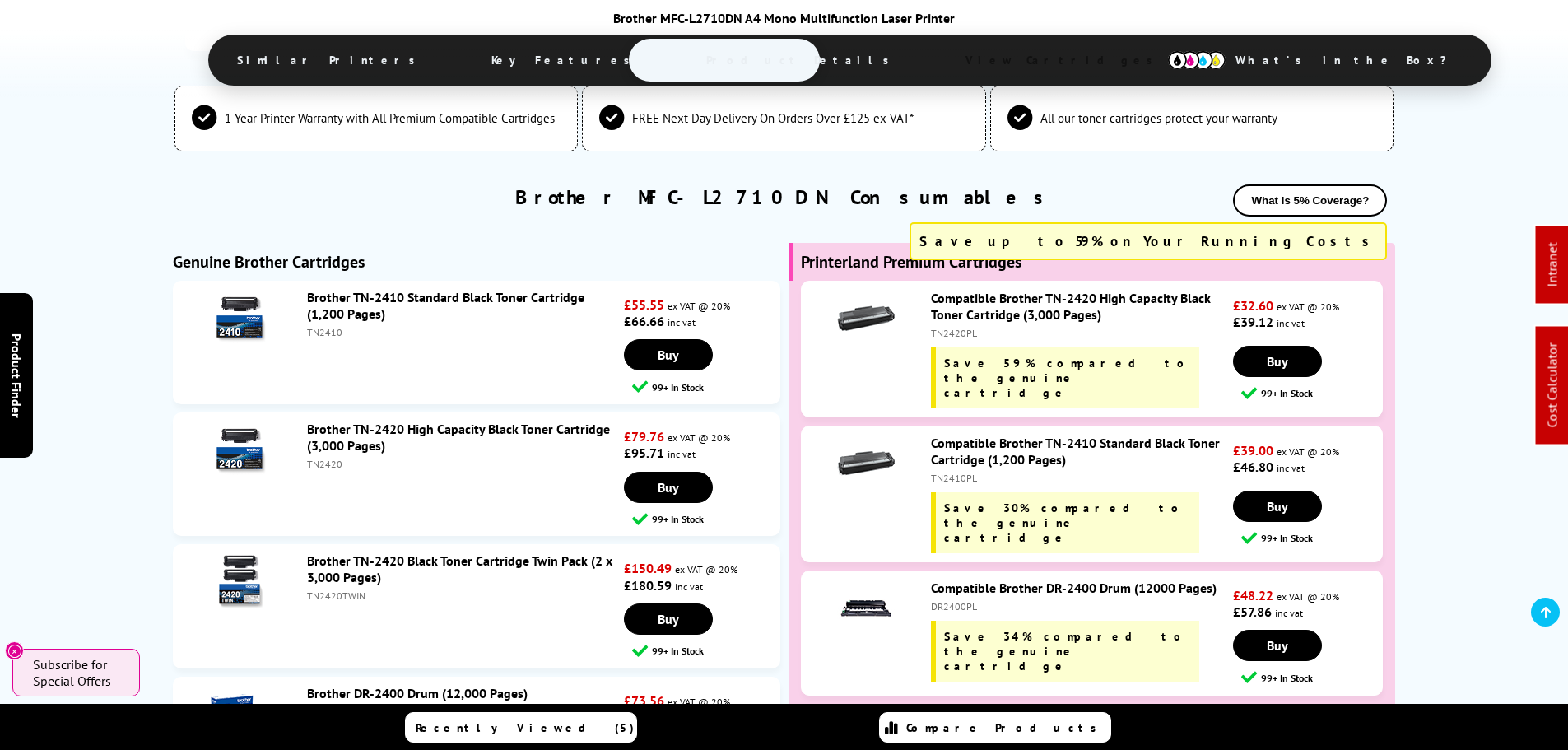
scroll to position [3951, 0]
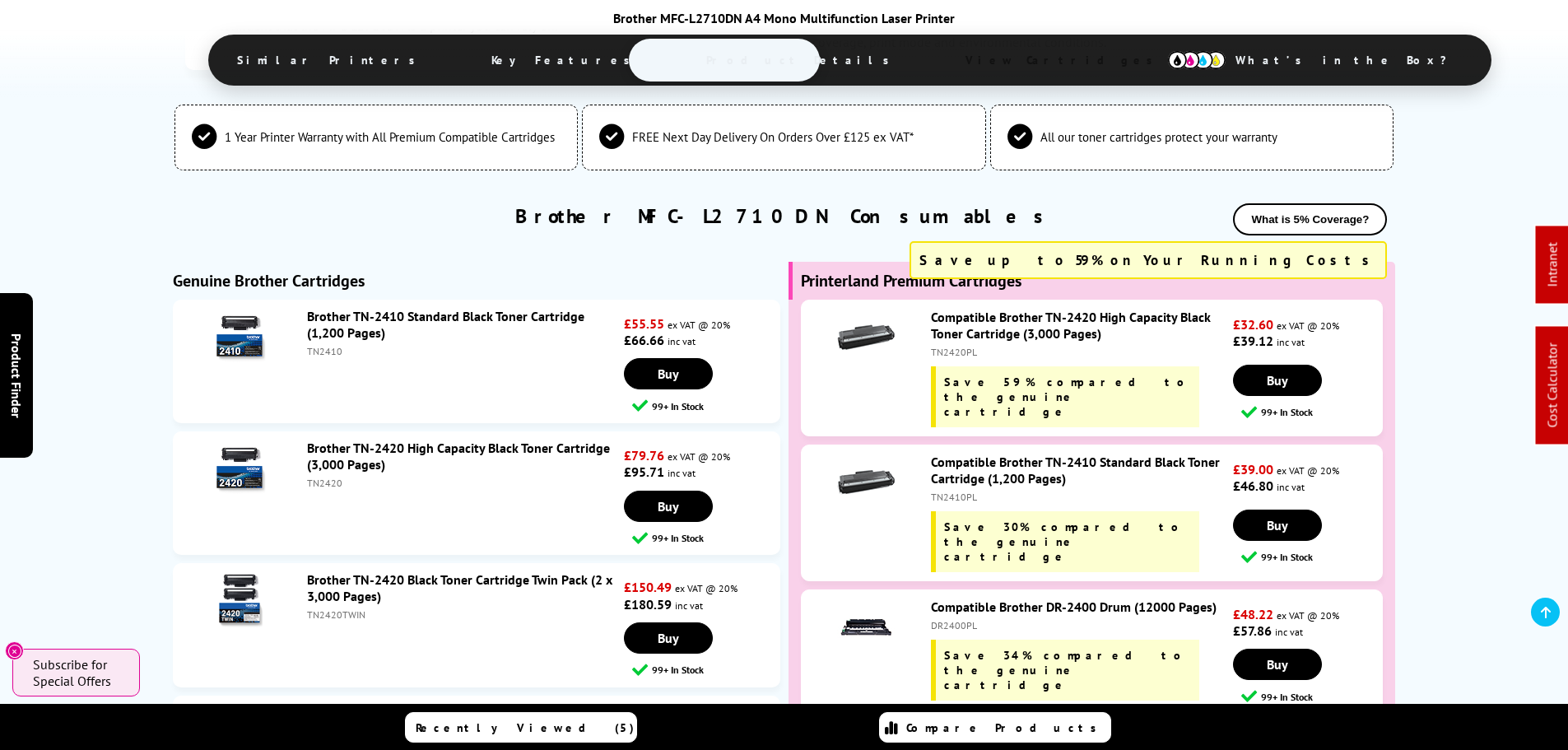
click at [961, 346] on div "TN2420PL" at bounding box center [1080, 352] width 298 height 12
copy div "TN2420PL"
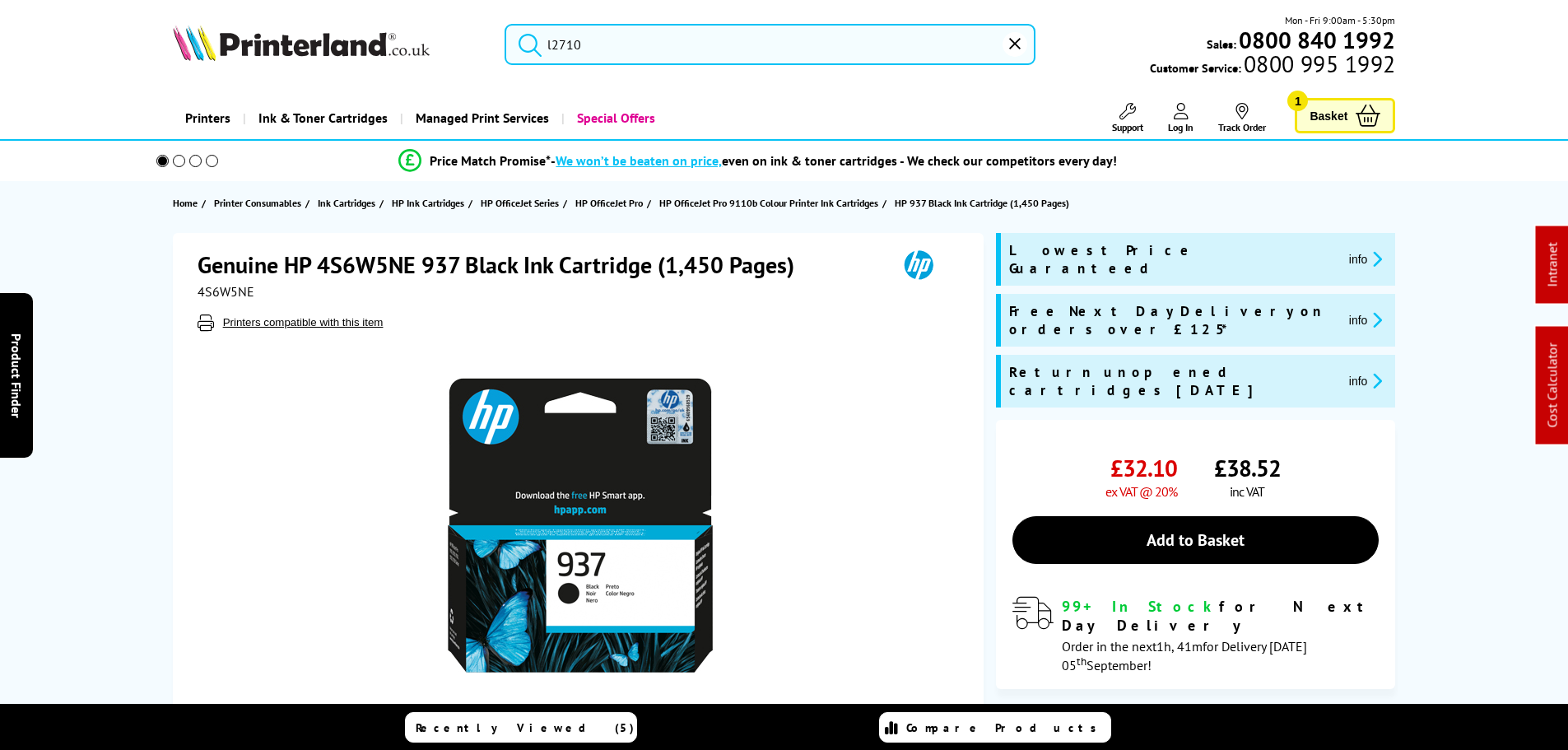
click at [214, 294] on span "4S6W5NE" at bounding box center [226, 292] width 57 height 17
copy span "4S6W5NE"
